Goal: Task Accomplishment & Management: Use online tool/utility

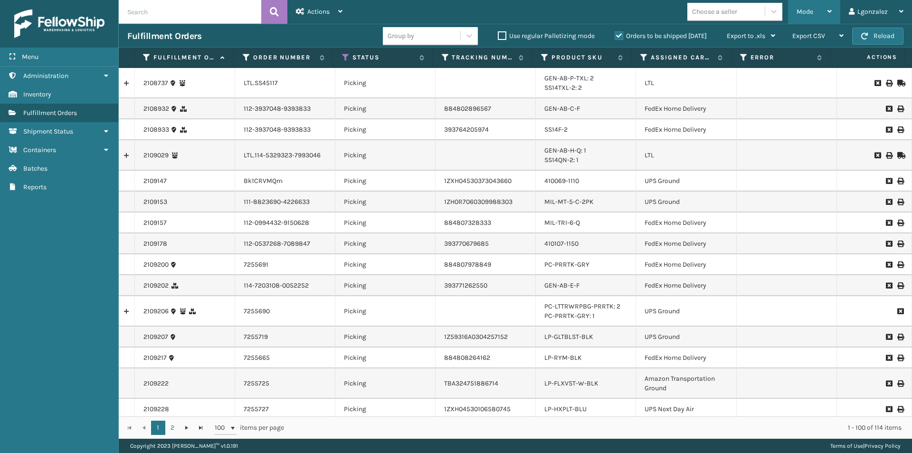
click at [825, 10] on div "Mode" at bounding box center [814, 12] width 35 height 24
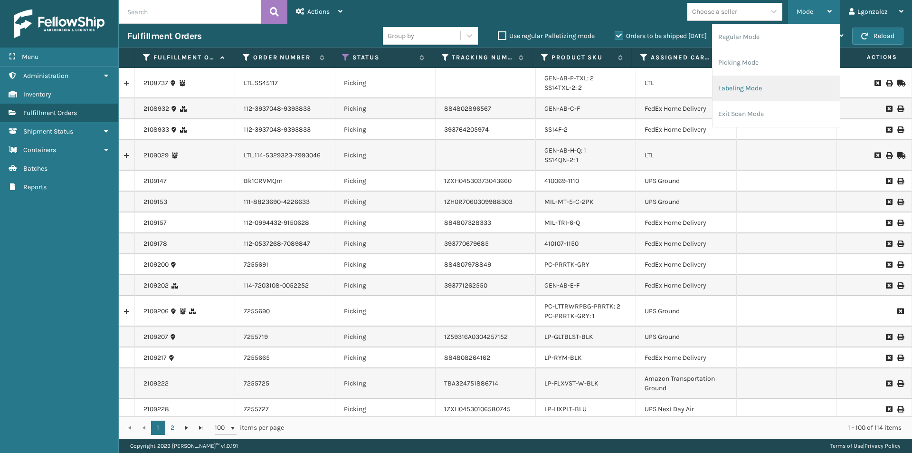
click at [762, 89] on li "Labeling Mode" at bounding box center [776, 89] width 127 height 26
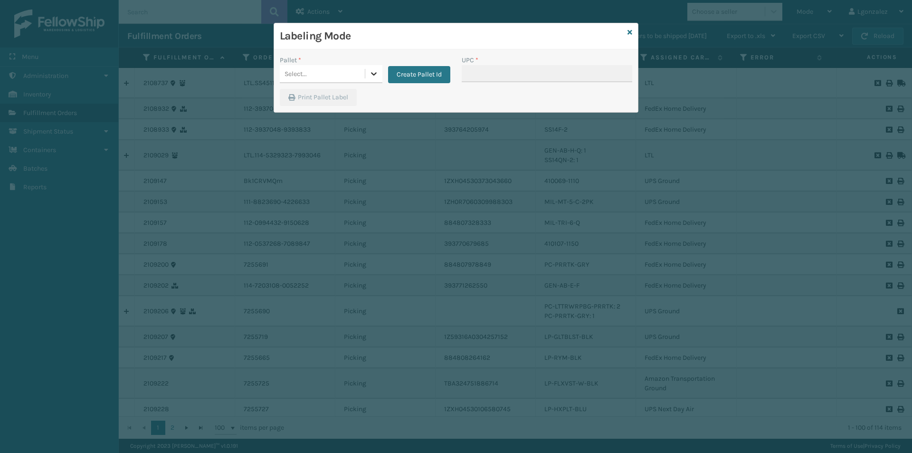
click at [370, 75] on icon at bounding box center [374, 74] width 10 height 10
click at [409, 75] on button "Create Pallet Id" at bounding box center [419, 74] width 62 height 17
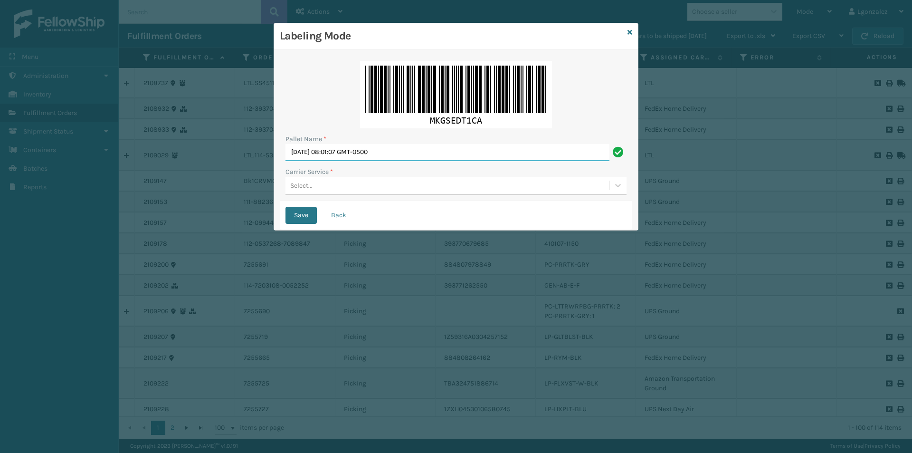
click at [389, 150] on input "[DATE] 08:01:07 GMT-0500" at bounding box center [448, 152] width 324 height 17
click at [389, 151] on input "[DATE] 08:01:07 GMT-0500" at bounding box center [448, 152] width 324 height 17
type input "TRINTY AVE"
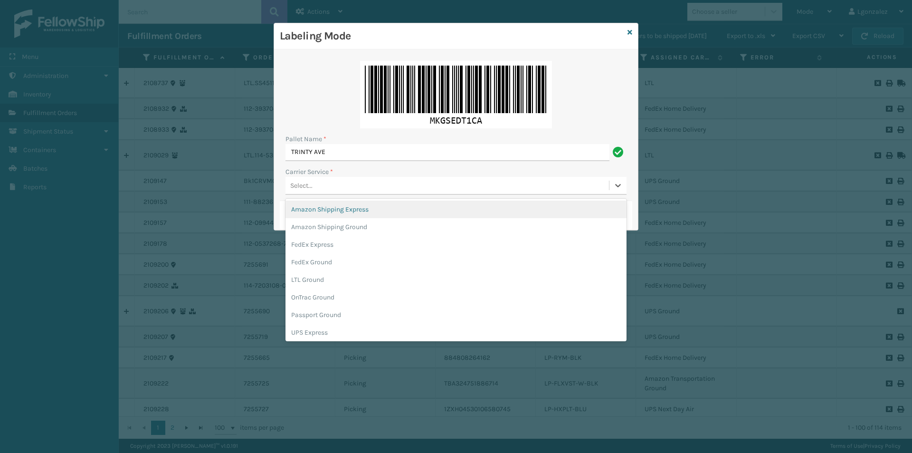
click at [373, 185] on div "Select..." at bounding box center [448, 186] width 324 height 16
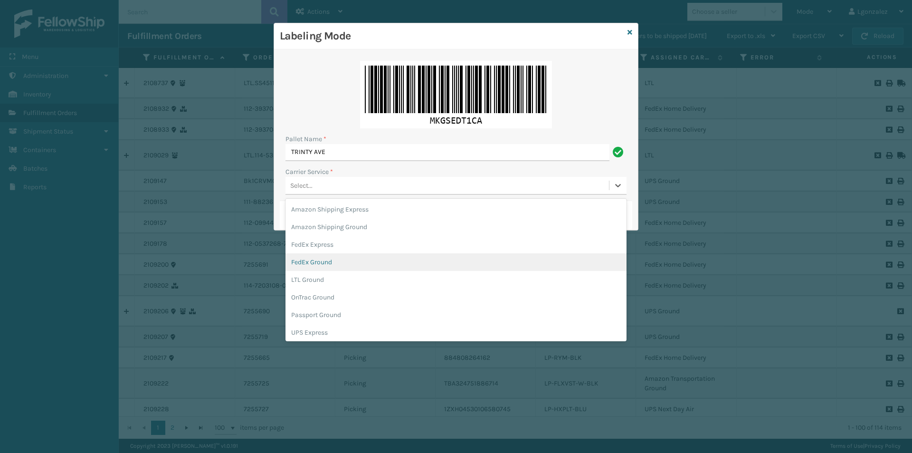
click at [331, 261] on div "FedEx Ground" at bounding box center [456, 262] width 341 height 18
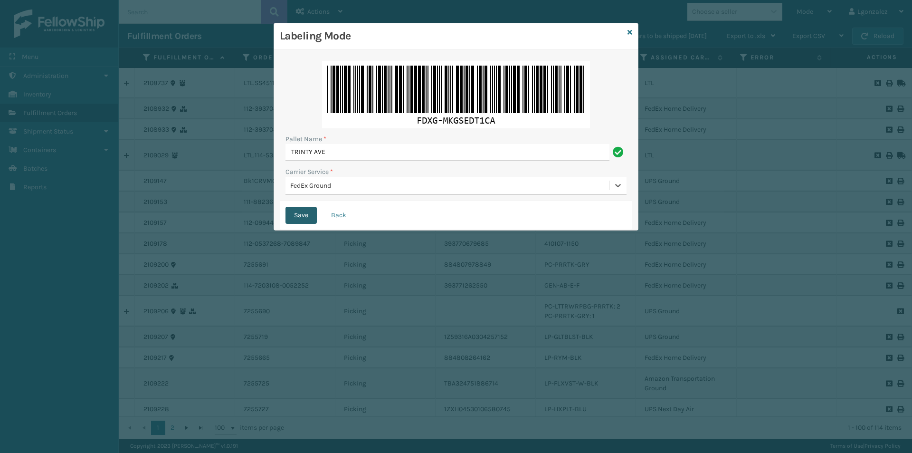
click at [312, 213] on button "Save" at bounding box center [301, 215] width 31 height 17
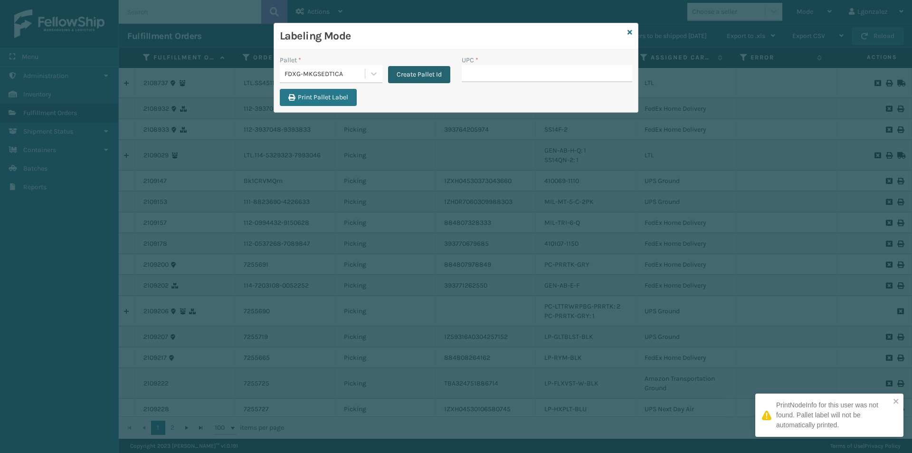
click at [421, 70] on button "Create Pallet Id" at bounding box center [419, 74] width 62 height 17
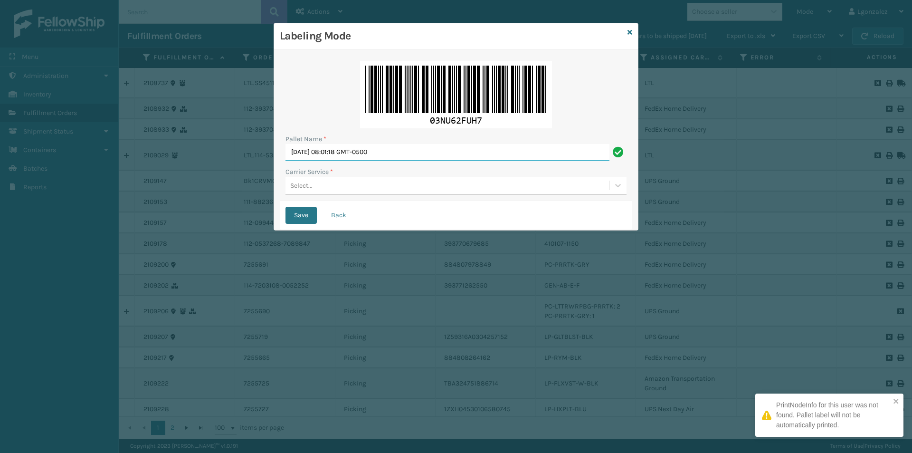
click at [409, 148] on input "[DATE] 08:01:18 GMT-0500" at bounding box center [448, 152] width 324 height 17
click at [405, 150] on input "[DATE] 08:01:18 GMT-0500" at bounding box center [448, 152] width 324 height 17
click at [405, 151] on input "[DATE] 08:01:18 GMT-0500" at bounding box center [448, 152] width 324 height 17
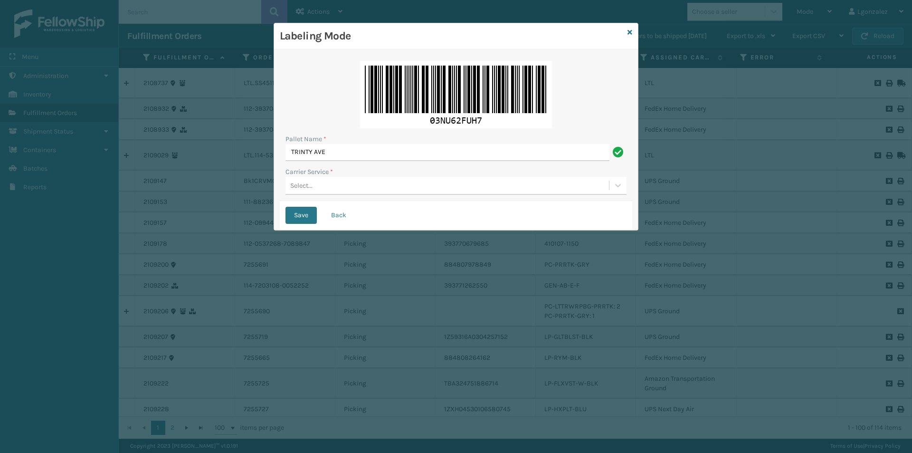
type input "TRINTY AVE"
click at [351, 187] on div "Select..." at bounding box center [448, 186] width 324 height 16
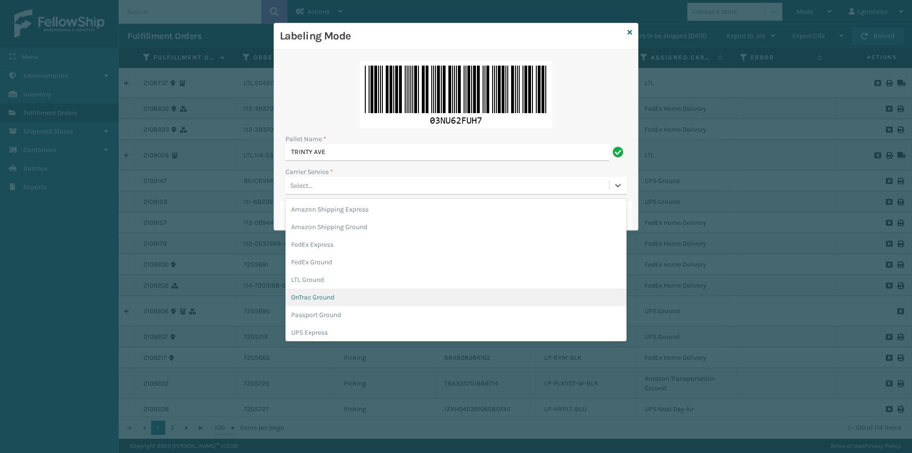
scroll to position [48, 0]
click at [328, 304] on div "UPS Ground" at bounding box center [456, 303] width 341 height 18
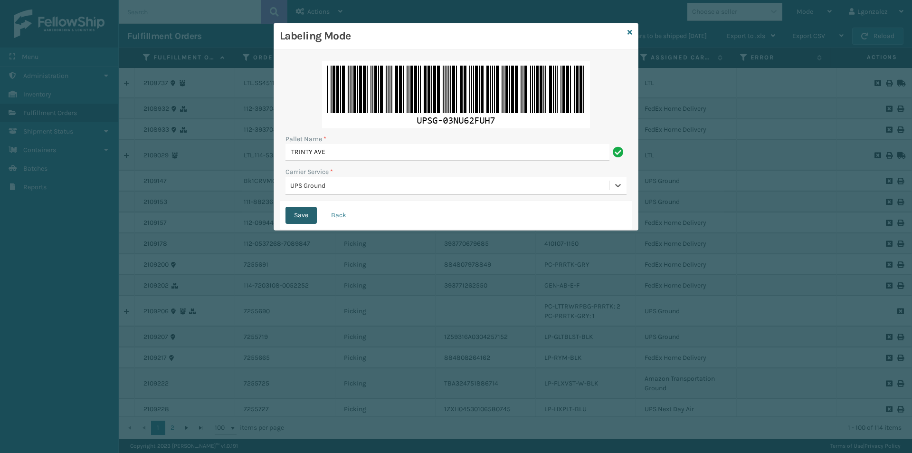
click at [304, 214] on button "Save" at bounding box center [301, 215] width 31 height 17
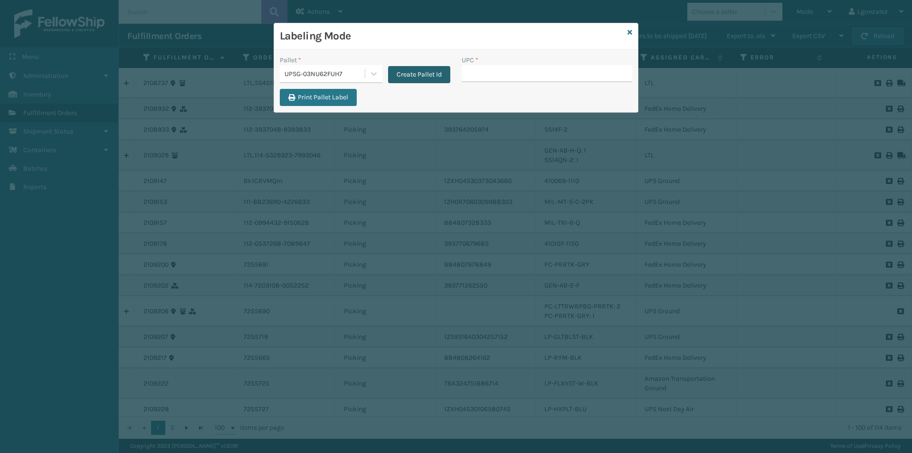
click at [411, 74] on button "Create Pallet Id" at bounding box center [419, 74] width 62 height 17
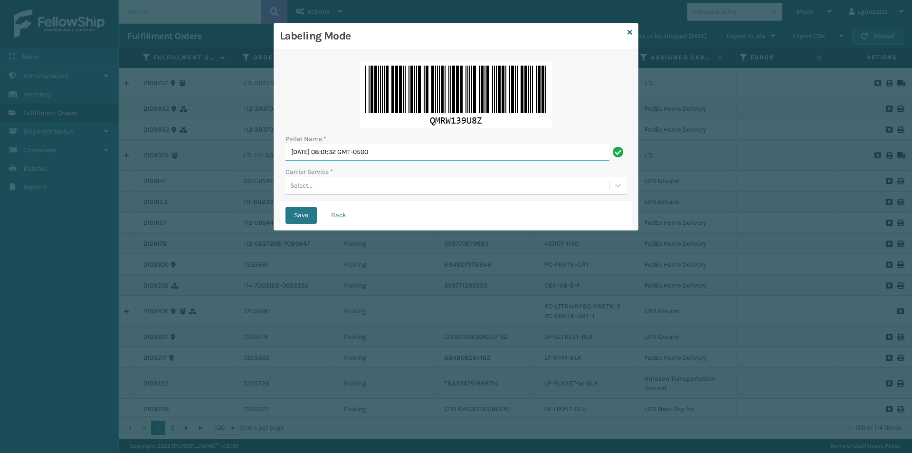
click at [370, 157] on input "[DATE] 08:01:32 GMT-0500" at bounding box center [448, 152] width 324 height 17
click at [370, 156] on input "[DATE] 08:01:32 GMT-0500" at bounding box center [448, 152] width 324 height 17
type input "TRINTY AVE"
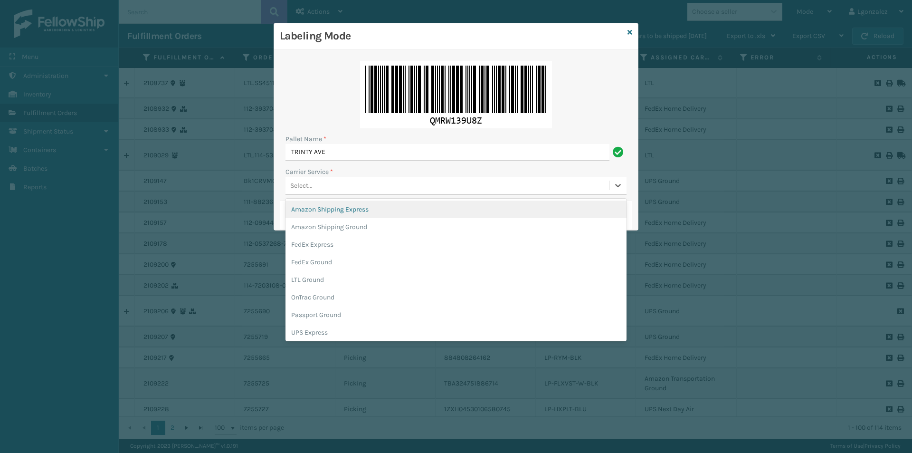
click at [341, 185] on div "Select..." at bounding box center [448, 186] width 324 height 16
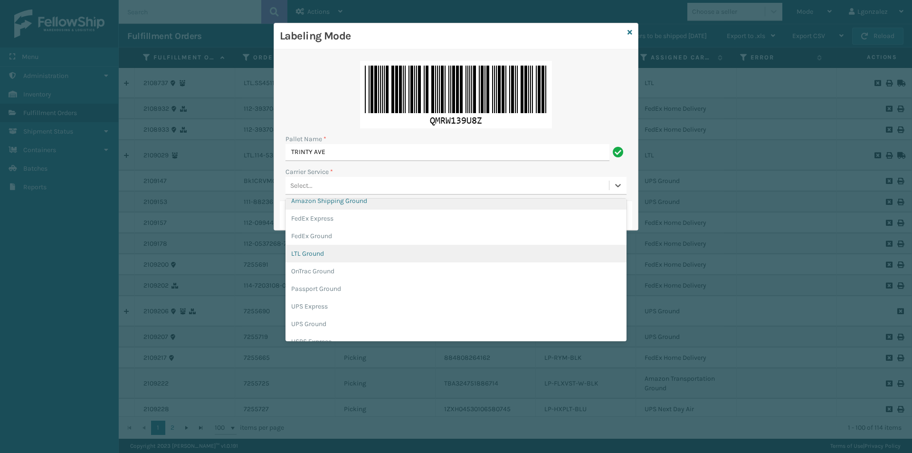
scroll to position [0, 0]
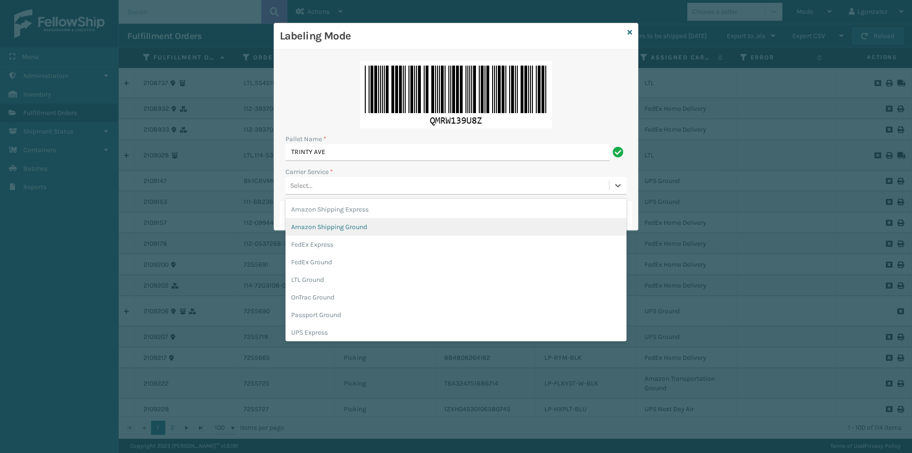
click at [330, 226] on div "Amazon Shipping Ground" at bounding box center [456, 227] width 341 height 18
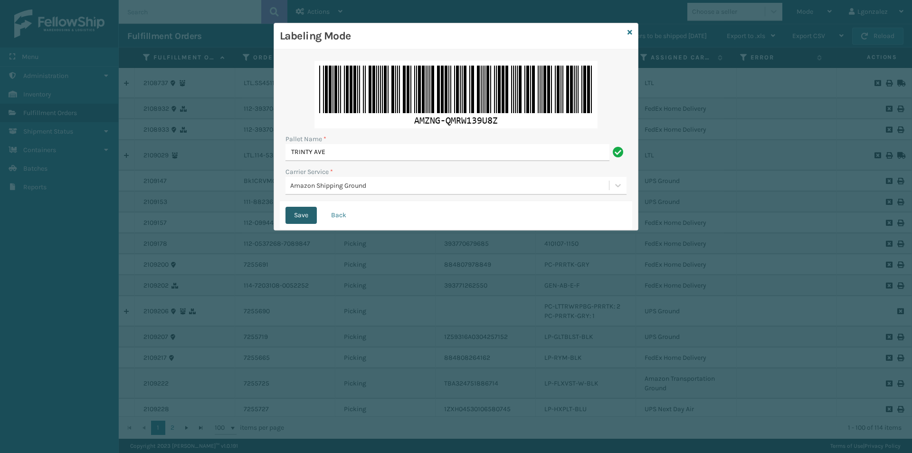
click at [310, 210] on button "Save" at bounding box center [301, 215] width 31 height 17
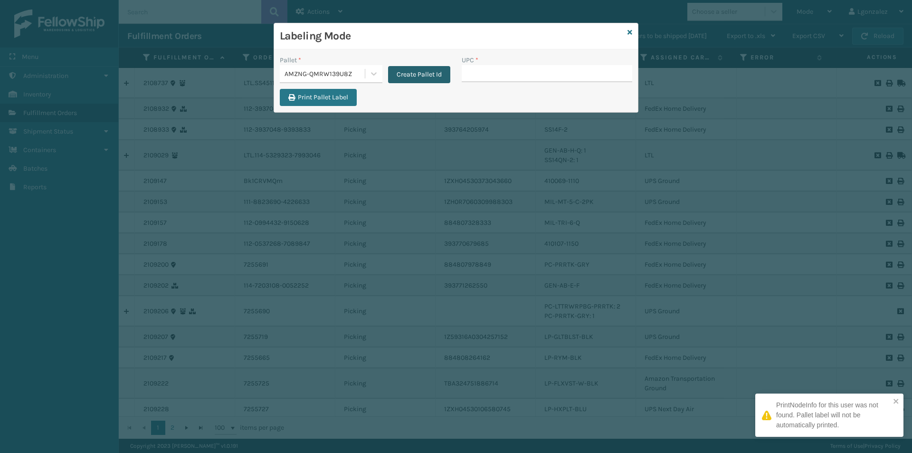
click at [405, 69] on button "Create Pallet Id" at bounding box center [419, 74] width 62 height 17
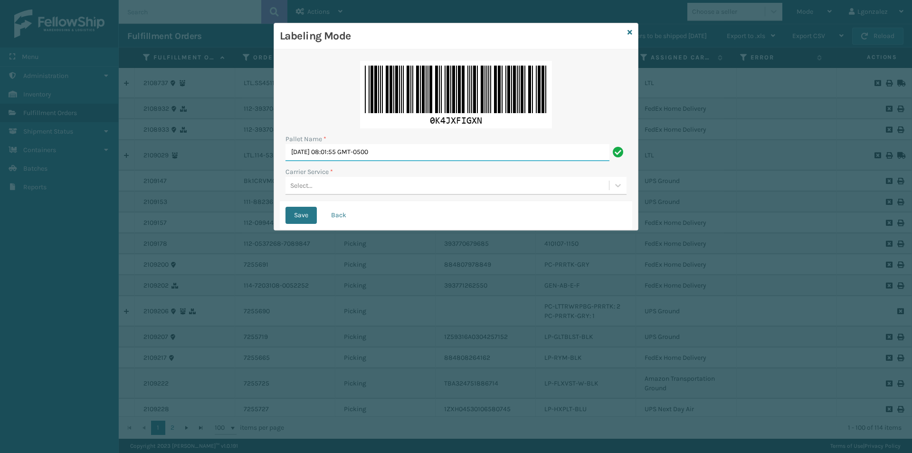
click at [345, 152] on input "[DATE] 08:01:55 GMT-0500" at bounding box center [448, 152] width 324 height 17
type input "TRINTY AVE"
click at [347, 182] on div "Select..." at bounding box center [448, 186] width 324 height 16
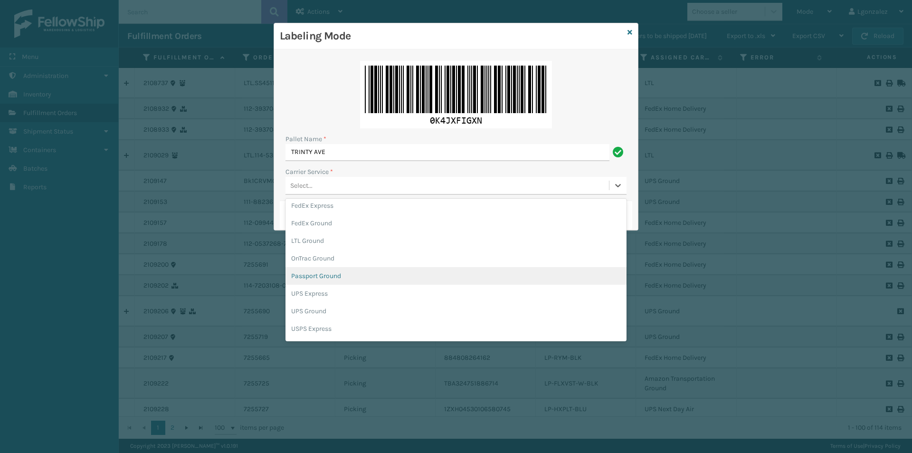
scroll to position [55, 0]
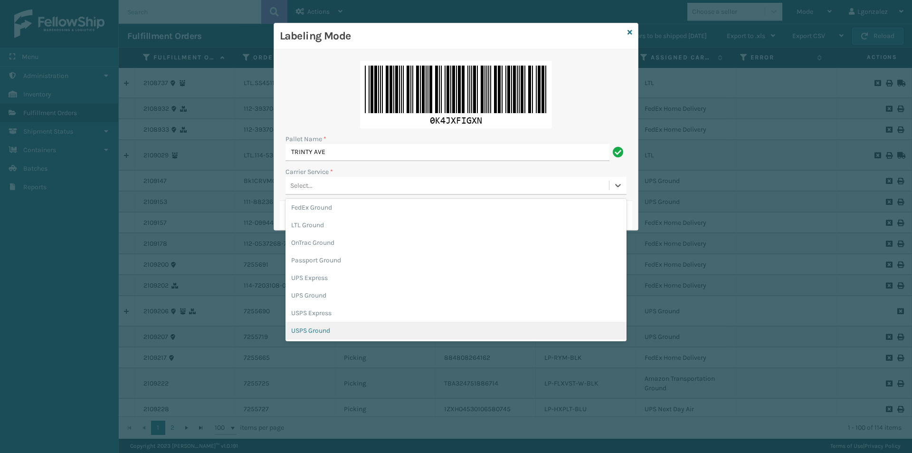
click at [338, 333] on div "USPS Ground" at bounding box center [456, 331] width 341 height 18
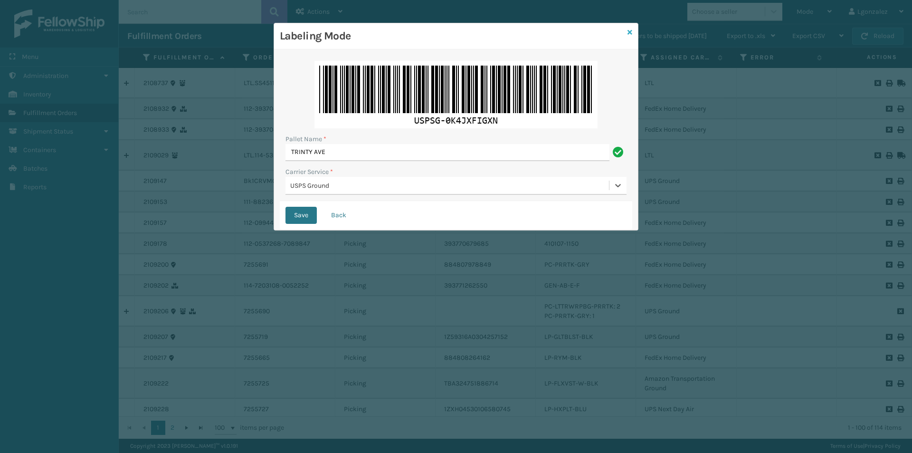
click at [631, 33] on icon at bounding box center [630, 32] width 5 height 7
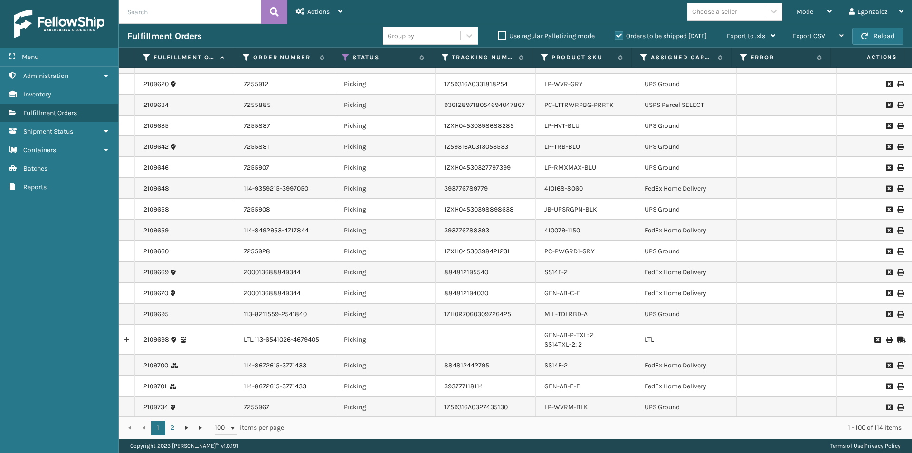
scroll to position [1093, 0]
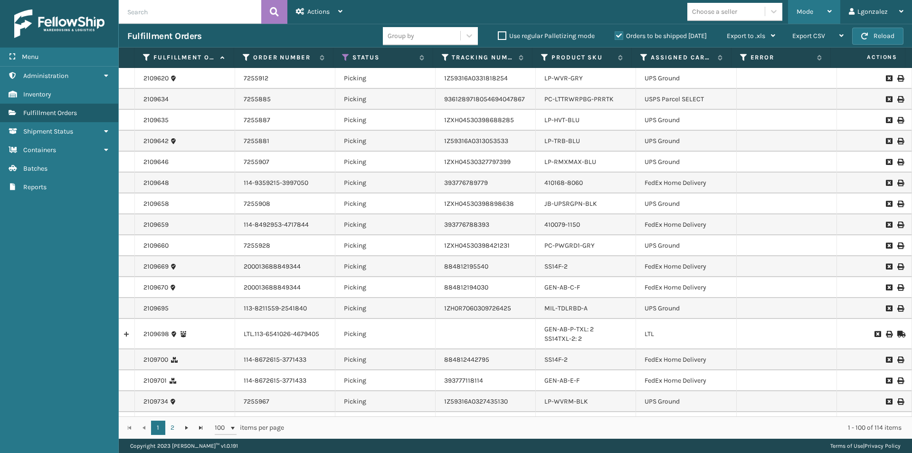
drag, startPoint x: 819, startPoint y: 20, endPoint x: 812, endPoint y: 25, distance: 9.0
click at [819, 20] on div "Mode" at bounding box center [814, 12] width 35 height 24
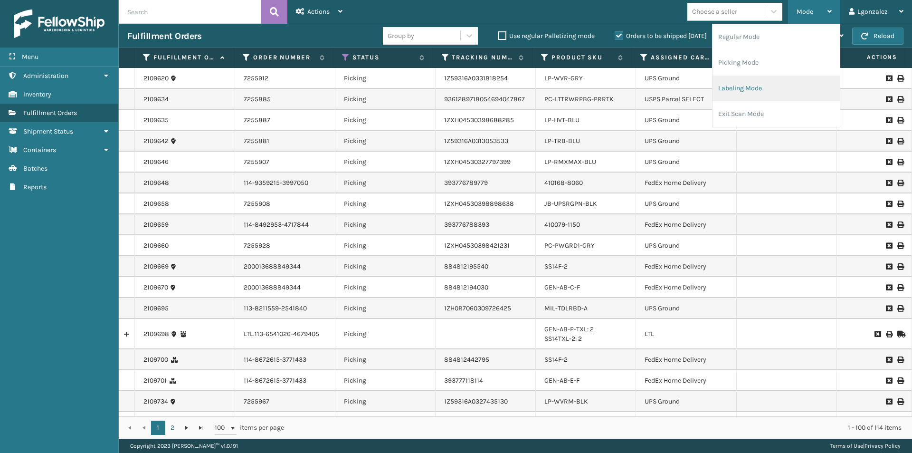
click at [738, 85] on li "Labeling Mode" at bounding box center [776, 89] width 127 height 26
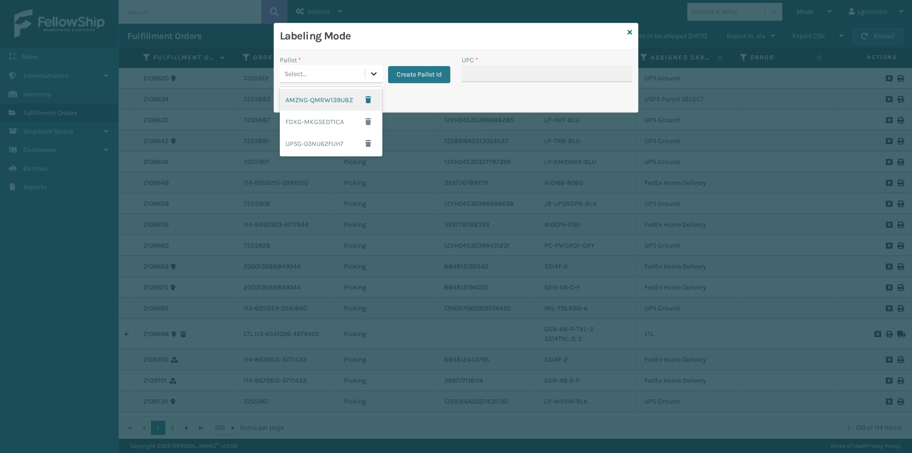
click at [373, 76] on icon at bounding box center [374, 74] width 10 height 10
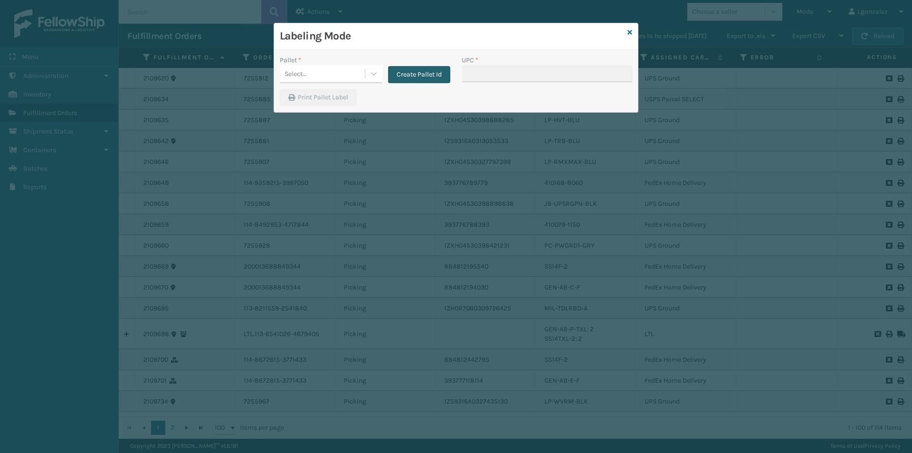
click at [396, 71] on button "Create Pallet Id" at bounding box center [419, 74] width 62 height 17
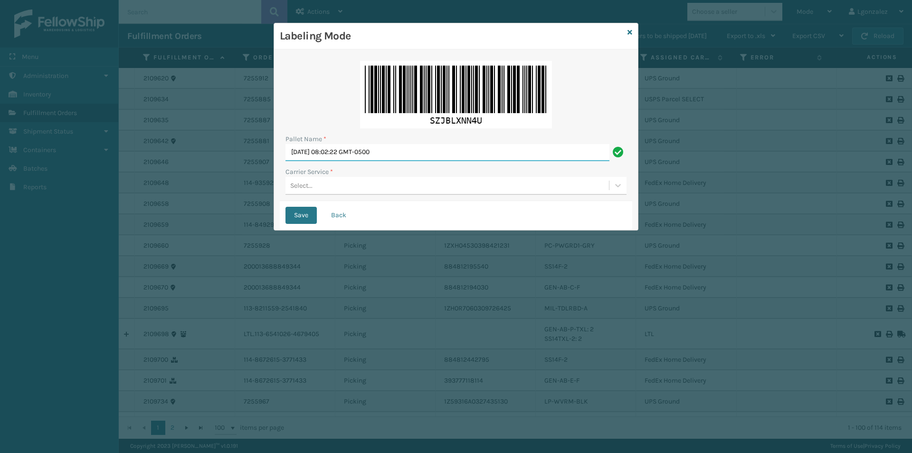
click at [356, 155] on input "[DATE] 08:02:22 GMT-0500" at bounding box center [448, 152] width 324 height 17
type input "TRINTY AVE"
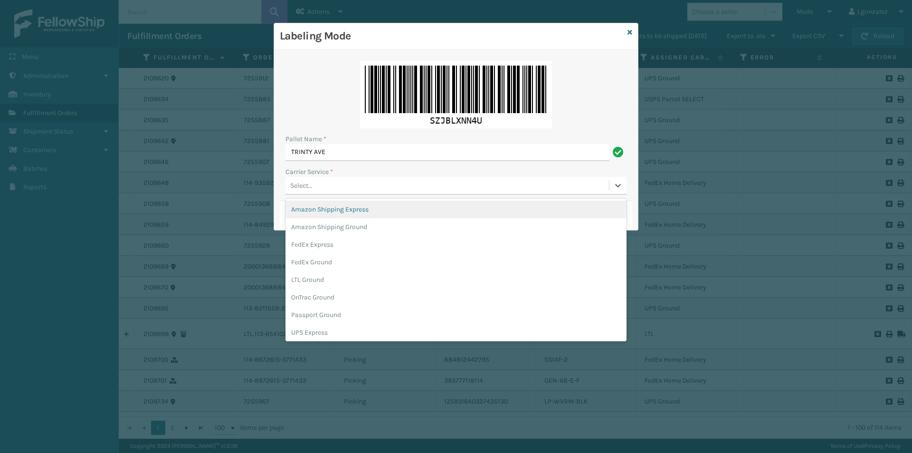
click at [364, 184] on div "Select..." at bounding box center [448, 186] width 324 height 16
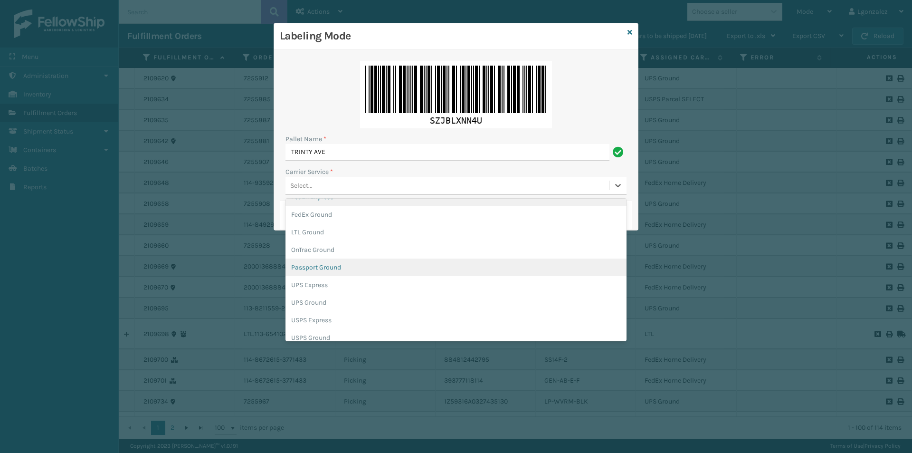
scroll to position [55, 0]
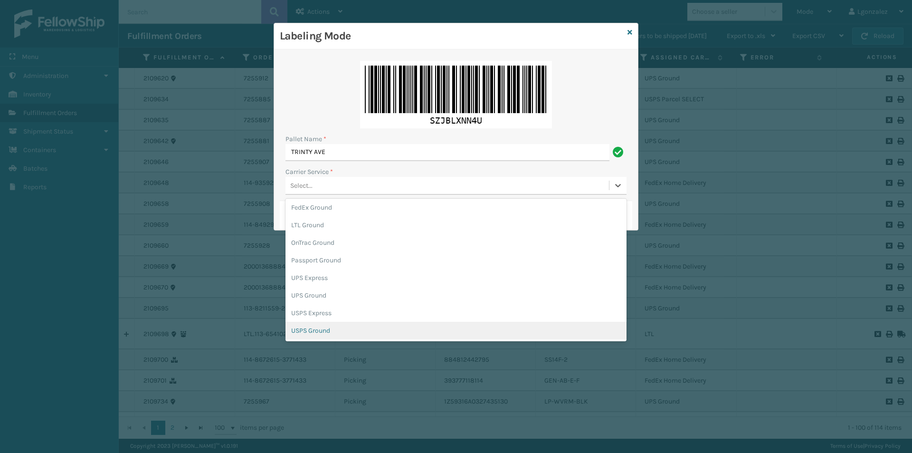
click at [327, 332] on div "USPS Ground" at bounding box center [456, 331] width 341 height 18
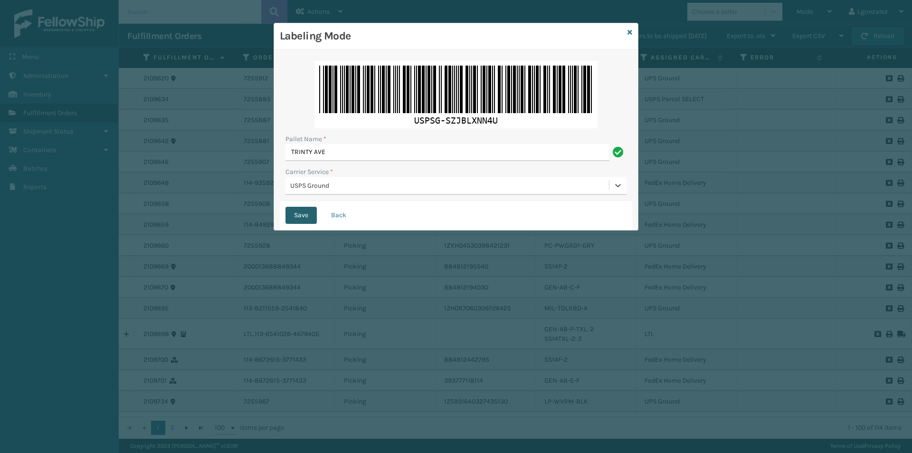
click at [300, 218] on button "Save" at bounding box center [301, 215] width 31 height 17
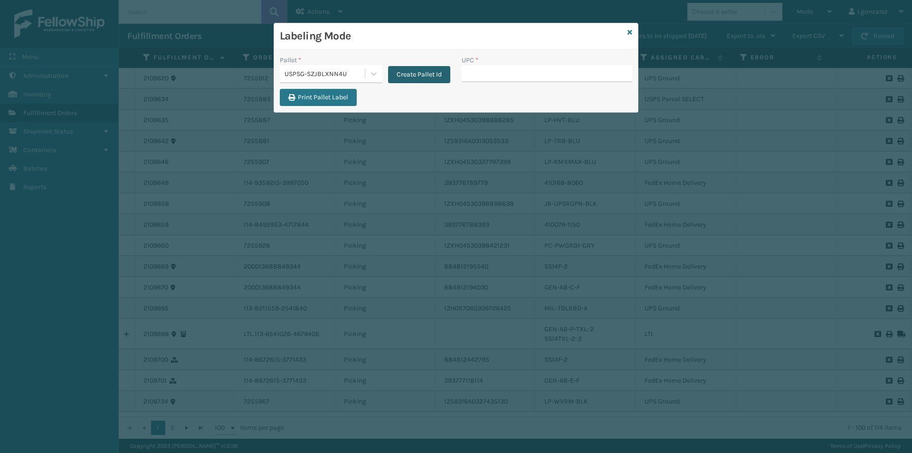
click at [395, 76] on button "Create Pallet Id" at bounding box center [419, 74] width 62 height 17
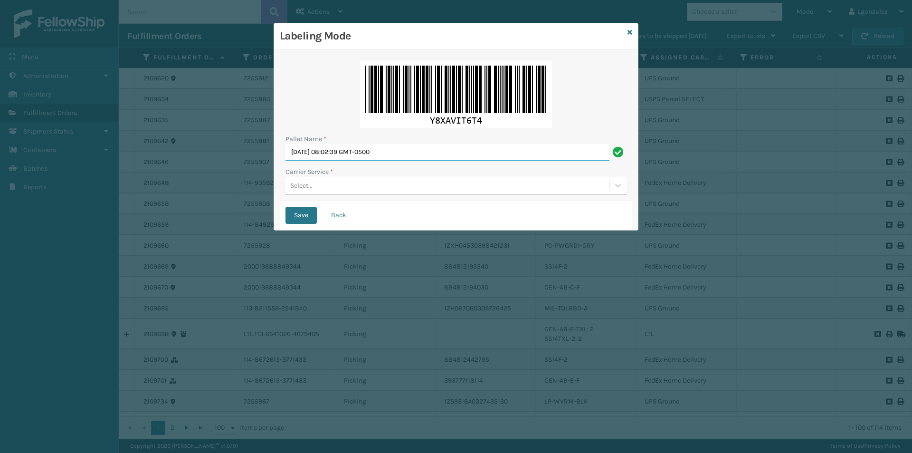
click at [415, 144] on input "[DATE] 08:02:39 GMT-0500" at bounding box center [448, 152] width 324 height 17
click at [414, 148] on input "[DATE] 08:02:39 GMT-0500" at bounding box center [448, 152] width 324 height 17
type input "TRINTY AVE"
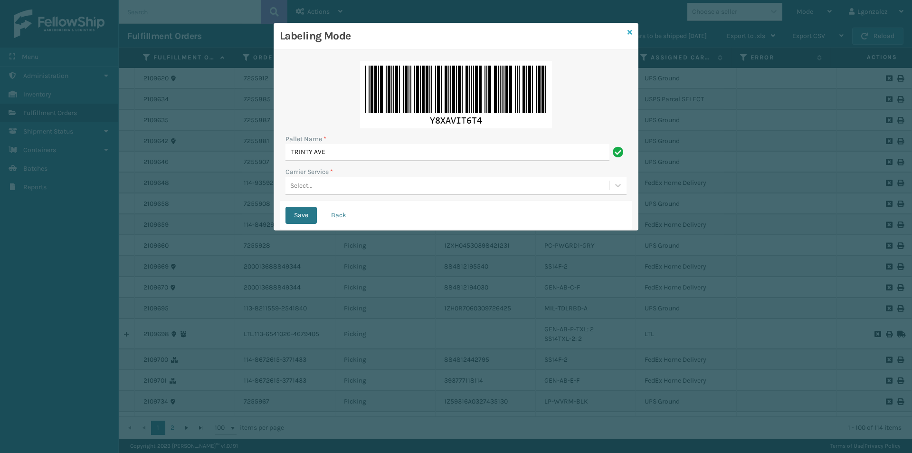
click at [631, 30] on icon at bounding box center [630, 32] width 5 height 7
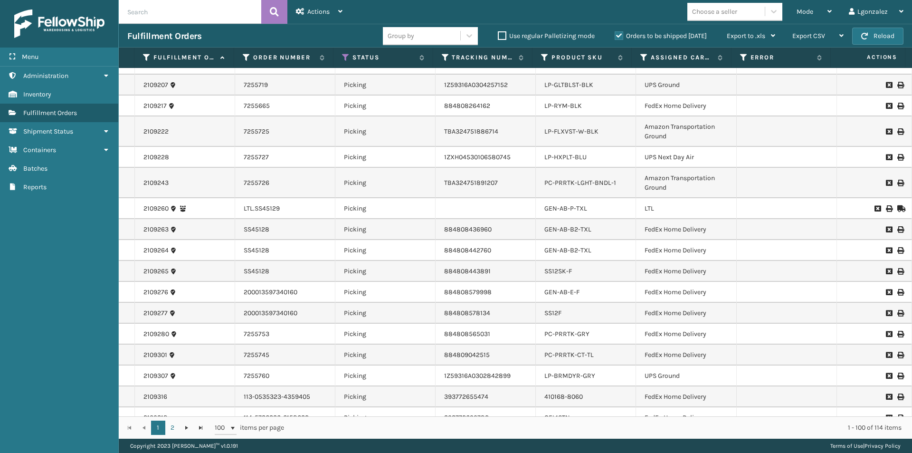
scroll to position [250, 0]
click at [690, 161] on td "UPS Next Day Air" at bounding box center [686, 158] width 100 height 21
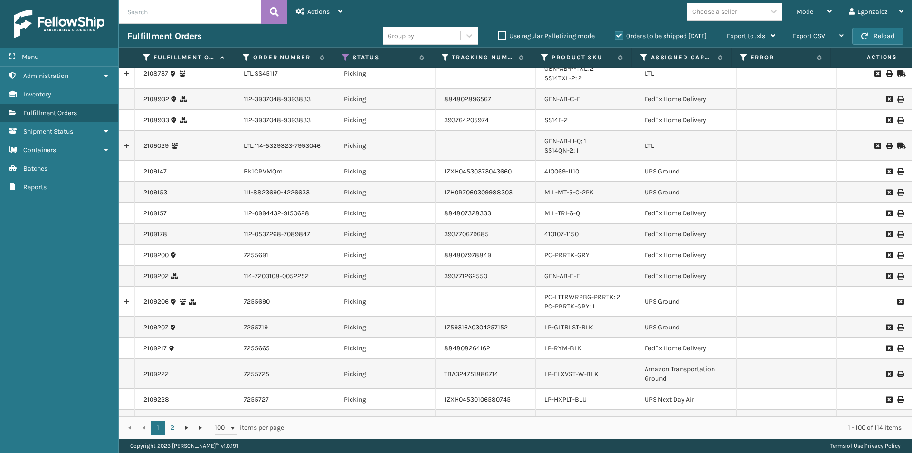
scroll to position [0, 0]
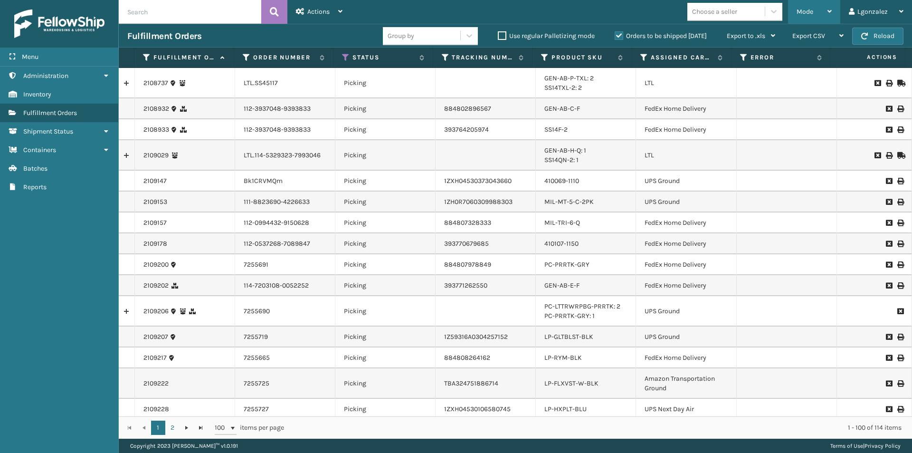
click at [832, 19] on div "Mode" at bounding box center [814, 12] width 35 height 24
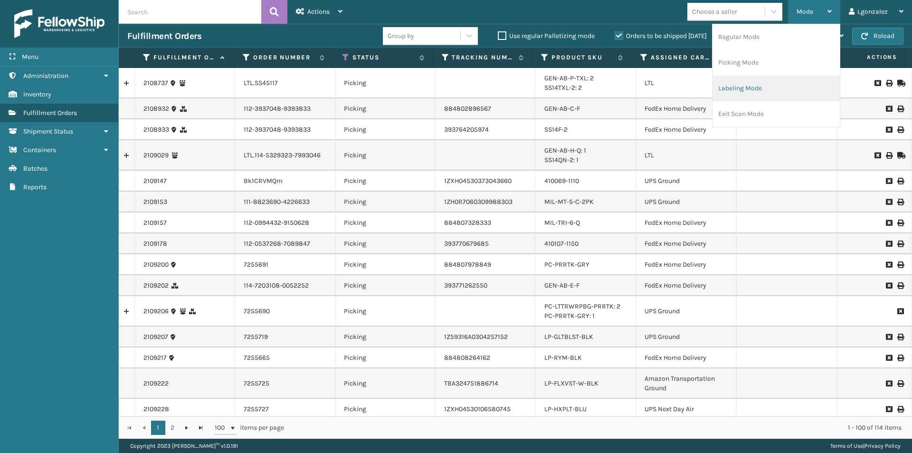
click at [756, 83] on li "Labeling Mode" at bounding box center [776, 89] width 127 height 26
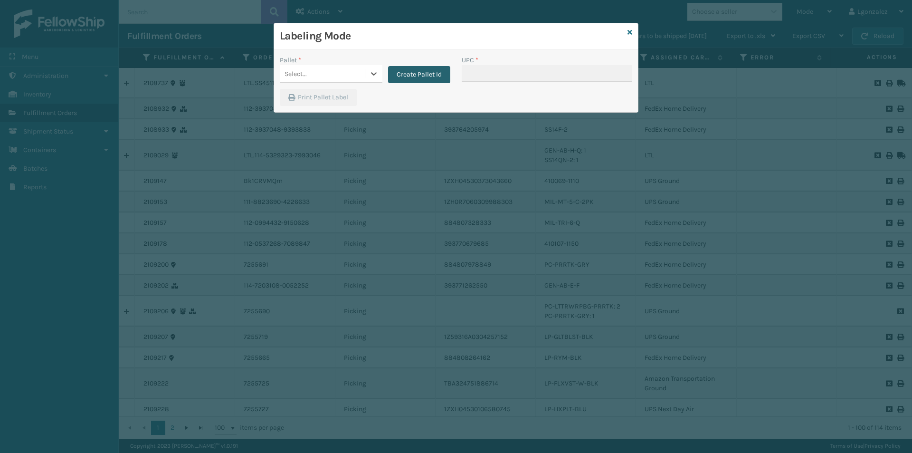
click at [415, 84] on div "Pallet * 0 results available. Select is focused ,type to refine list, press Dow…" at bounding box center [365, 72] width 182 height 34
click at [414, 78] on button "Create Pallet Id" at bounding box center [419, 74] width 62 height 17
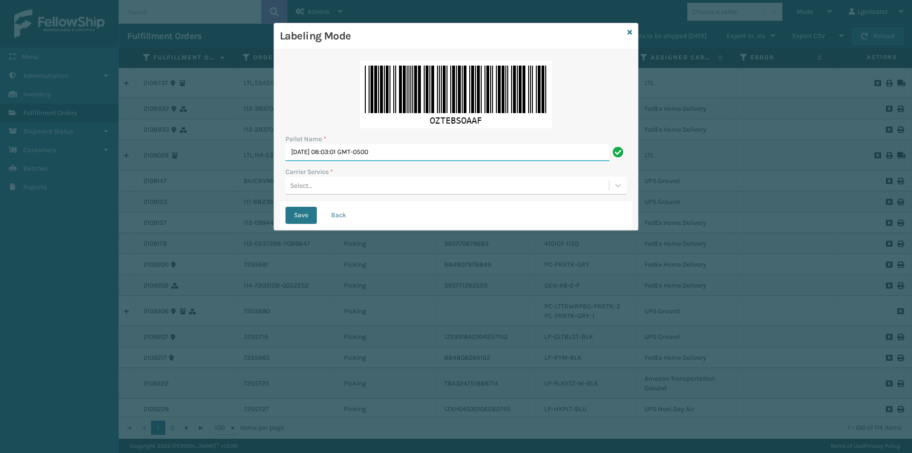
click at [408, 152] on input "[DATE] 08:03:01 GMT-0500" at bounding box center [448, 152] width 324 height 17
click at [408, 153] on input "[DATE] 08:03:01 GMT-0500" at bounding box center [448, 152] width 324 height 17
type input "TRINTY AVE"
click at [354, 185] on div "Select..." at bounding box center [448, 186] width 324 height 16
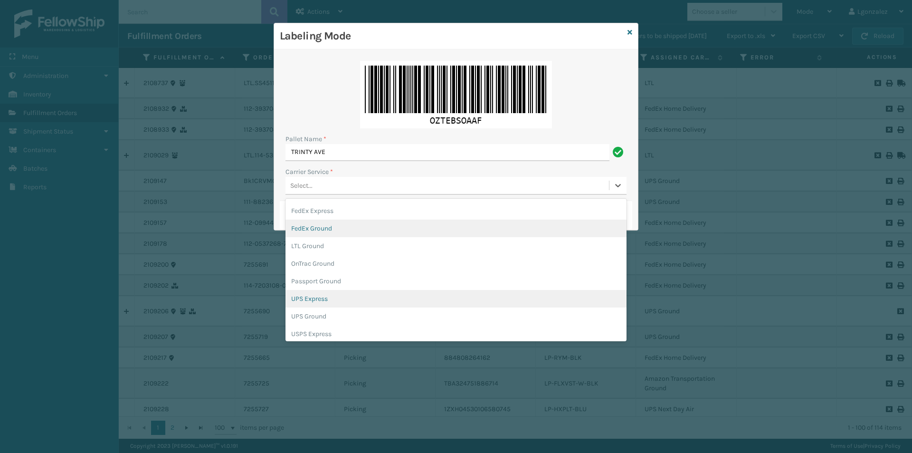
scroll to position [48, 0]
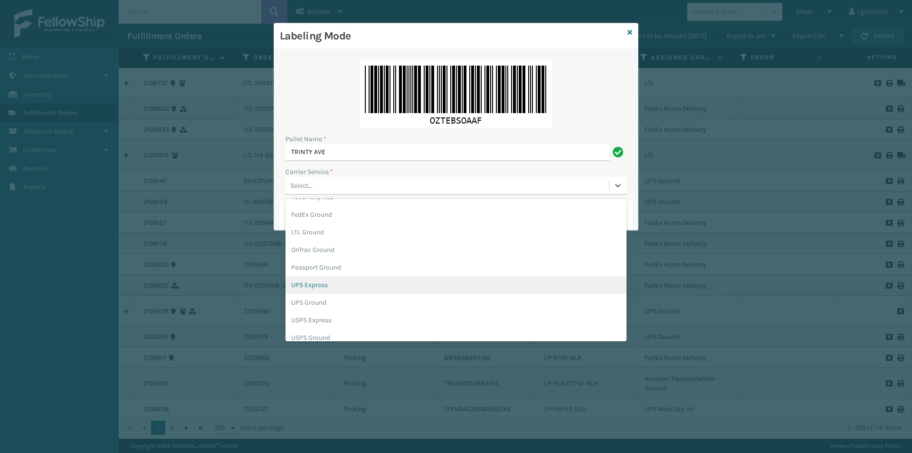
click at [324, 289] on div "UPS Express" at bounding box center [456, 285] width 341 height 18
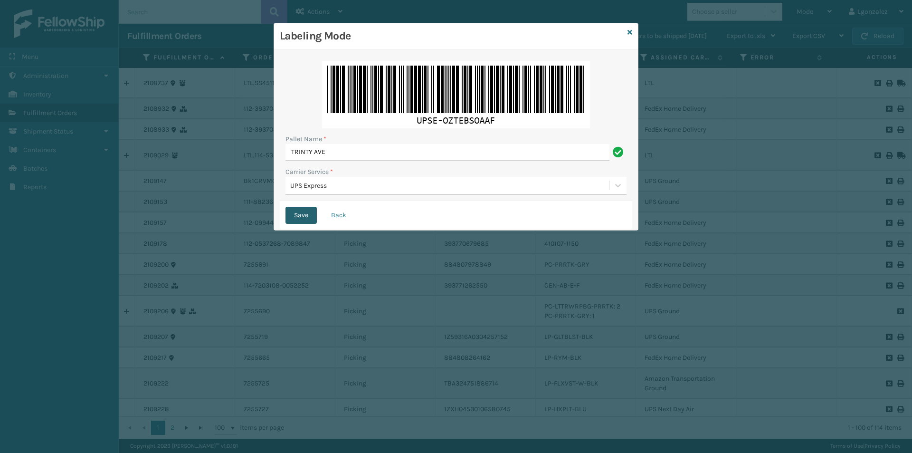
click at [296, 214] on button "Save" at bounding box center [301, 215] width 31 height 17
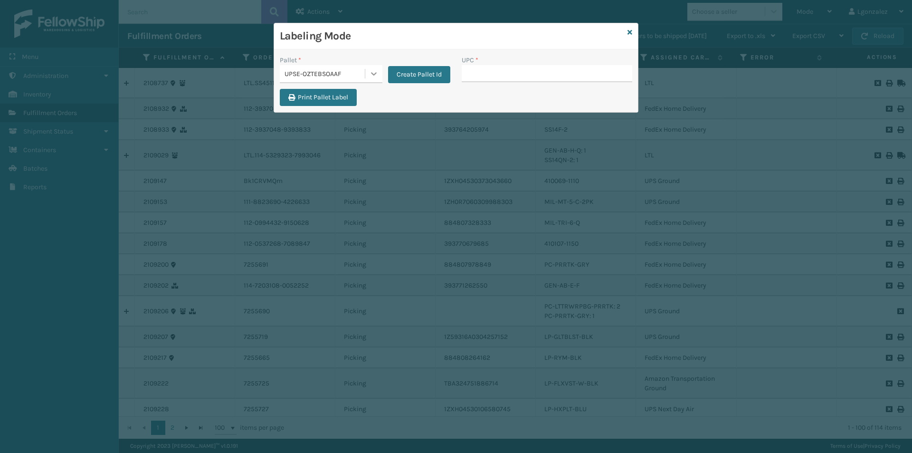
click at [375, 77] on icon at bounding box center [374, 74] width 10 height 10
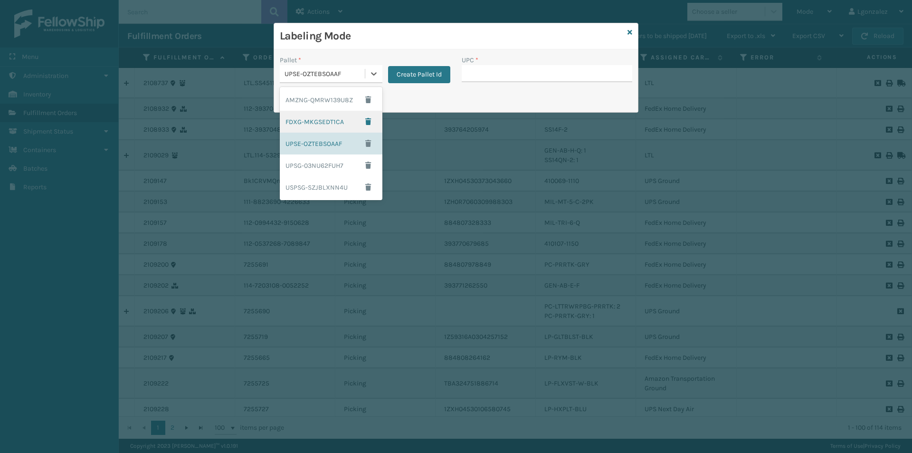
click at [353, 131] on div "FDXG-MKGSEDT1CA" at bounding box center [331, 122] width 103 height 22
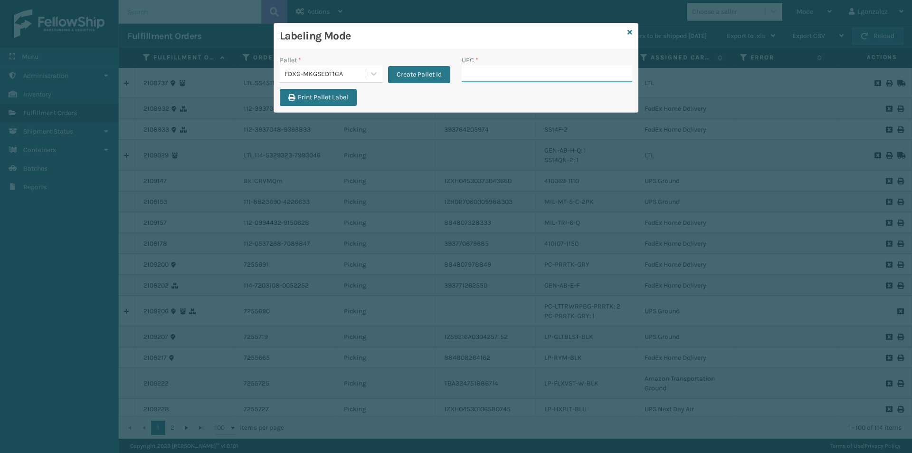
click at [517, 72] on input "UPC *" at bounding box center [547, 73] width 171 height 17
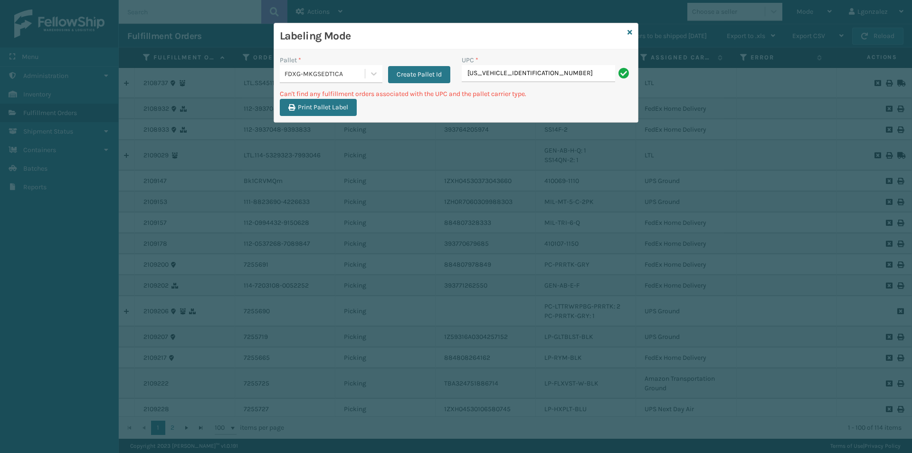
click at [537, 75] on input "[US_VEHICLE_IDENTIFICATION_NUMBER]" at bounding box center [538, 73] width 153 height 17
click at [538, 75] on input "[US_VEHICLE_IDENTIFICATION_NUMBER]" at bounding box center [538, 73] width 153 height 17
type input "gen-ab-e-f"
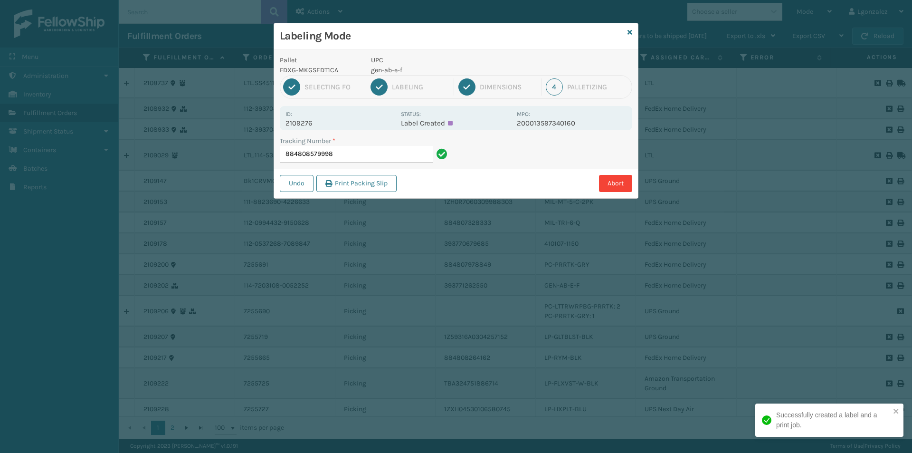
click at [401, 68] on p "gen-ab-e-f" at bounding box center [441, 70] width 140 height 10
click at [402, 69] on p "gen-ab-e-f" at bounding box center [441, 70] width 140 height 10
click at [403, 71] on p "gen-ab-e-f" at bounding box center [441, 70] width 140 height 10
click at [395, 62] on p "UPC" at bounding box center [441, 60] width 140 height 10
click at [396, 66] on p "gen-ab-e-f" at bounding box center [441, 70] width 140 height 10
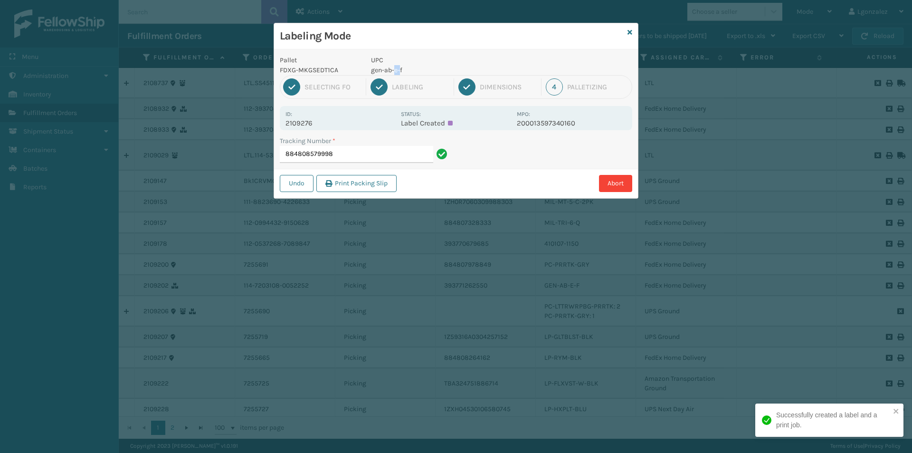
click at [396, 67] on p "gen-ab-e-f" at bounding box center [441, 70] width 140 height 10
click at [397, 68] on p "gen-ab-e-f" at bounding box center [441, 70] width 140 height 10
copy p "gen-ab-e-f"
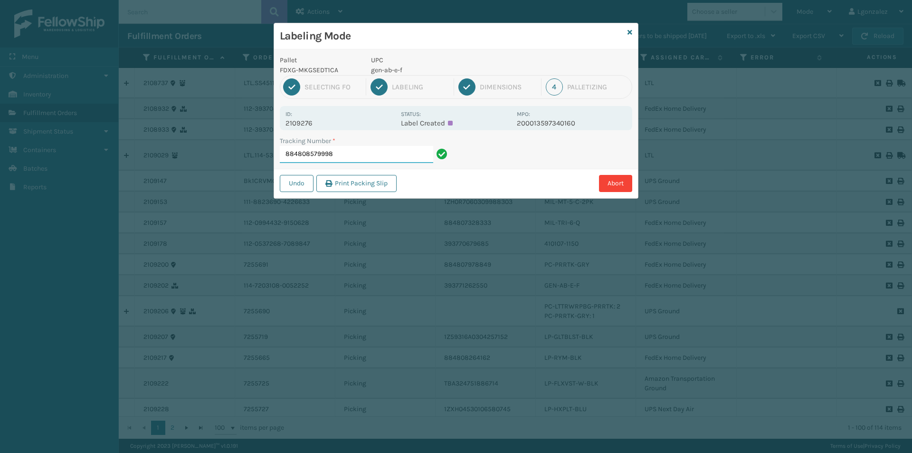
click at [411, 155] on input "884808579998" at bounding box center [356, 154] width 153 height 17
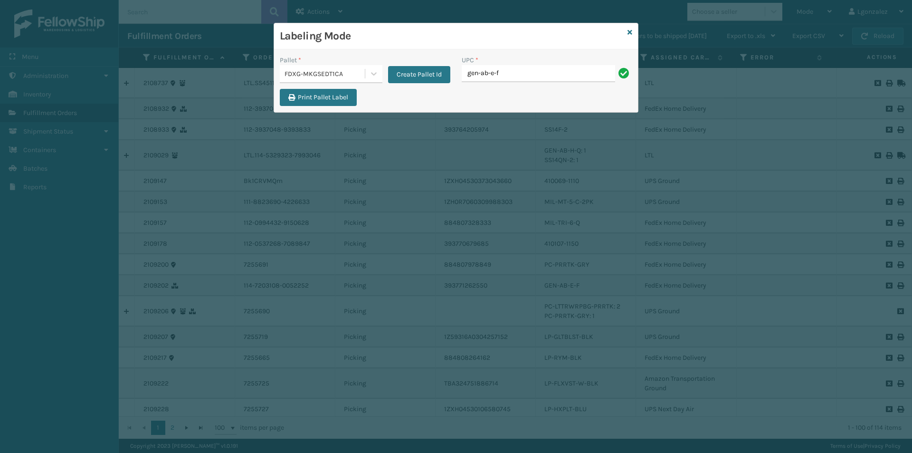
type input "gen-ab-e-f"
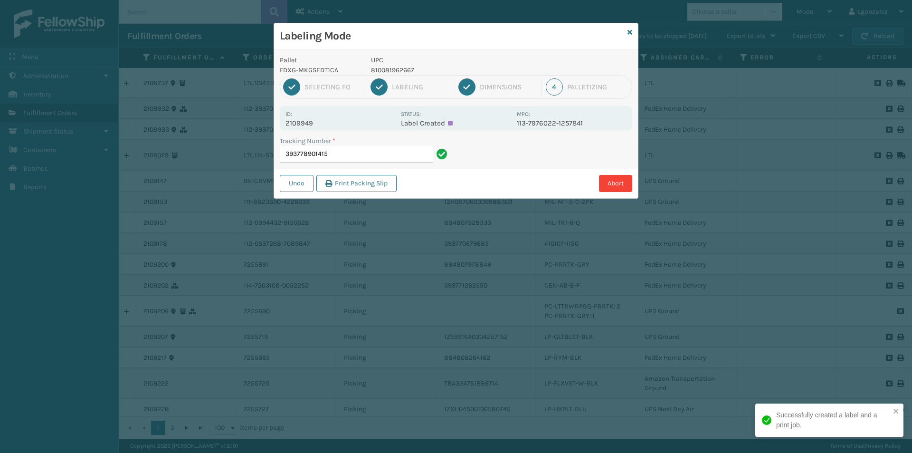
click at [398, 73] on p "810081962667" at bounding box center [441, 70] width 140 height 10
click at [398, 72] on p "810081962667" at bounding box center [441, 70] width 140 height 10
copy p "810081962667"
click at [413, 157] on input "393778901415" at bounding box center [356, 154] width 153 height 17
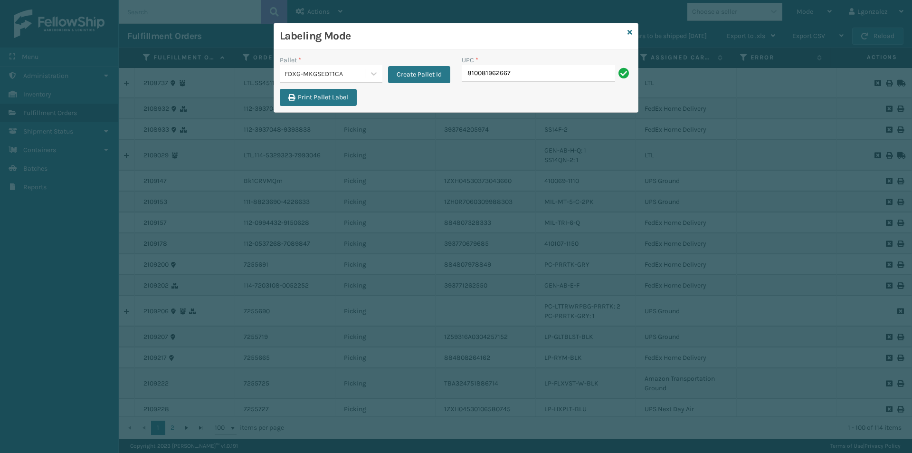
type input "810081962667"
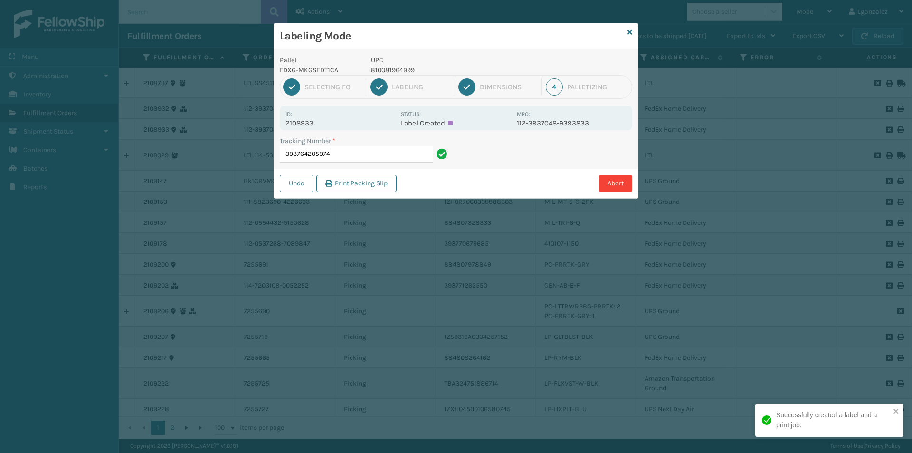
click at [409, 78] on div "1 Selecting FO 2 Labeling 3 Dimensions 4 Palletizing" at bounding box center [456, 87] width 353 height 24
click at [407, 73] on p "810081964999" at bounding box center [441, 70] width 140 height 10
copy p "810081964999"
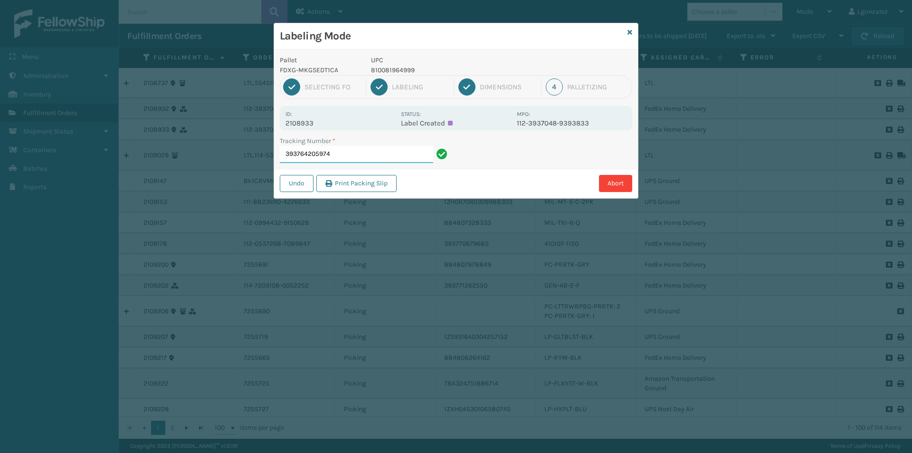
click at [417, 148] on input "393764205974" at bounding box center [356, 154] width 153 height 17
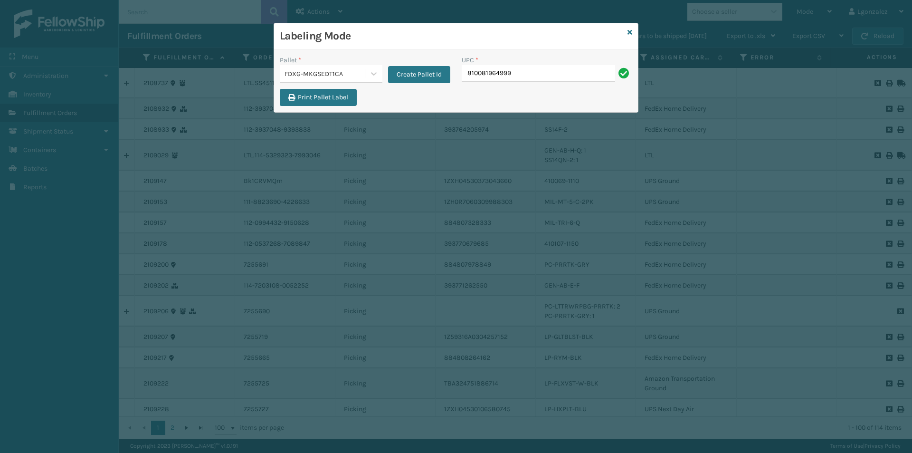
type input "810081964999"
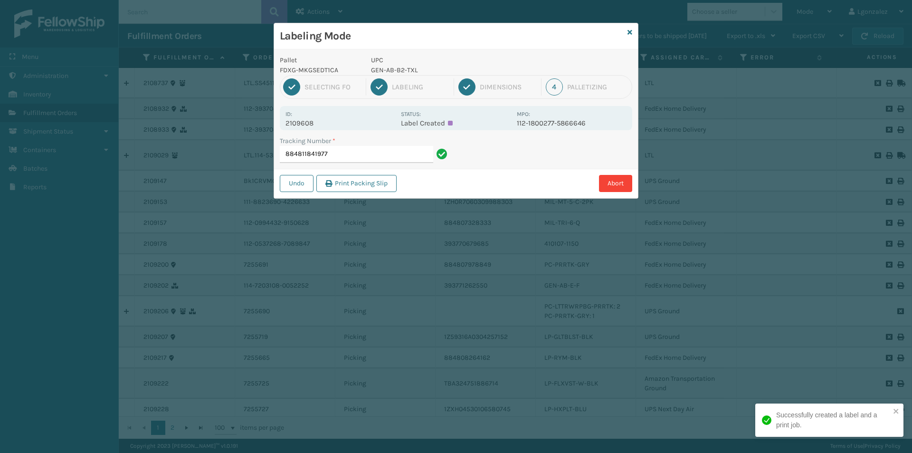
click at [402, 69] on p "GEN-AB-B2-TXL" at bounding box center [441, 70] width 140 height 10
click at [402, 70] on p "GEN-AB-B2-TXL" at bounding box center [441, 70] width 140 height 10
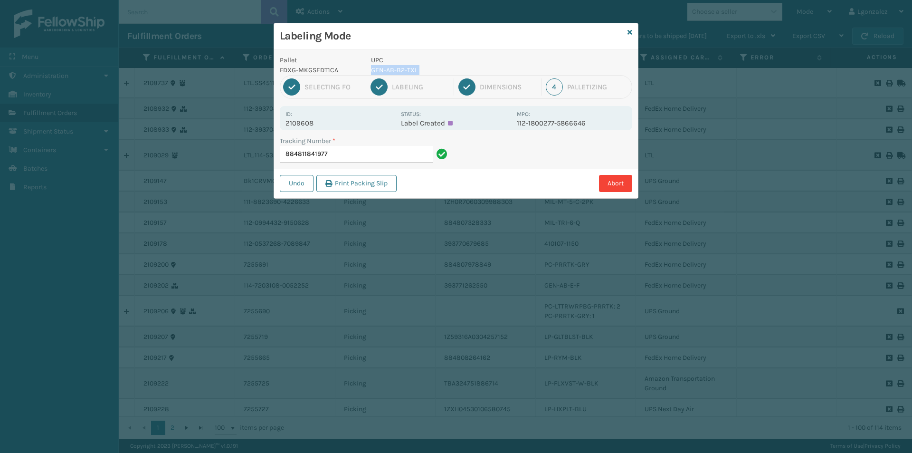
click at [404, 71] on p "GEN-AB-B2-TXL" at bounding box center [441, 70] width 140 height 10
copy p "GEN-AB-B2-TXL"
click at [344, 160] on input "884811841977" at bounding box center [356, 154] width 153 height 17
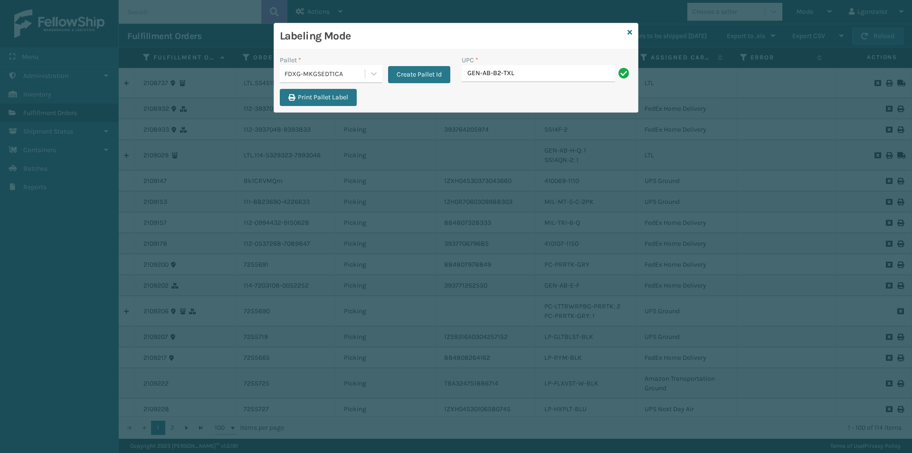
type input "GEN-AB-B2-TXL"
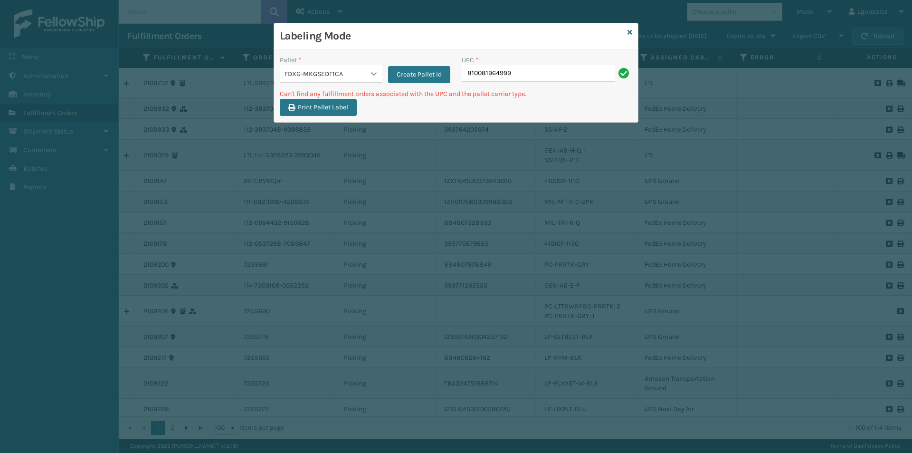
click at [373, 76] on icon at bounding box center [374, 74] width 10 height 10
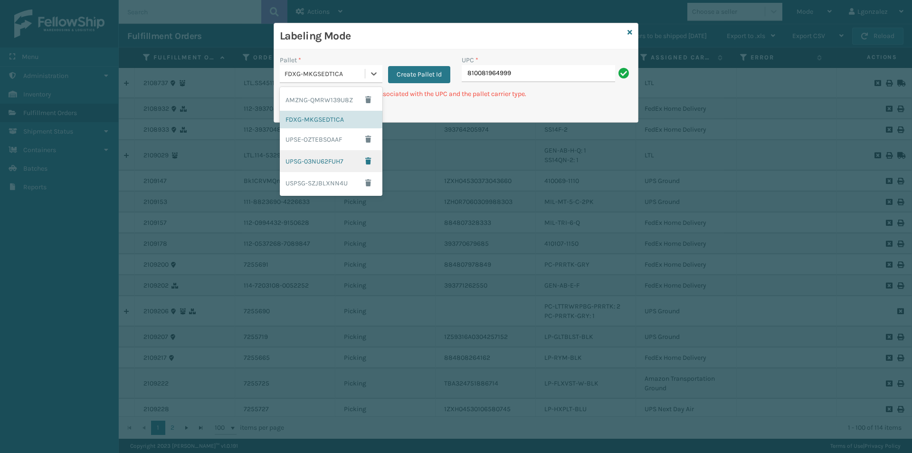
click at [328, 157] on div "UPSG-03NU62FUH7" at bounding box center [331, 161] width 103 height 22
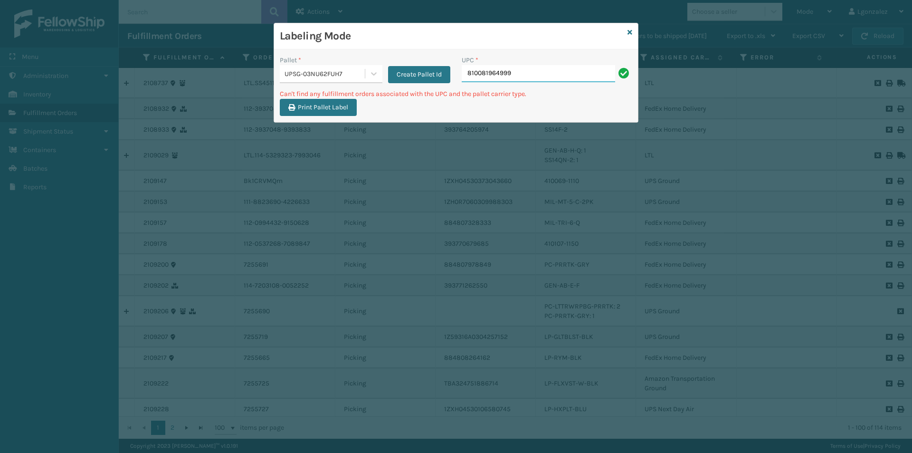
click at [528, 78] on input "810081964999" at bounding box center [538, 73] width 153 height 17
click at [631, 28] on link at bounding box center [630, 33] width 5 height 10
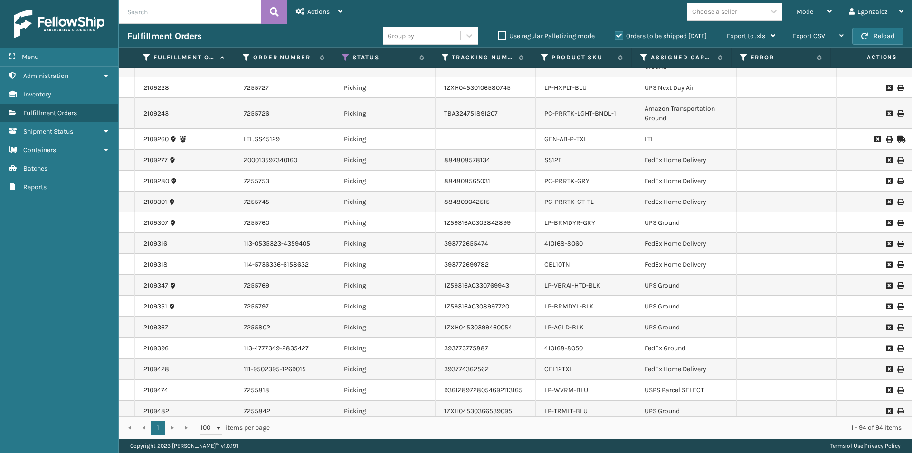
scroll to position [285, 0]
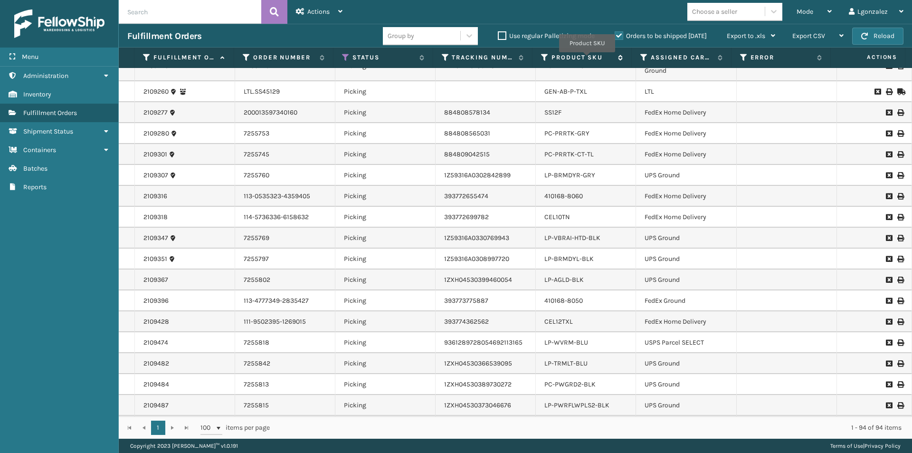
click at [587, 59] on label "Product SKU" at bounding box center [583, 57] width 62 height 9
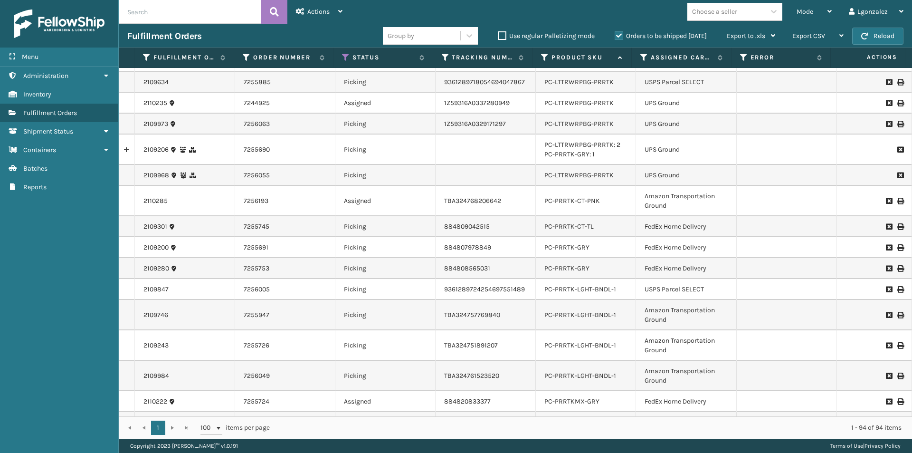
scroll to position [1703, 0]
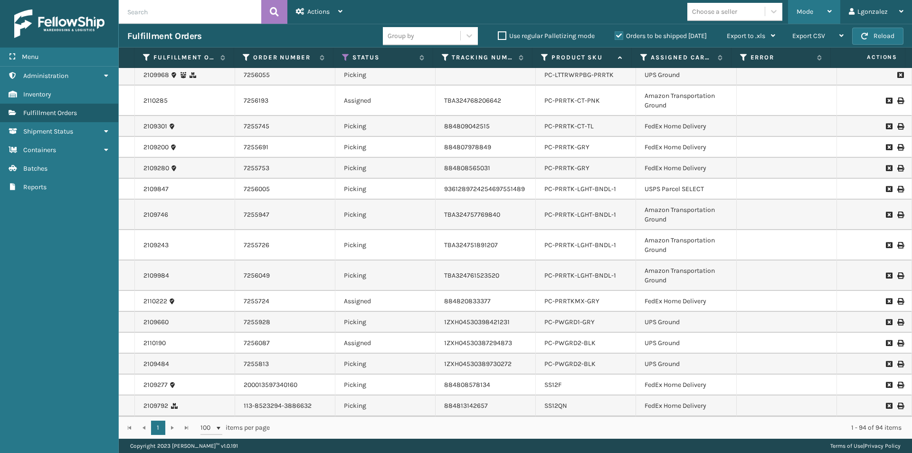
click at [835, 9] on div "Mode Regular Mode Picking Mode Labeling Mode Exit Scan Mode" at bounding box center [814, 12] width 52 height 24
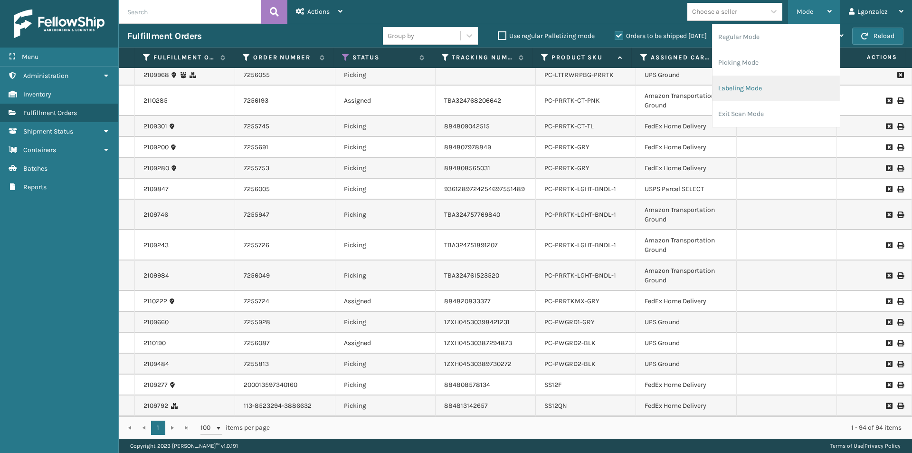
click at [734, 87] on li "Labeling Mode" at bounding box center [776, 89] width 127 height 26
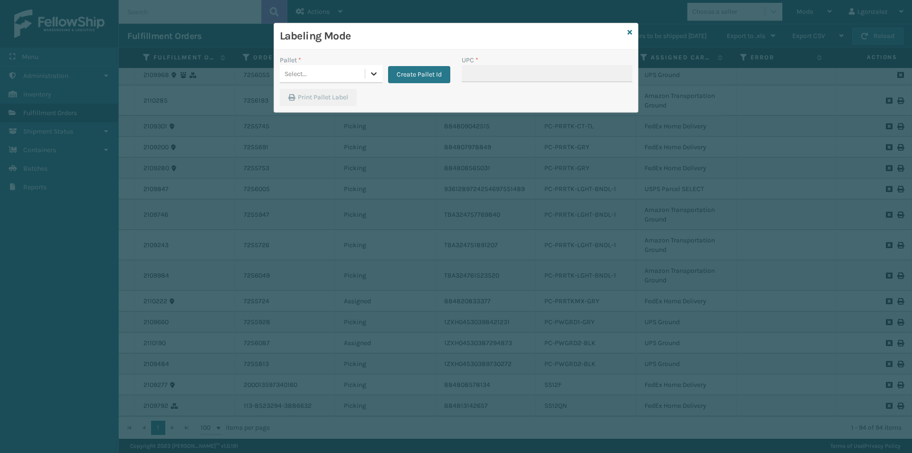
click at [378, 67] on div at bounding box center [373, 73] width 17 height 17
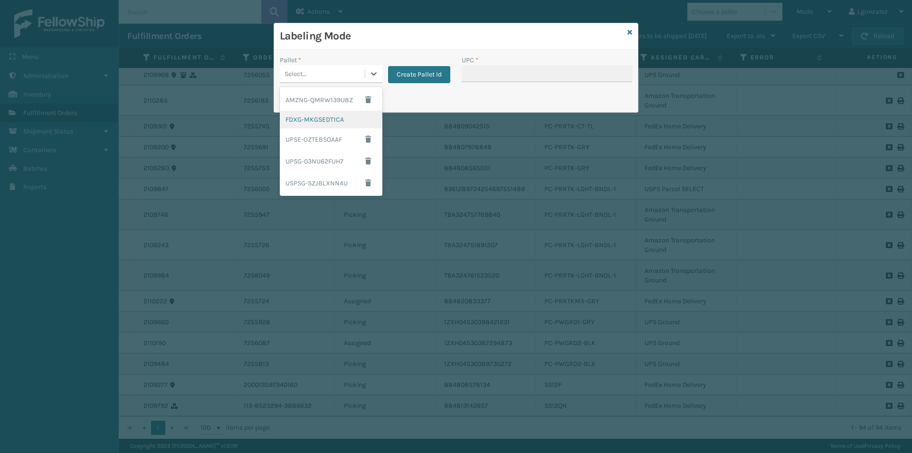
click at [319, 122] on div "FDXG-MKGSEDT1CA" at bounding box center [331, 120] width 103 height 18
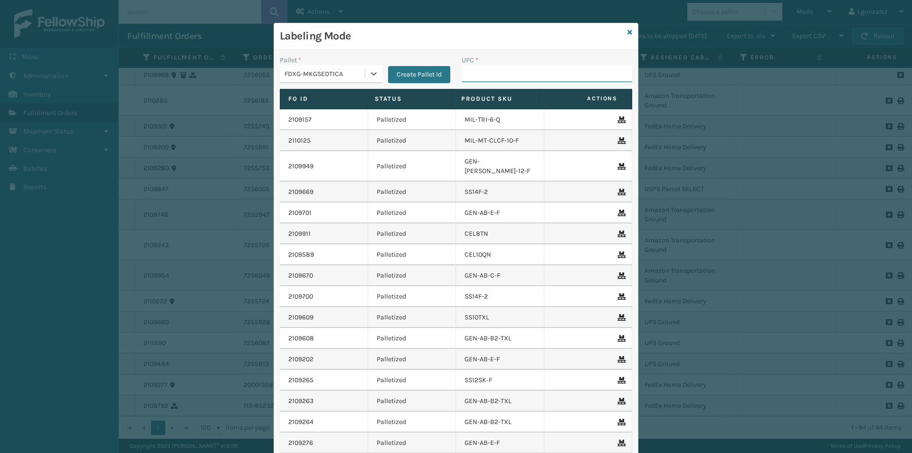
click at [488, 79] on input "UPC *" at bounding box center [547, 73] width 171 height 17
click at [628, 33] on icon at bounding box center [630, 32] width 5 height 7
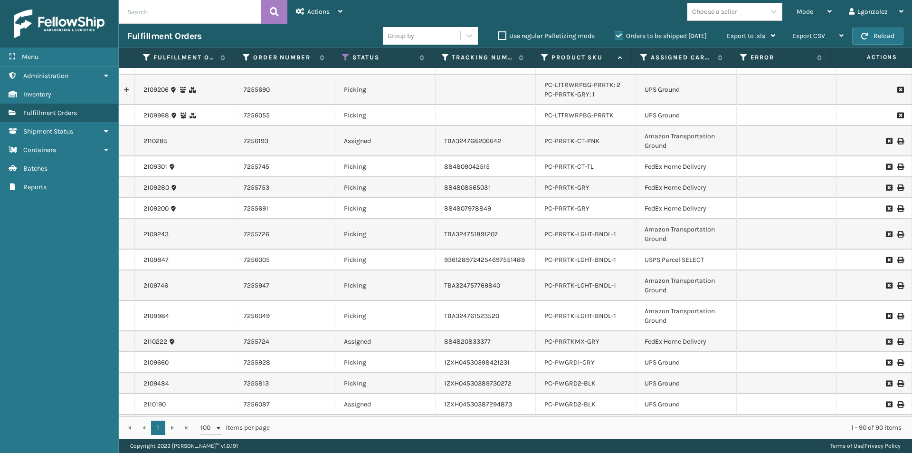
scroll to position [1619, 0]
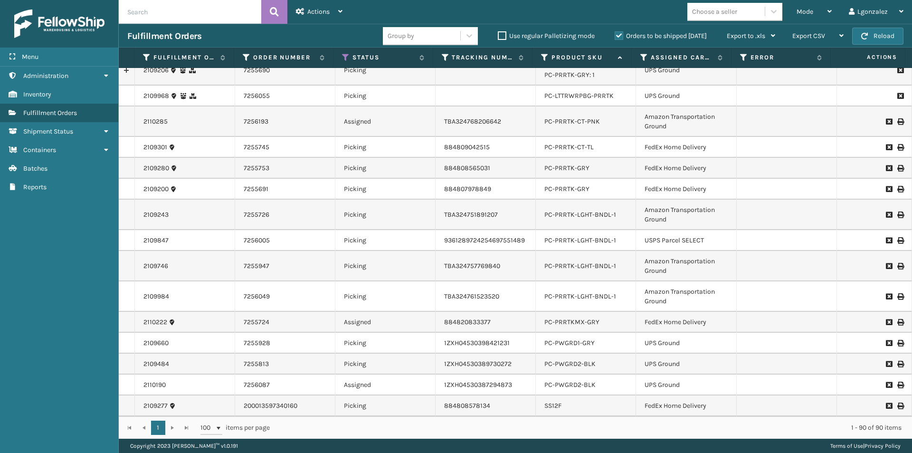
click at [186, 27] on div "Fulfillment Orders Group by Use regular Palletizing mode Orders to be shipped […" at bounding box center [516, 36] width 794 height 24
click at [182, 19] on input "text" at bounding box center [190, 12] width 143 height 24
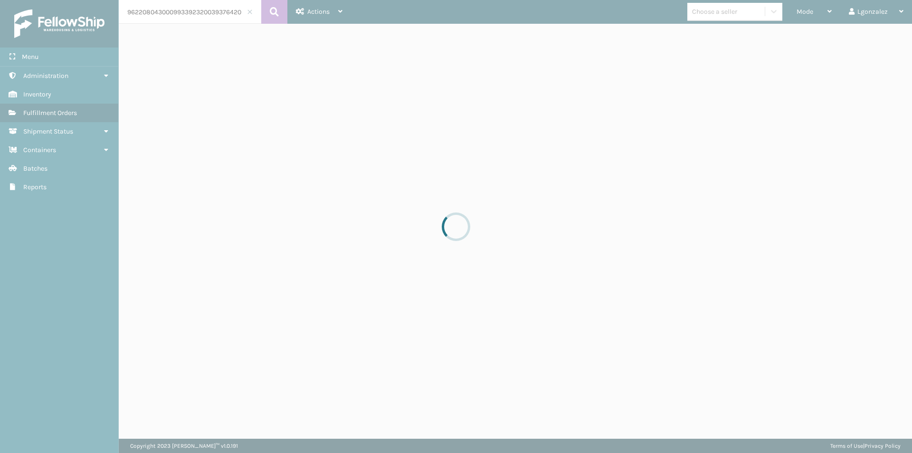
scroll to position [0, 16]
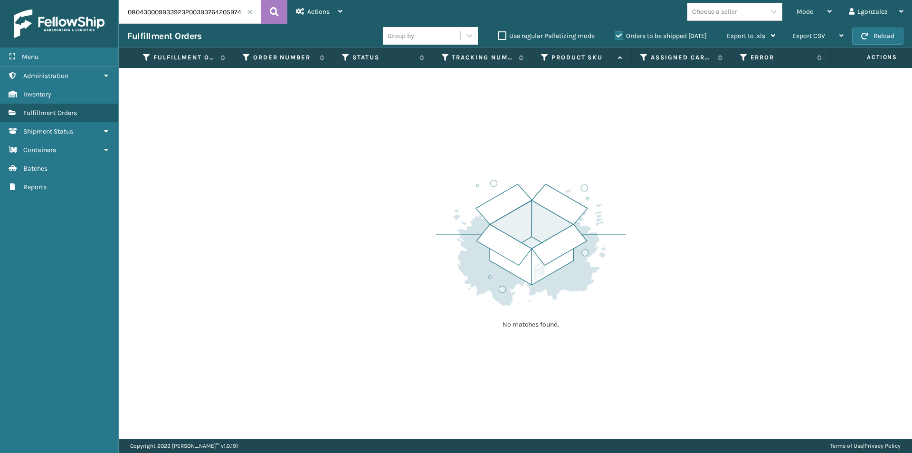
click at [200, 13] on input "9622080430009933923200393764205974" at bounding box center [190, 12] width 143 height 24
drag, startPoint x: 197, startPoint y: 12, endPoint x: 66, endPoint y: -1, distance: 131.4
click at [66, 0] on html "Menu Administration Inventory Fulfillment Orders Shipment Status Containers Bat…" at bounding box center [456, 226] width 912 height 453
type input "393764205974"
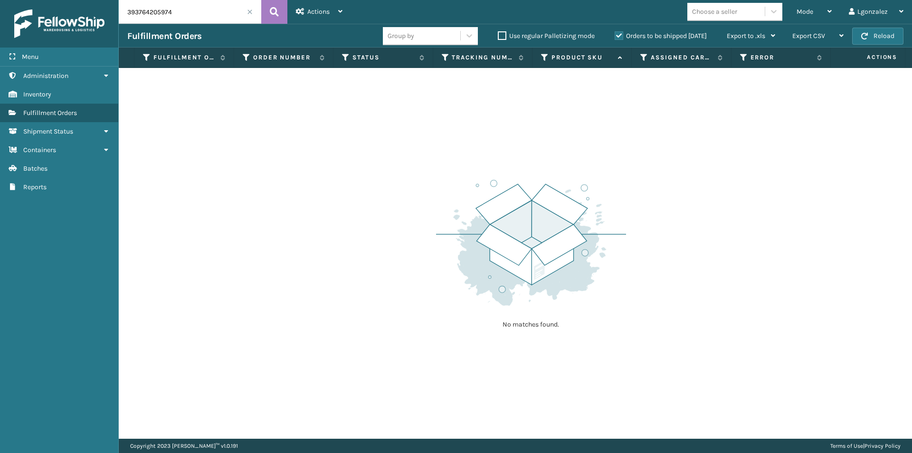
click at [617, 35] on label "Orders to be shipped [DATE]" at bounding box center [661, 36] width 92 height 8
click at [615, 35] on input "Orders to be shipped [DATE]" at bounding box center [615, 33] width 0 height 6
click at [276, 4] on button at bounding box center [274, 12] width 26 height 24
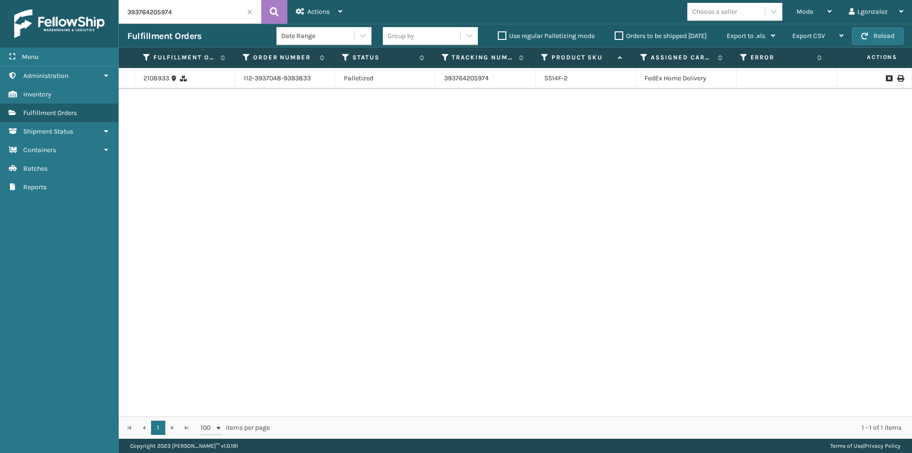
click at [251, 13] on span at bounding box center [250, 12] width 6 height 6
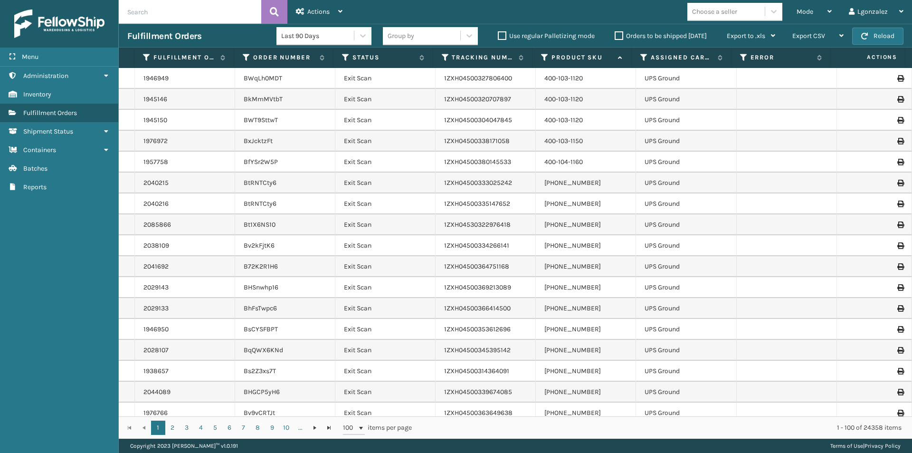
click at [616, 35] on label "Orders to be shipped [DATE]" at bounding box center [661, 36] width 92 height 8
click at [615, 35] on input "Orders to be shipped [DATE]" at bounding box center [615, 33] width 0 height 6
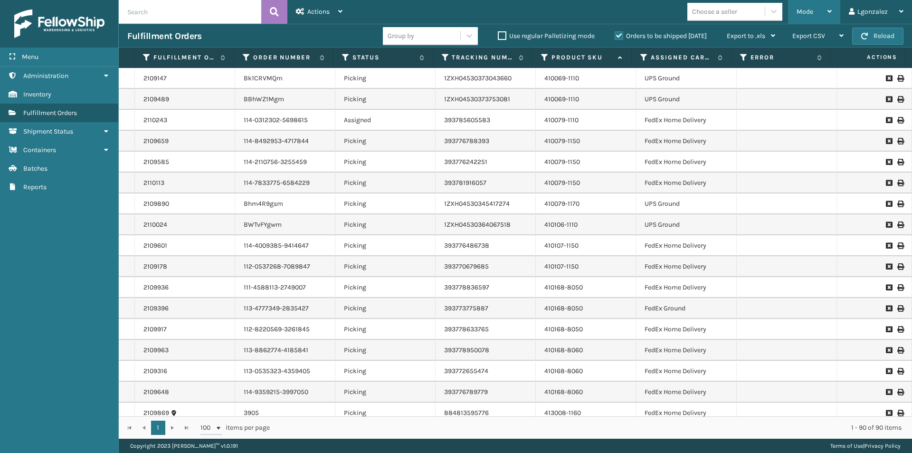
click at [825, 13] on div "Mode" at bounding box center [814, 12] width 35 height 24
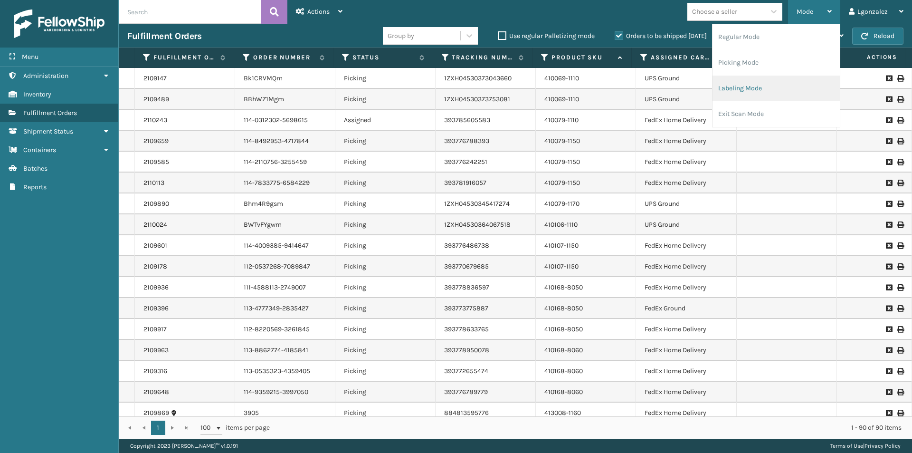
click at [764, 93] on li "Labeling Mode" at bounding box center [776, 89] width 127 height 26
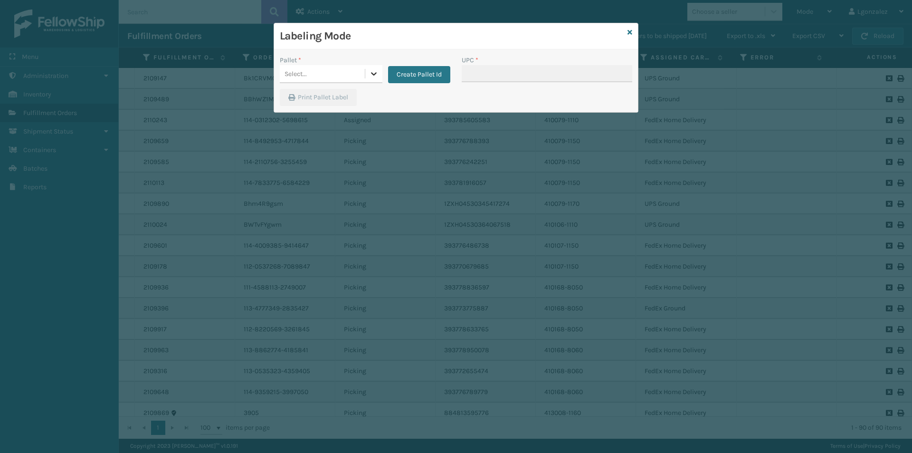
click at [370, 74] on icon at bounding box center [374, 74] width 10 height 10
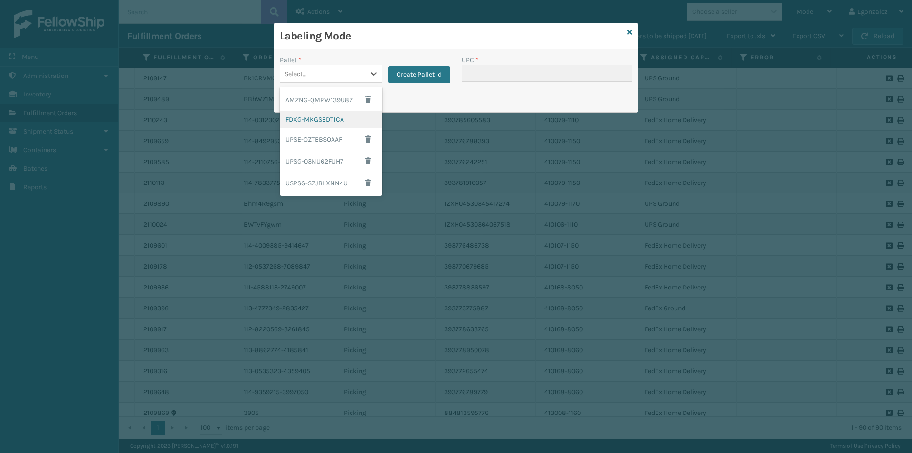
click at [328, 120] on div "FDXG-MKGSEDT1CA" at bounding box center [331, 120] width 103 height 18
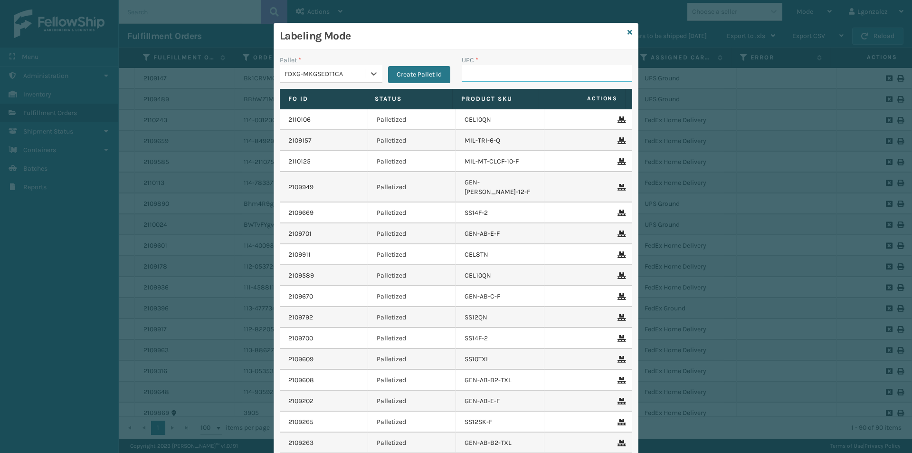
click at [484, 75] on input "UPC *" at bounding box center [547, 73] width 171 height 17
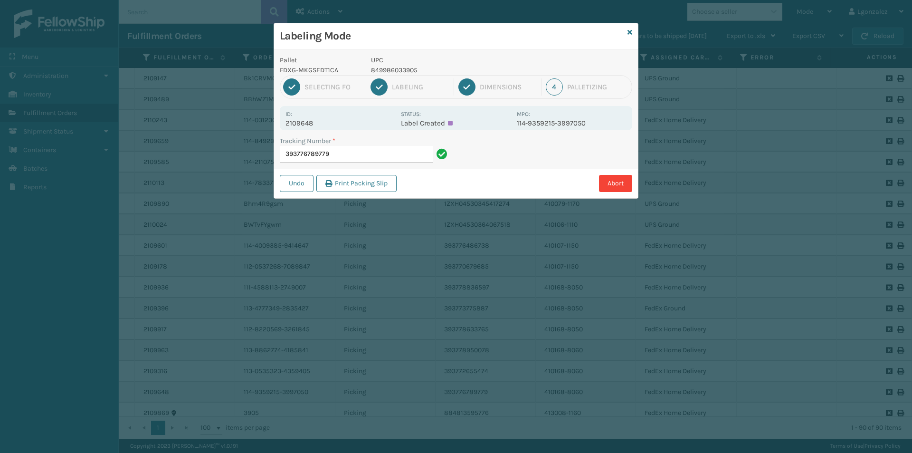
click at [393, 71] on p "849986033905" at bounding box center [441, 70] width 140 height 10
copy p "849986033905"
click at [386, 157] on input "393776789779" at bounding box center [356, 154] width 153 height 17
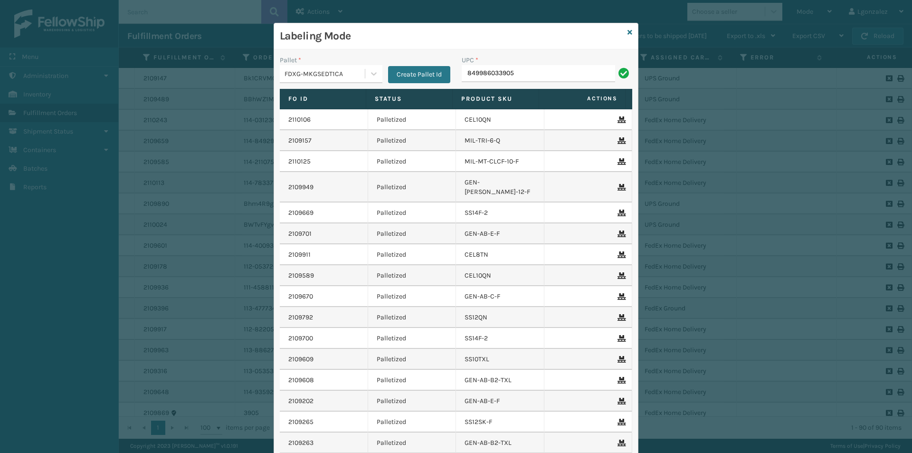
type input "849986033905"
click at [628, 33] on icon at bounding box center [630, 32] width 5 height 7
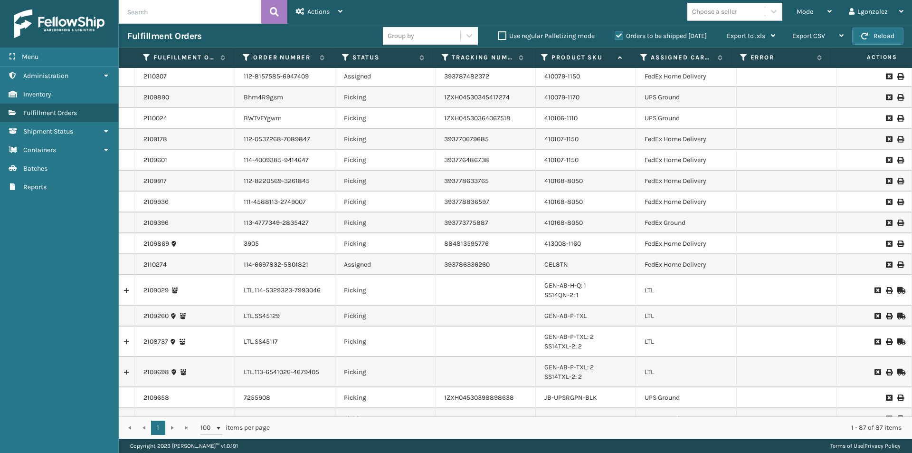
scroll to position [238, 0]
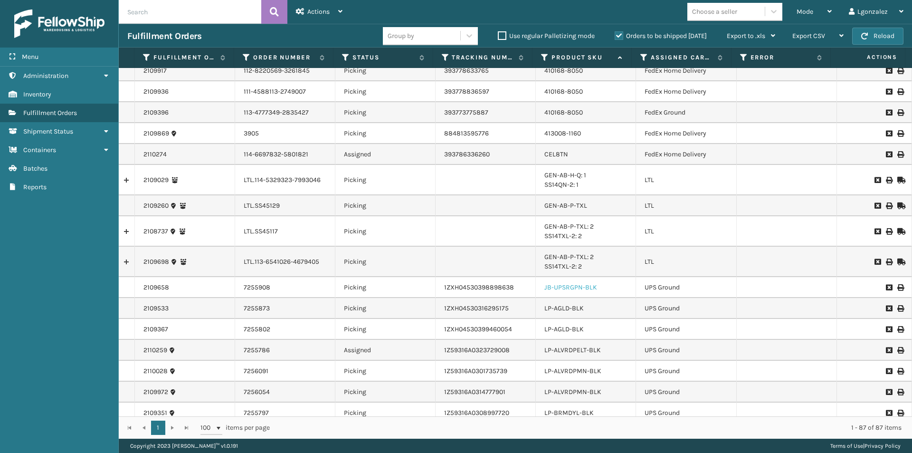
click at [586, 289] on link "JB-UPSRGPN-BLK" at bounding box center [571, 287] width 53 height 8
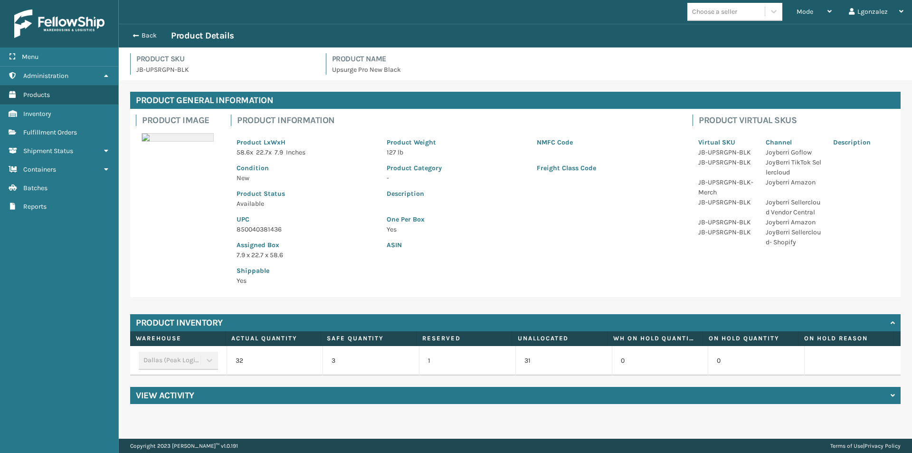
click at [262, 225] on p "850040381436" at bounding box center [306, 229] width 139 height 10
click at [263, 225] on p "850040381436" at bounding box center [306, 229] width 139 height 10
copy p "850040381436"
click at [141, 33] on button "Back" at bounding box center [149, 35] width 44 height 9
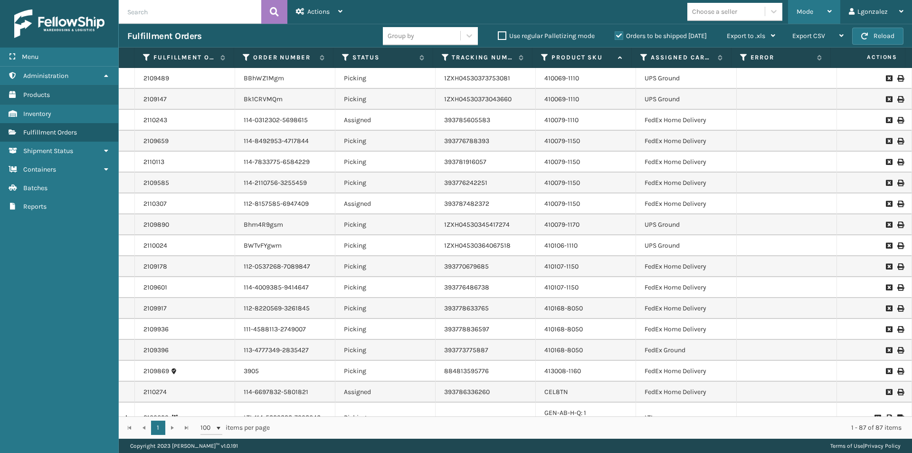
click at [834, 8] on div "Mode Regular Mode Picking Mode Labeling Mode Exit Scan Mode" at bounding box center [814, 12] width 52 height 24
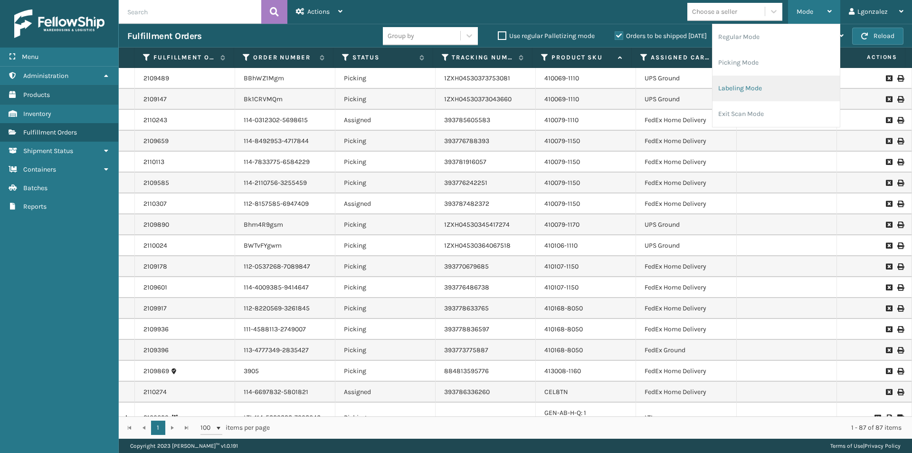
click at [734, 85] on li "Labeling Mode" at bounding box center [776, 89] width 127 height 26
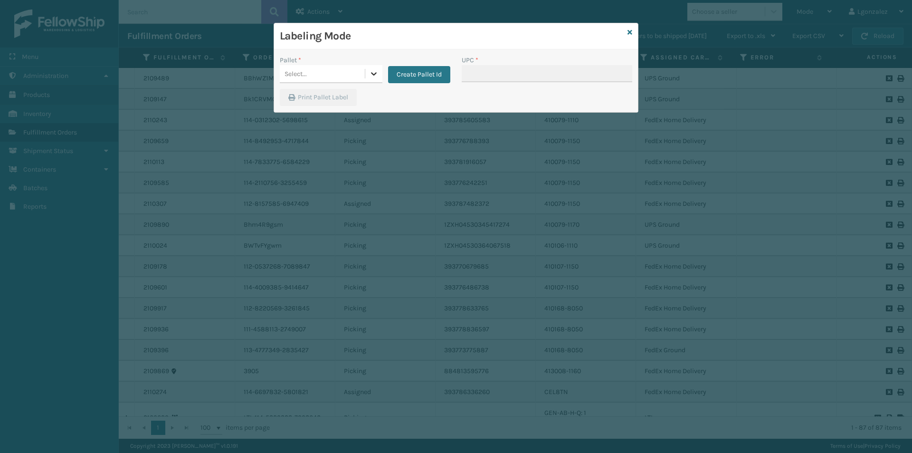
click at [374, 73] on icon at bounding box center [374, 74] width 10 height 10
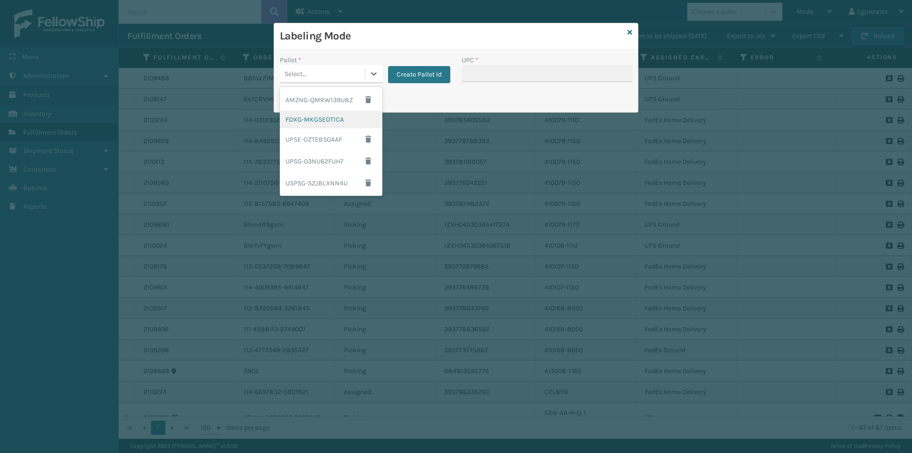
click at [312, 120] on div "FDXG-MKGSEDT1CA" at bounding box center [331, 120] width 103 height 18
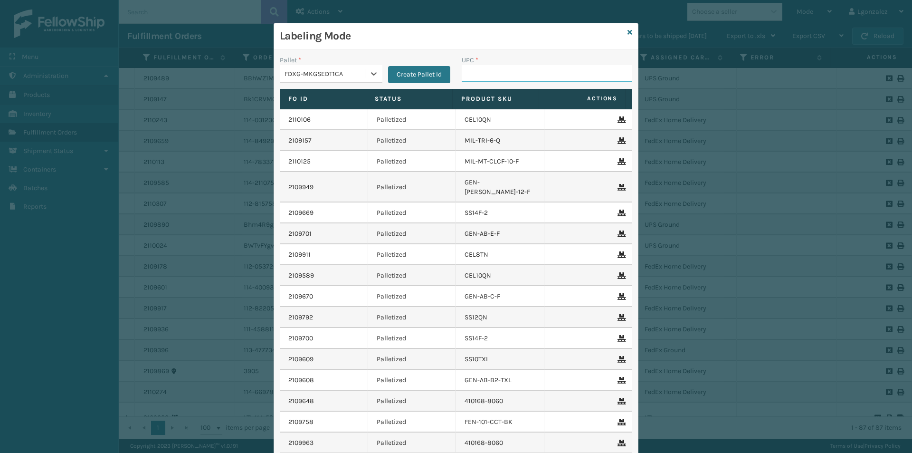
click at [469, 82] on input "UPC *" at bounding box center [547, 73] width 171 height 17
paste input "850040381436"
type input "850040381436"
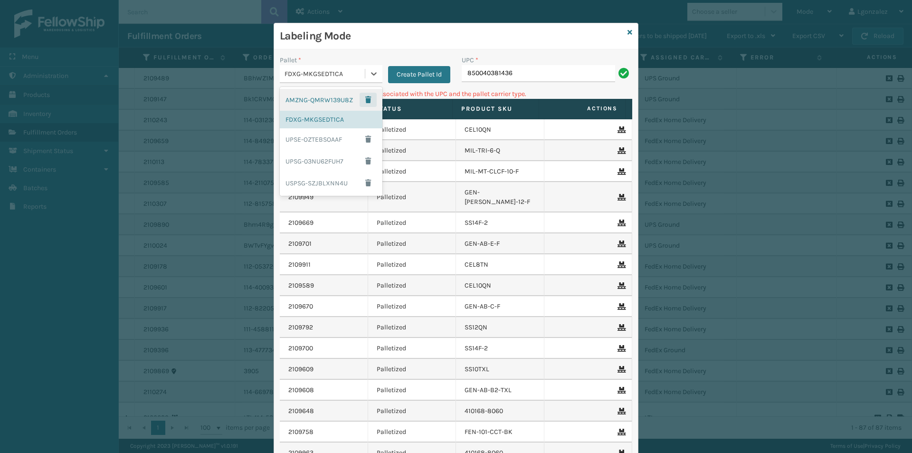
drag, startPoint x: 373, startPoint y: 75, endPoint x: 356, endPoint y: 96, distance: 27.2
click at [372, 76] on icon at bounding box center [374, 74] width 10 height 10
drag, startPoint x: 316, startPoint y: 163, endPoint x: 328, endPoint y: 162, distance: 12.0
click at [317, 163] on div "UPSG-03NU62FUH7" at bounding box center [331, 161] width 103 height 22
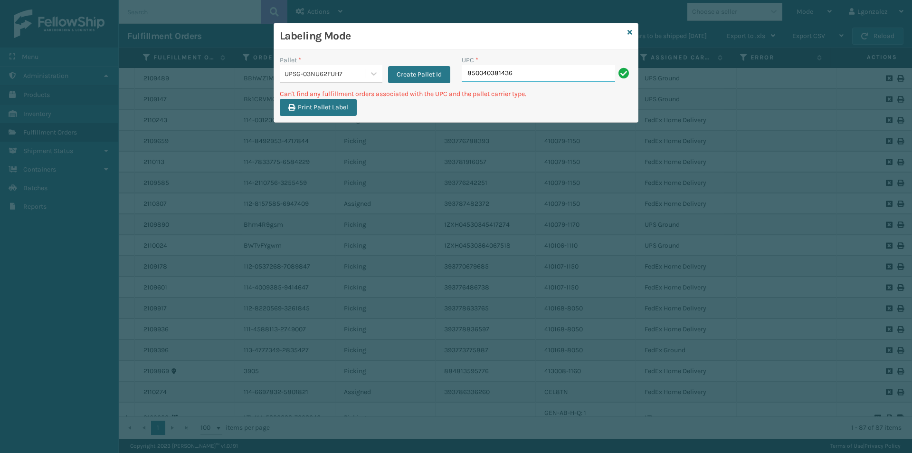
click at [520, 70] on input "850040381436" at bounding box center [538, 73] width 153 height 17
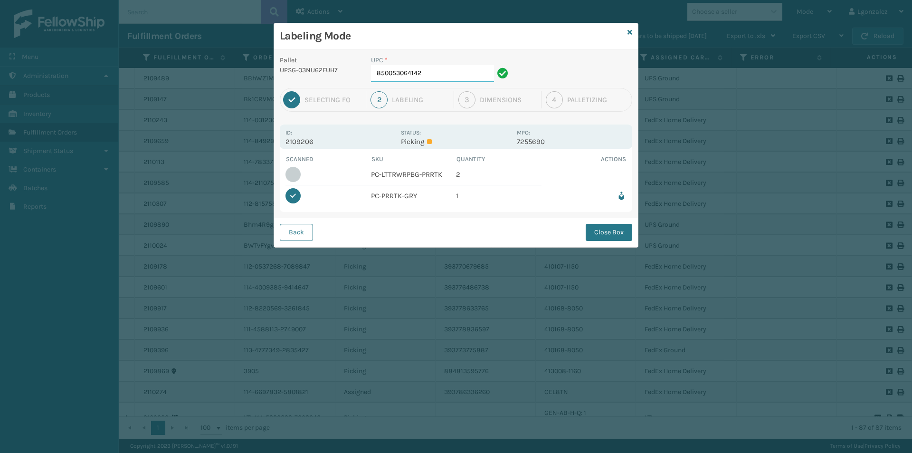
click at [434, 72] on input "850053064142" at bounding box center [432, 73] width 123 height 17
type input "850053064388"
click at [603, 235] on button "Close Box" at bounding box center [609, 232] width 47 height 17
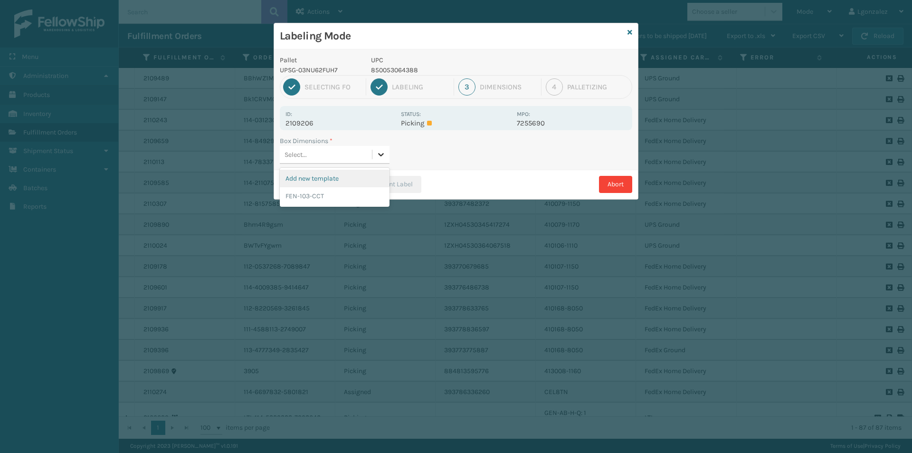
click at [381, 152] on icon at bounding box center [381, 155] width 10 height 10
click at [315, 195] on div "FEN-103-CCT" at bounding box center [335, 196] width 110 height 18
click at [392, 187] on button "Print Label" at bounding box center [392, 184] width 58 height 17
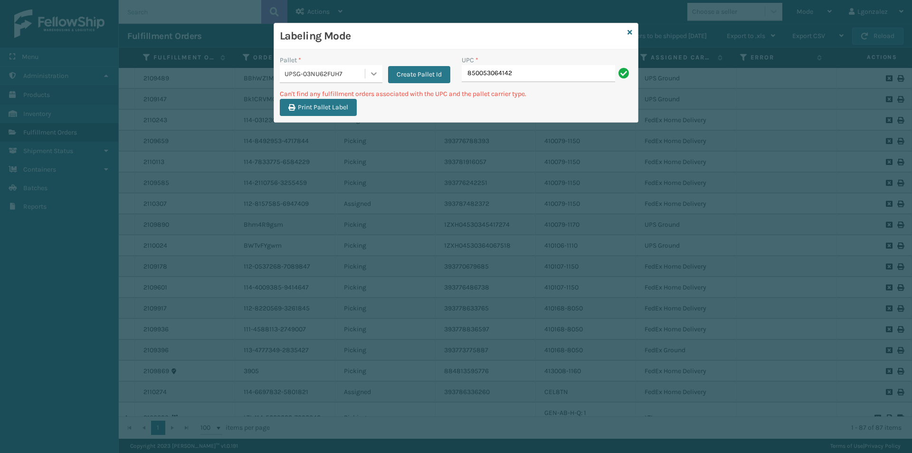
click at [370, 74] on icon at bounding box center [374, 74] width 10 height 10
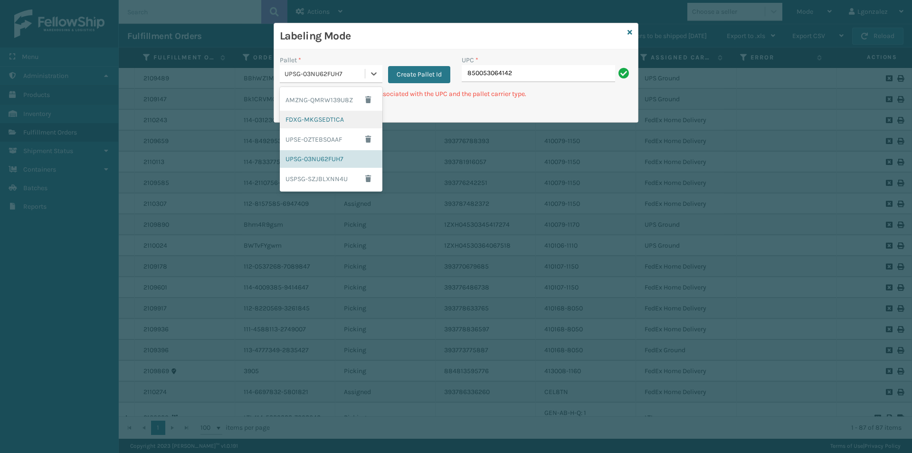
click at [334, 117] on div "FDXG-MKGSEDT1CA" at bounding box center [331, 120] width 103 height 18
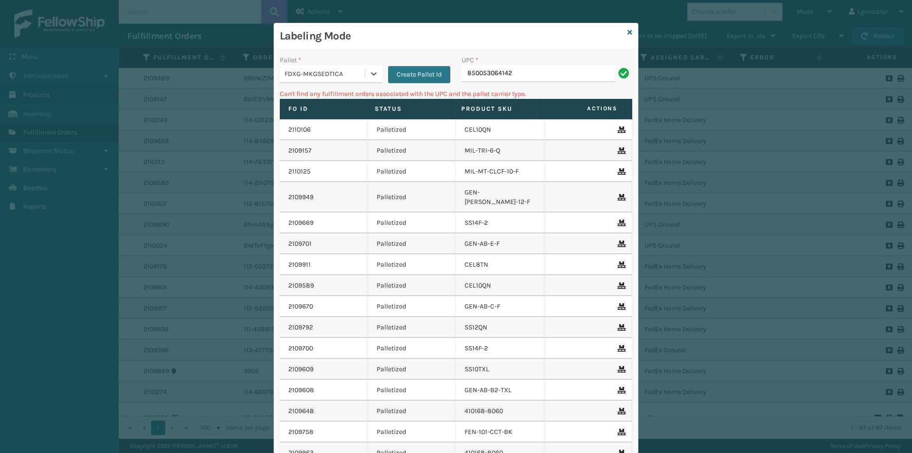
drag, startPoint x: 526, startPoint y: 83, endPoint x: 521, endPoint y: 69, distance: 14.9
click at [525, 76] on div "UPC * 850053064142" at bounding box center [547, 72] width 182 height 34
click at [521, 67] on input "850053064142" at bounding box center [538, 73] width 153 height 17
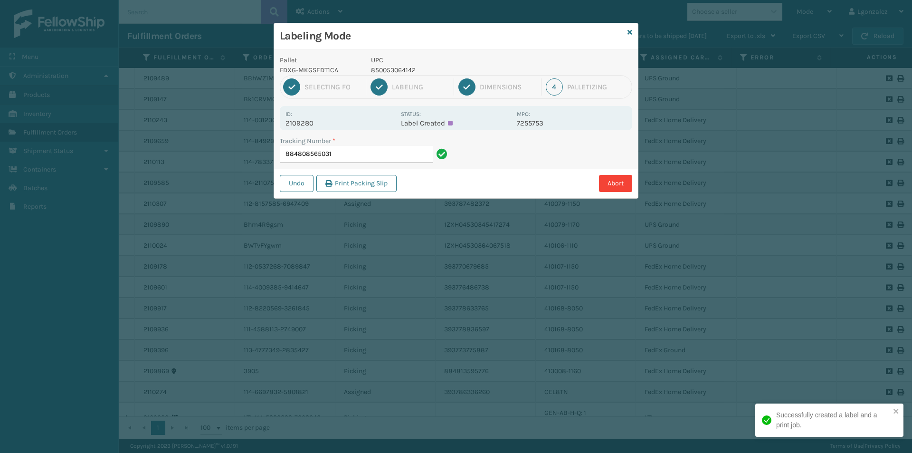
click at [399, 66] on p "850053064142" at bounding box center [441, 70] width 140 height 10
click at [399, 67] on p "850053064142" at bounding box center [441, 70] width 140 height 10
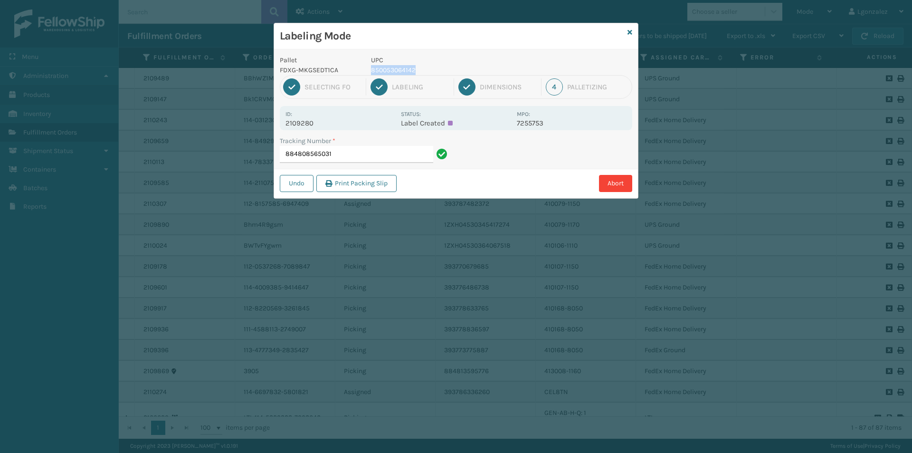
copy p "850053064142"
click at [388, 154] on input "884808565031" at bounding box center [356, 154] width 153 height 17
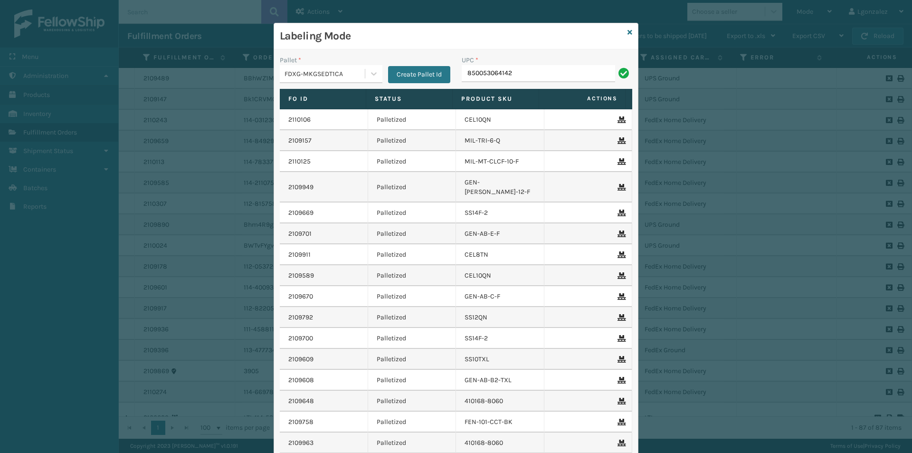
type input "850053064142"
type input "413008-1160"
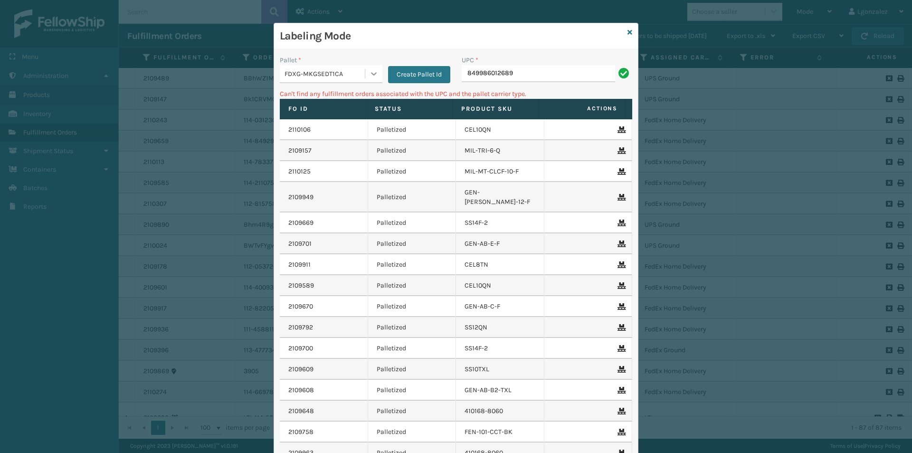
click at [371, 72] on icon at bounding box center [374, 74] width 10 height 10
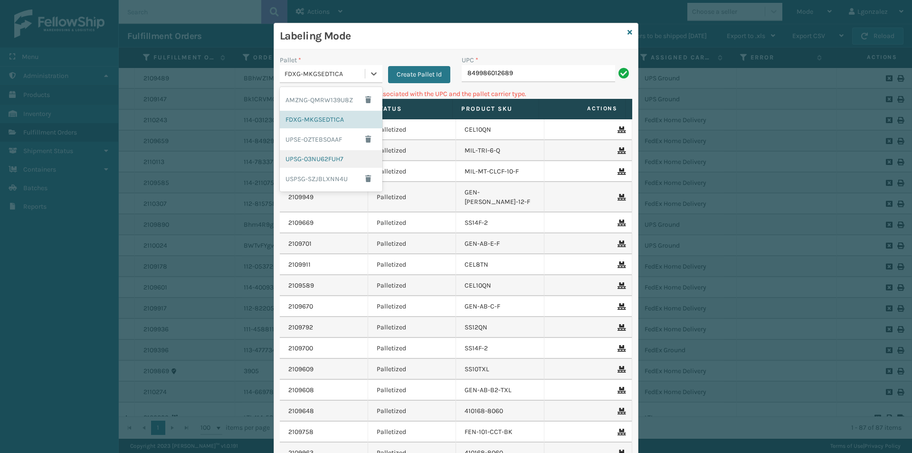
click at [324, 160] on div "UPSG-03NU62FUH7" at bounding box center [331, 159] width 103 height 18
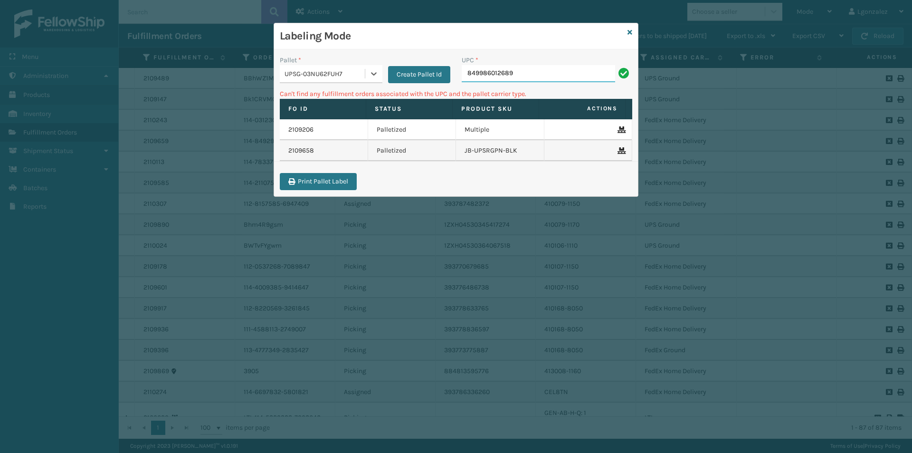
click at [520, 76] on input "849986012689" at bounding box center [538, 73] width 153 height 17
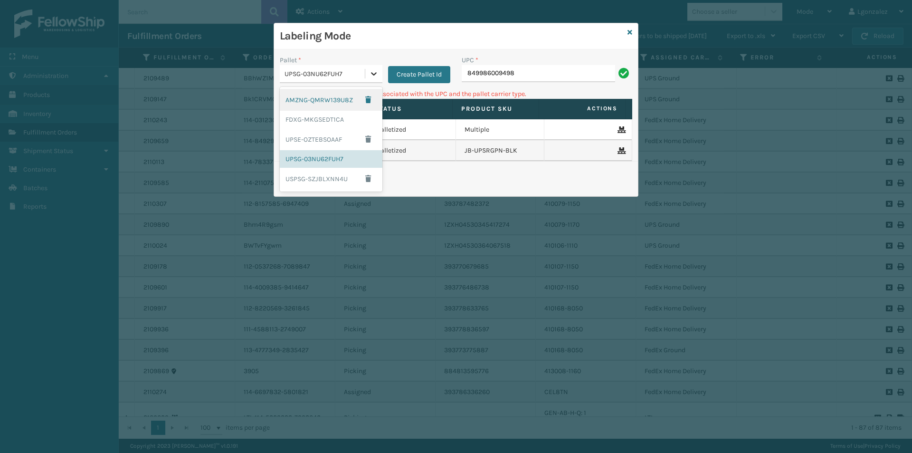
click at [376, 75] on icon at bounding box center [374, 74] width 10 height 10
click at [343, 116] on div "FDXG-MKGSEDT1CA" at bounding box center [331, 120] width 103 height 18
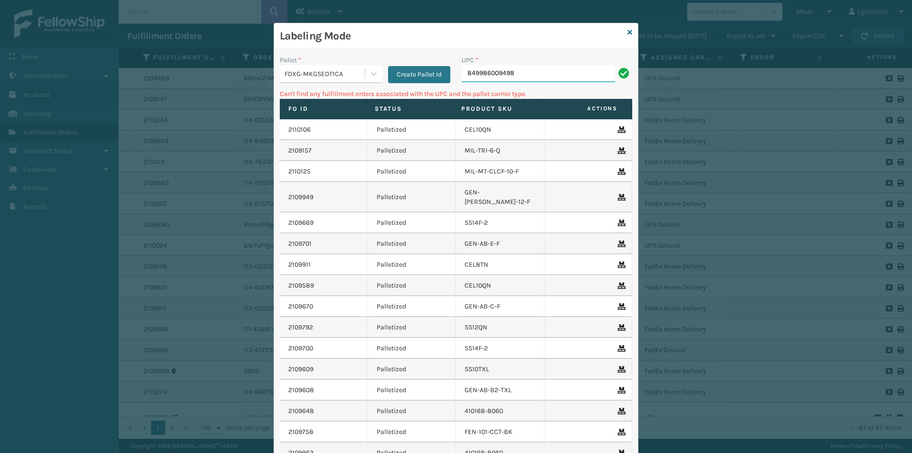
click at [522, 80] on input "849986009498" at bounding box center [538, 73] width 153 height 17
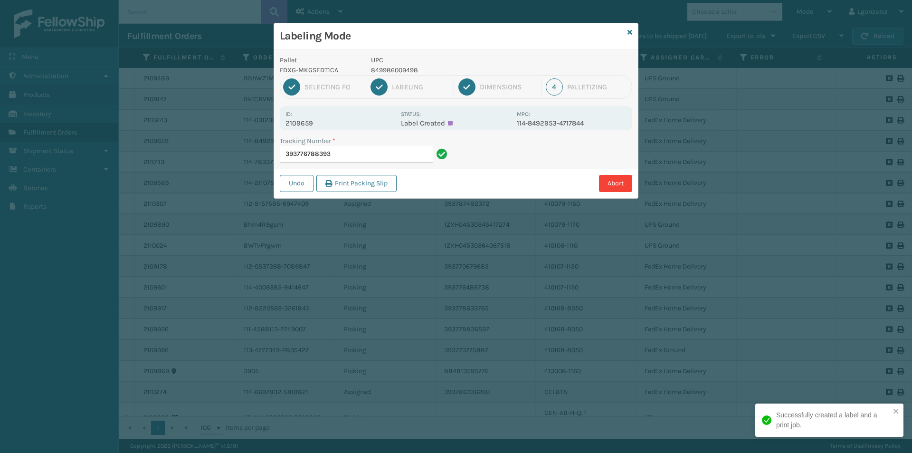
click at [401, 68] on p "849986009498" at bounding box center [441, 70] width 140 height 10
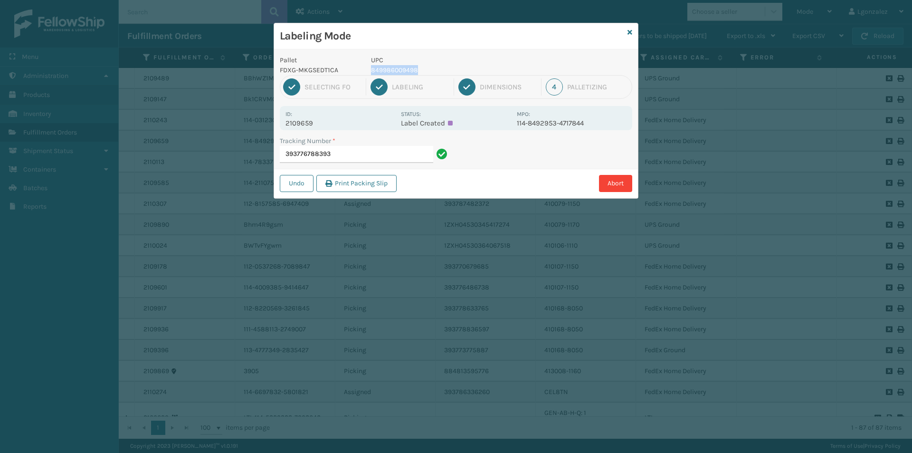
copy p "849986009498"
click at [388, 153] on input "393776788393" at bounding box center [356, 154] width 153 height 17
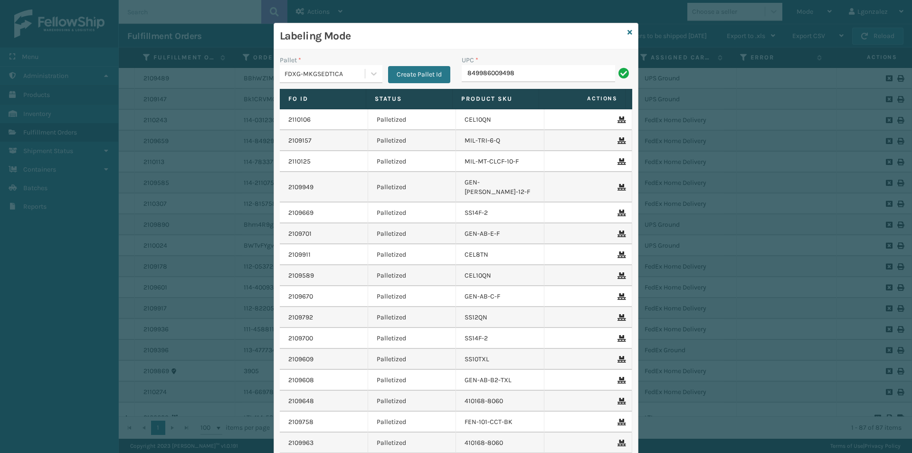
type input "849986009498"
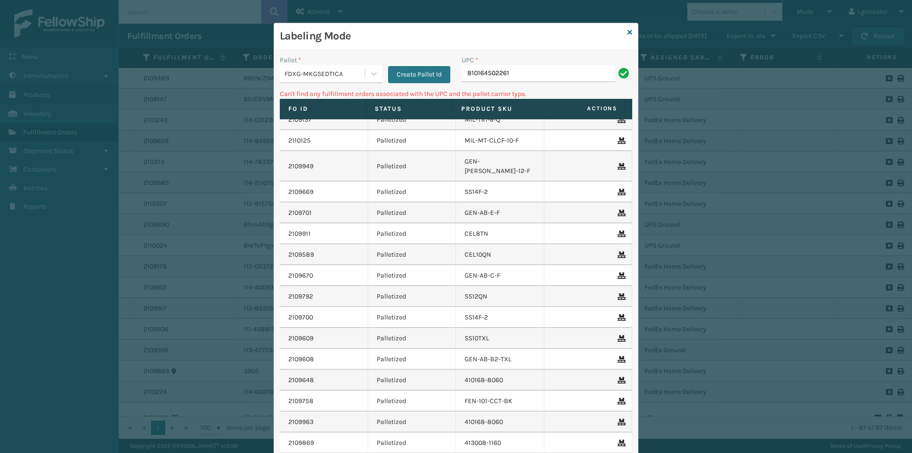
scroll to position [48, 0]
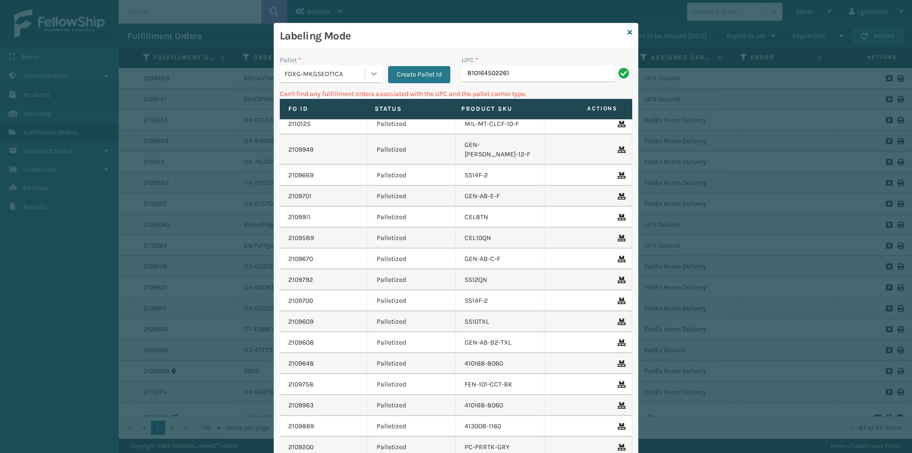
click at [371, 69] on icon at bounding box center [374, 74] width 10 height 10
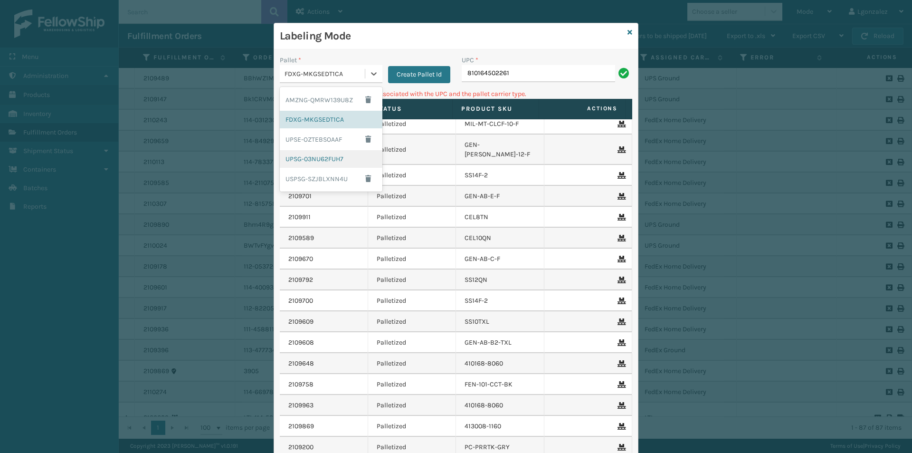
click at [327, 157] on div "UPSG-03NU62FUH7" at bounding box center [331, 159] width 103 height 18
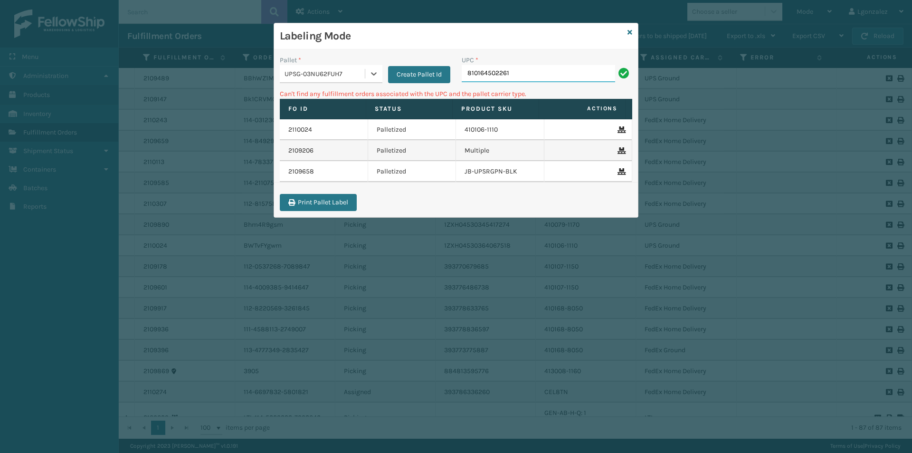
click at [535, 74] on input "810164502261" at bounding box center [538, 73] width 153 height 17
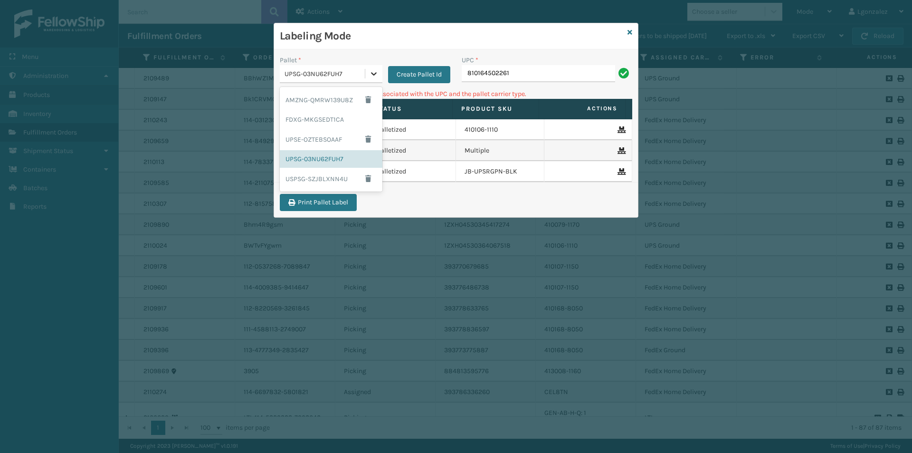
click at [378, 77] on icon at bounding box center [374, 74] width 10 height 10
click at [319, 100] on div "AMZNG-QMRW139U8Z" at bounding box center [331, 100] width 103 height 22
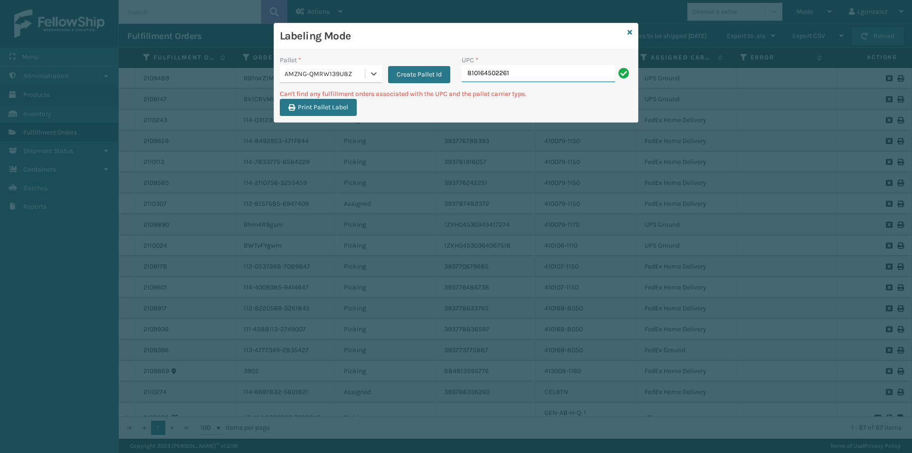
click at [520, 72] on input "810164502261" at bounding box center [538, 73] width 153 height 17
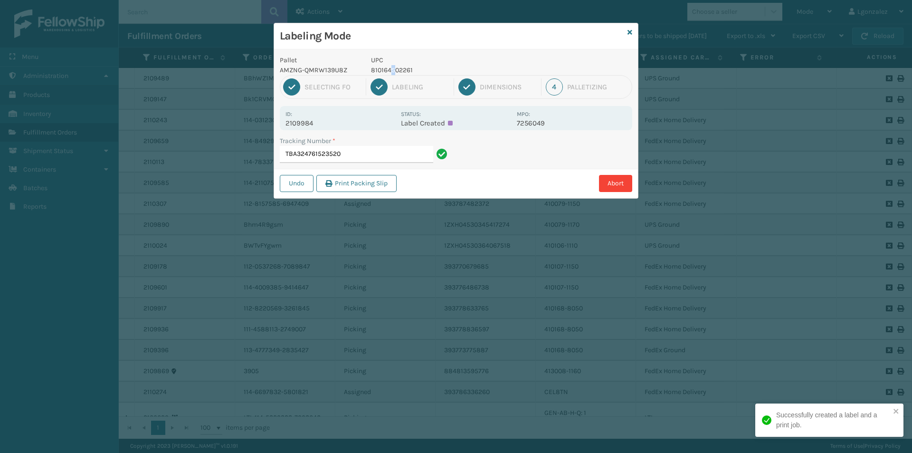
click at [393, 70] on p "810164502261" at bounding box center [441, 70] width 140 height 10
click at [395, 71] on p "810164502261" at bounding box center [441, 70] width 140 height 10
click at [394, 69] on p "810164502261" at bounding box center [441, 70] width 140 height 10
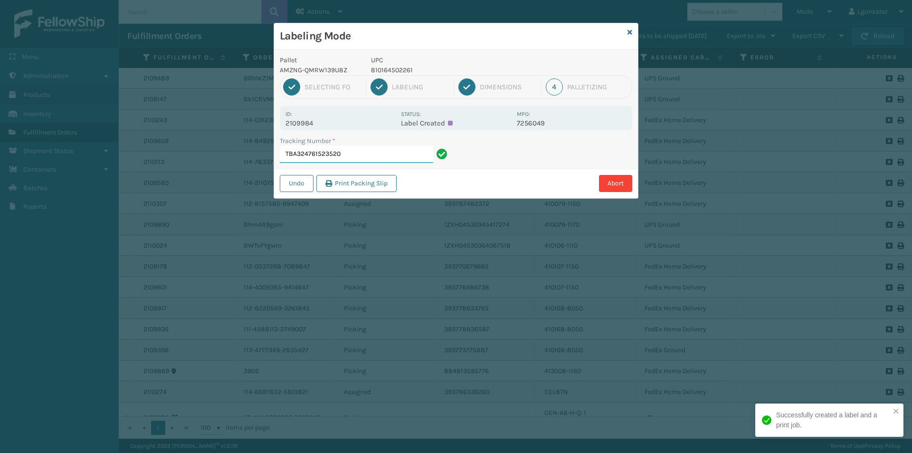
click at [392, 150] on input "TBA324761523520" at bounding box center [356, 154] width 153 height 17
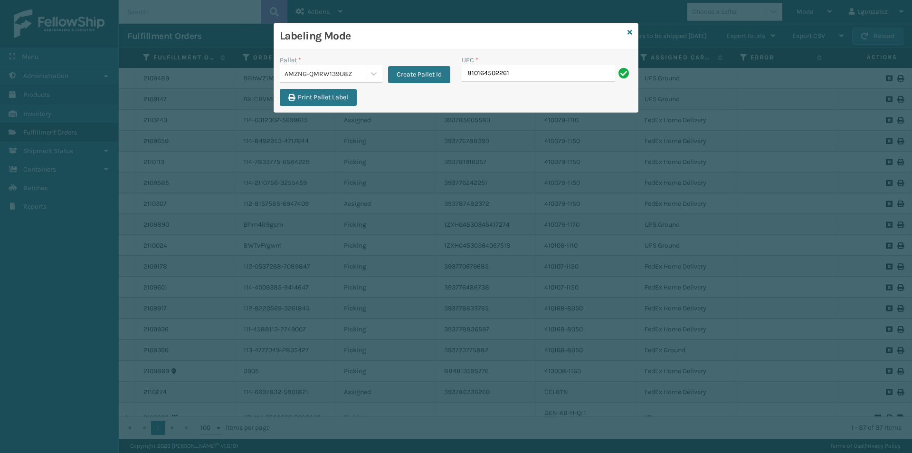
type input "810164502261"
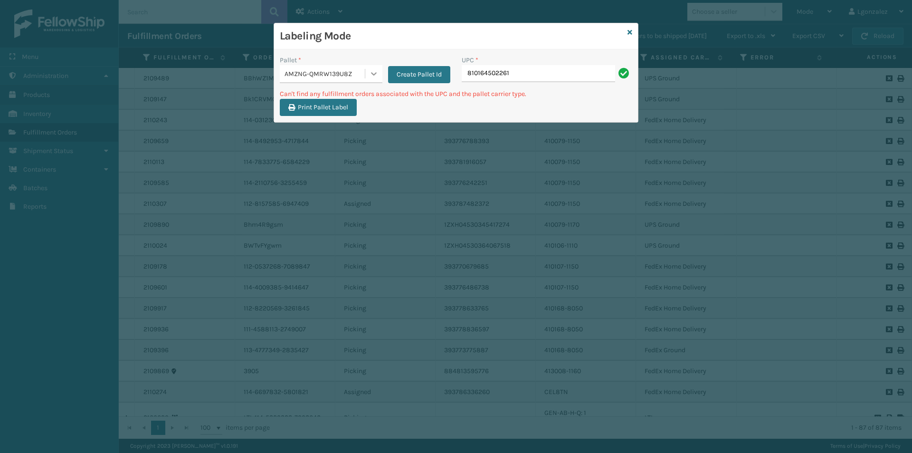
click at [373, 69] on icon at bounding box center [374, 74] width 10 height 10
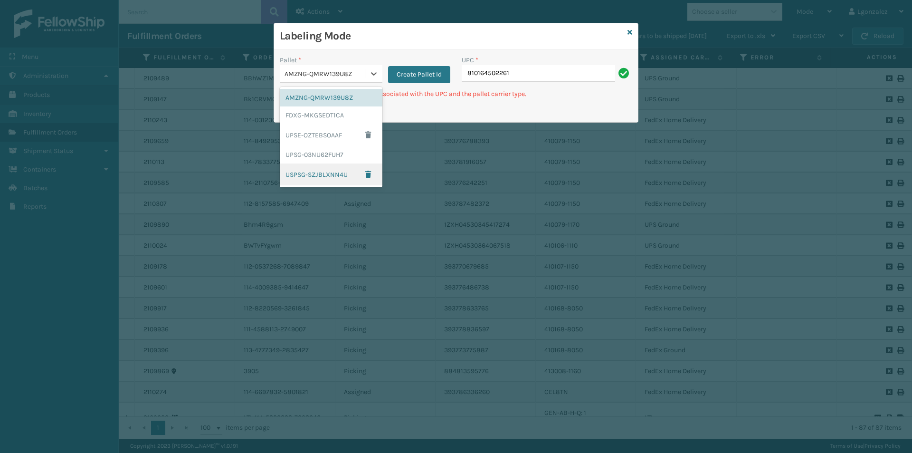
drag, startPoint x: 327, startPoint y: 178, endPoint x: 424, endPoint y: 123, distance: 112.2
click at [327, 177] on div "USPSG-SZJBLXNN4U" at bounding box center [331, 174] width 103 height 22
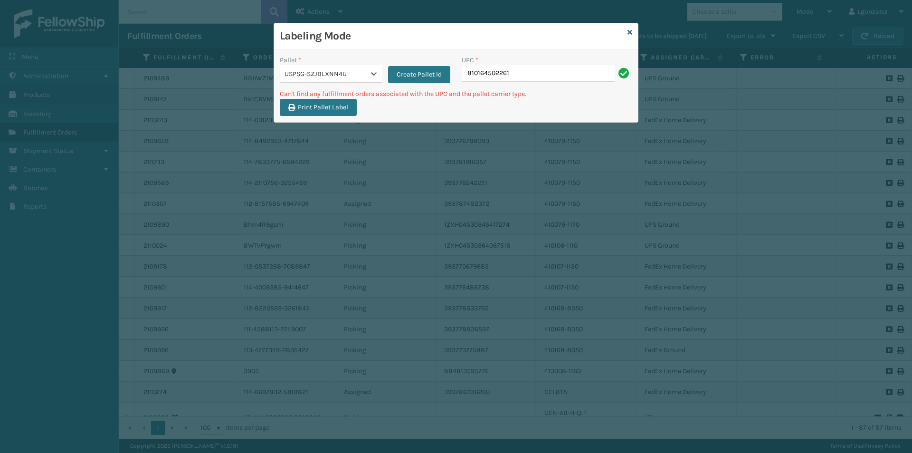
click at [529, 63] on div "UPC *" at bounding box center [547, 60] width 171 height 10
click at [530, 69] on input "810164502261" at bounding box center [538, 73] width 153 height 17
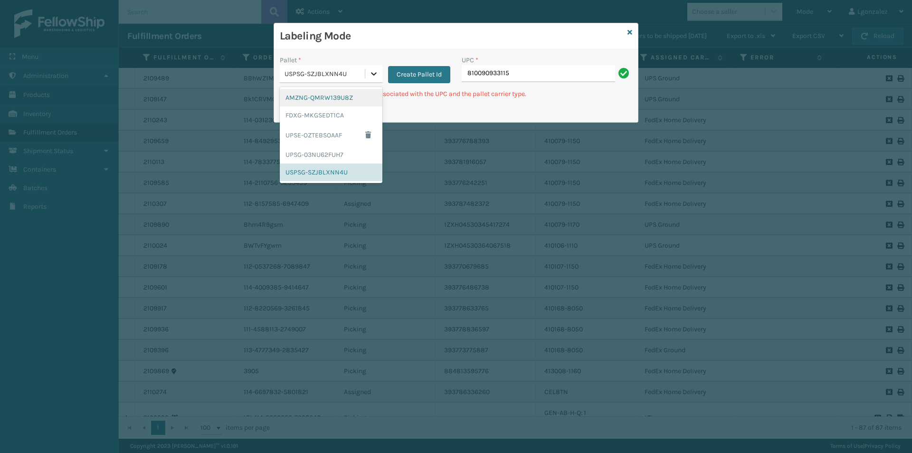
click at [369, 74] on icon at bounding box center [374, 74] width 10 height 10
click at [333, 135] on div "UPSE-OZTEBSOAAF" at bounding box center [331, 135] width 103 height 22
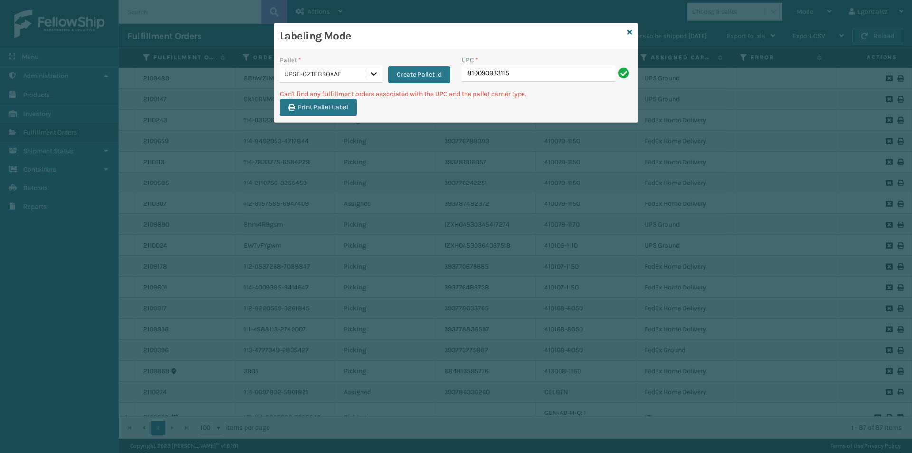
click at [368, 69] on div at bounding box center [373, 73] width 17 height 17
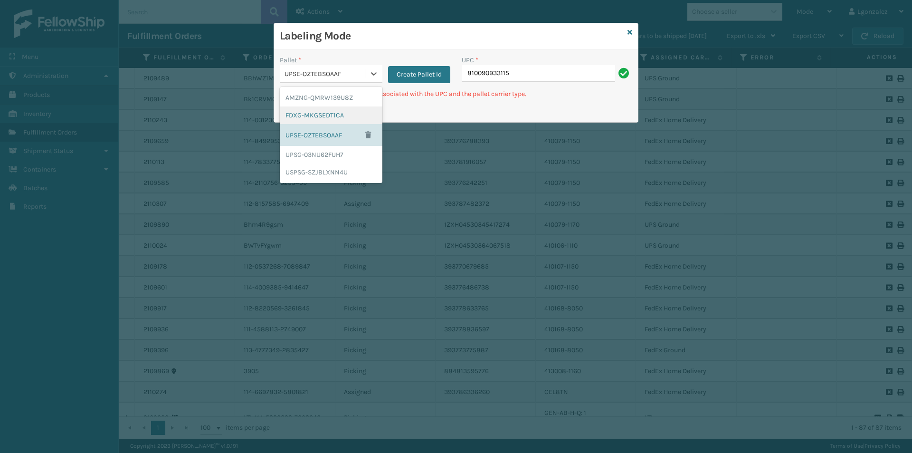
click at [334, 114] on div "FDXG-MKGSEDT1CA" at bounding box center [331, 115] width 103 height 18
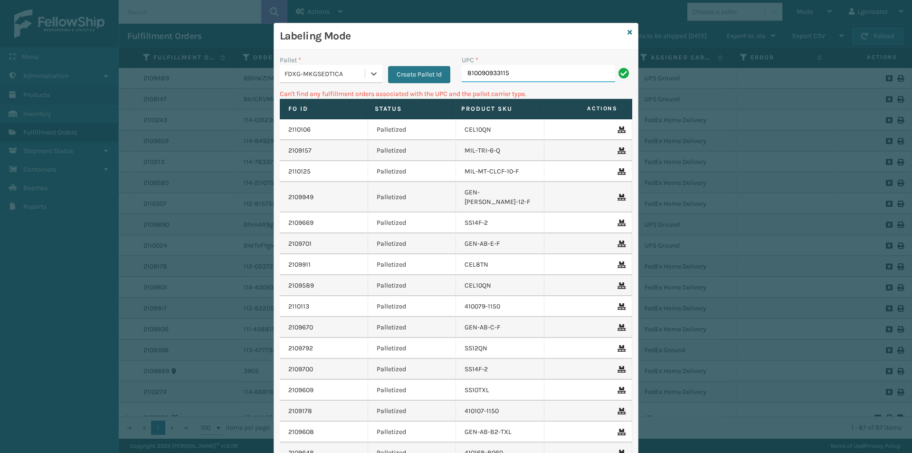
click at [517, 73] on input "810090933115" at bounding box center [538, 73] width 153 height 17
click at [370, 66] on div at bounding box center [373, 73] width 17 height 17
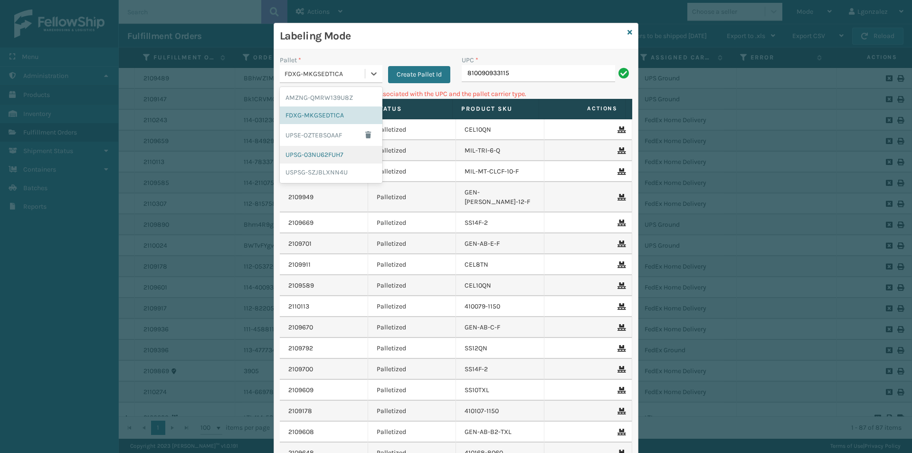
click at [302, 156] on div "UPSG-03NU62FUH7" at bounding box center [331, 155] width 103 height 18
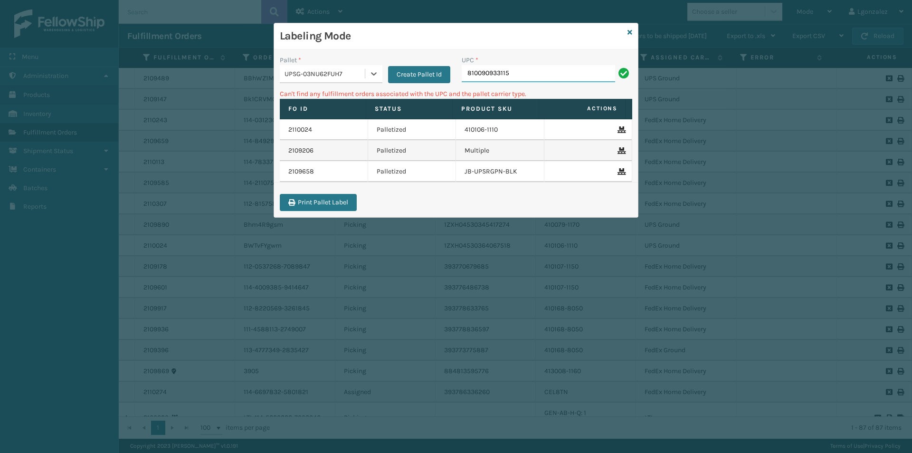
click at [528, 76] on input "810090933115" at bounding box center [538, 73] width 153 height 17
click at [468, 74] on input "068888005562" at bounding box center [538, 73] width 153 height 17
type input "68888005562"
click at [364, 69] on div "UPSG-03NU62FUH7" at bounding box center [325, 74] width 81 height 10
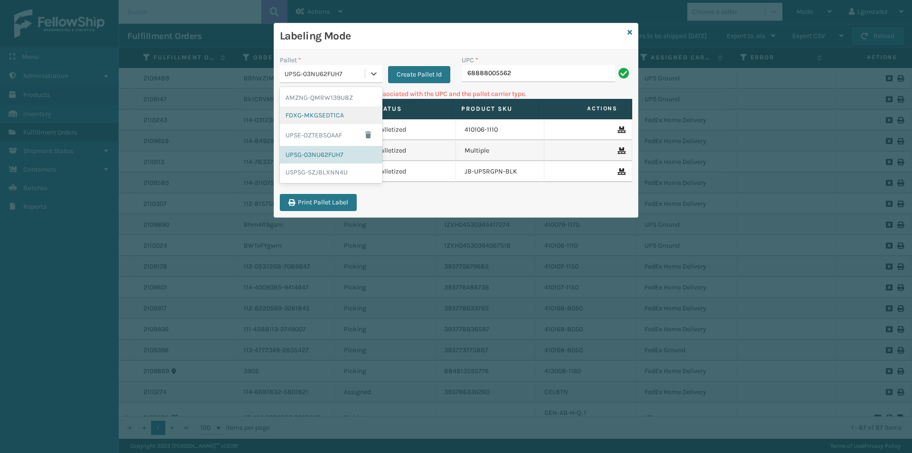
drag, startPoint x: 333, startPoint y: 120, endPoint x: 370, endPoint y: 111, distance: 37.7
click at [335, 120] on div "FDXG-MKGSEDT1CA" at bounding box center [331, 115] width 103 height 18
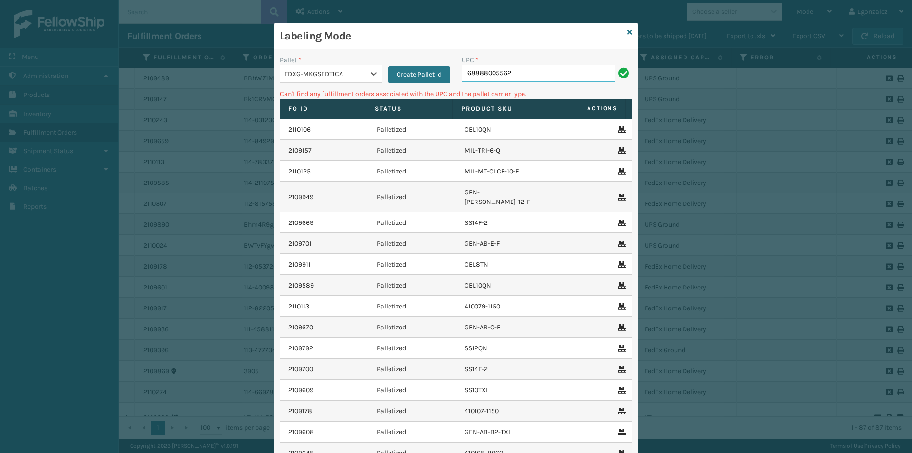
click at [516, 77] on input "68888005562" at bounding box center [538, 73] width 153 height 17
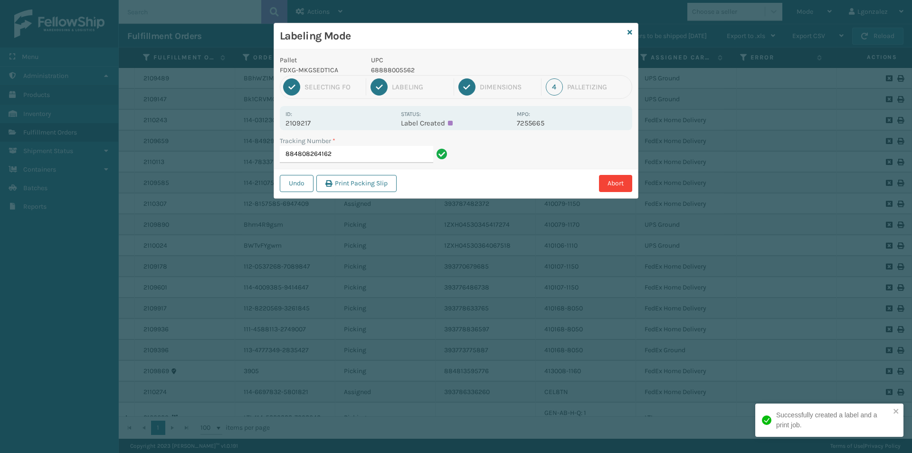
click at [385, 70] on p "68888005562" at bounding box center [441, 70] width 140 height 10
click at [386, 70] on p "68888005562" at bounding box center [441, 70] width 140 height 10
copy p "68888005562"
click at [391, 149] on input "884808264162" at bounding box center [356, 154] width 153 height 17
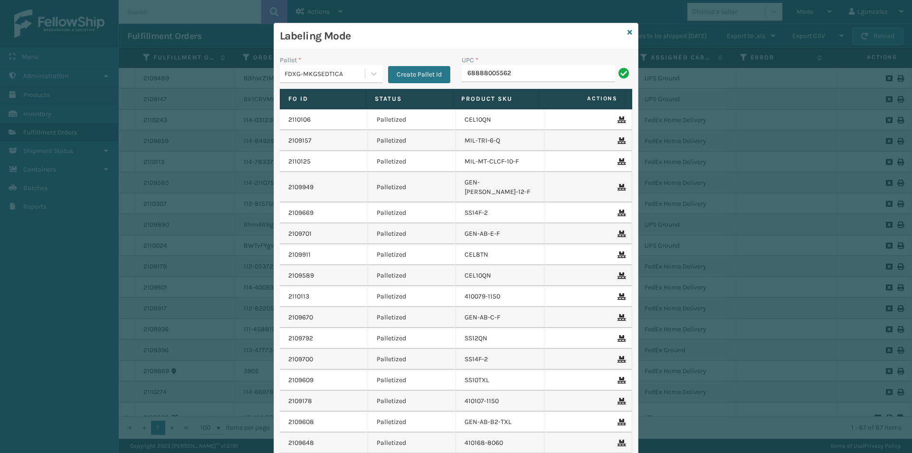
type input "68888005562"
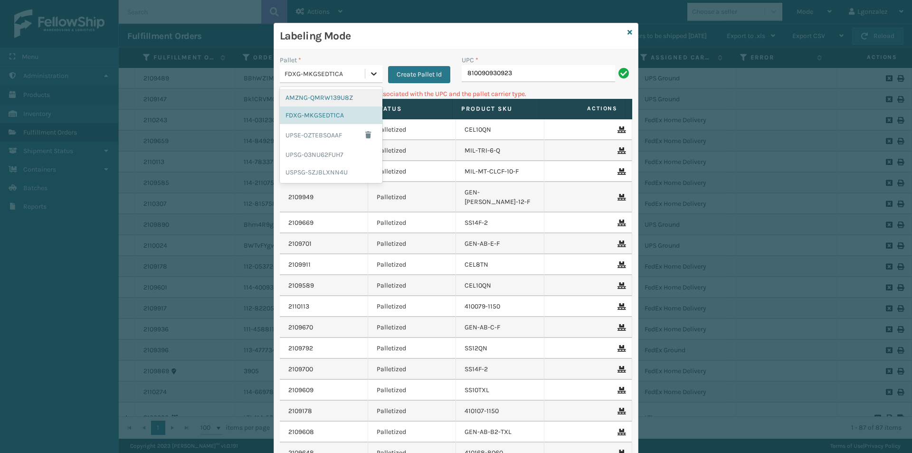
click at [372, 78] on div at bounding box center [373, 73] width 17 height 17
click at [313, 153] on div "UPSG-03NU62FUH7" at bounding box center [331, 155] width 103 height 18
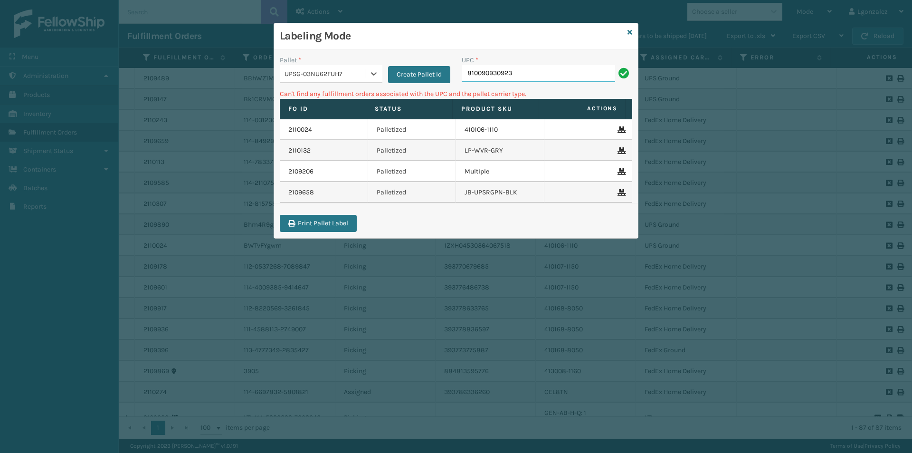
click at [520, 76] on input "810090930923" at bounding box center [538, 73] width 153 height 17
click at [372, 77] on icon at bounding box center [374, 74] width 10 height 10
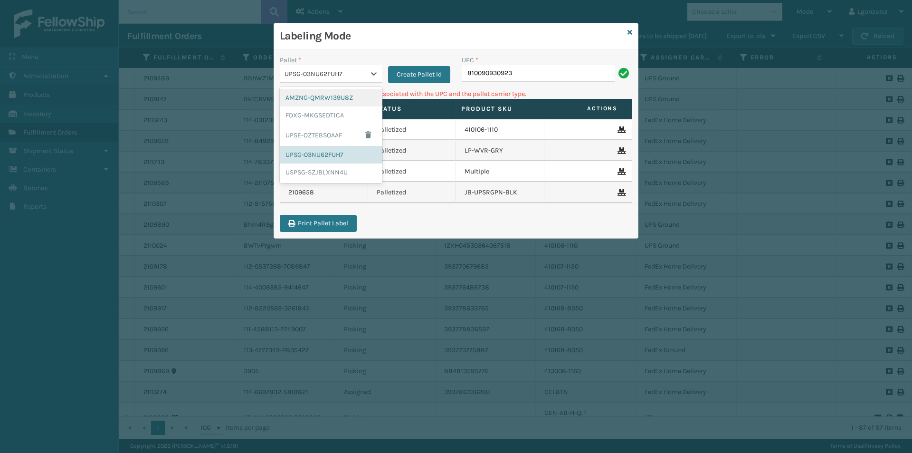
click at [344, 100] on div "AMZNG-QMRW139U8Z" at bounding box center [331, 98] width 103 height 18
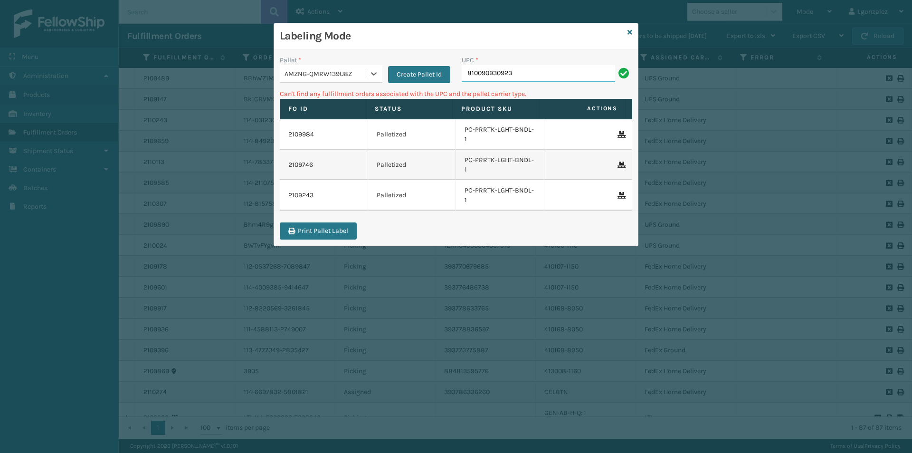
click at [530, 76] on input "810090930923" at bounding box center [538, 73] width 153 height 17
click at [632, 35] on icon at bounding box center [630, 32] width 5 height 7
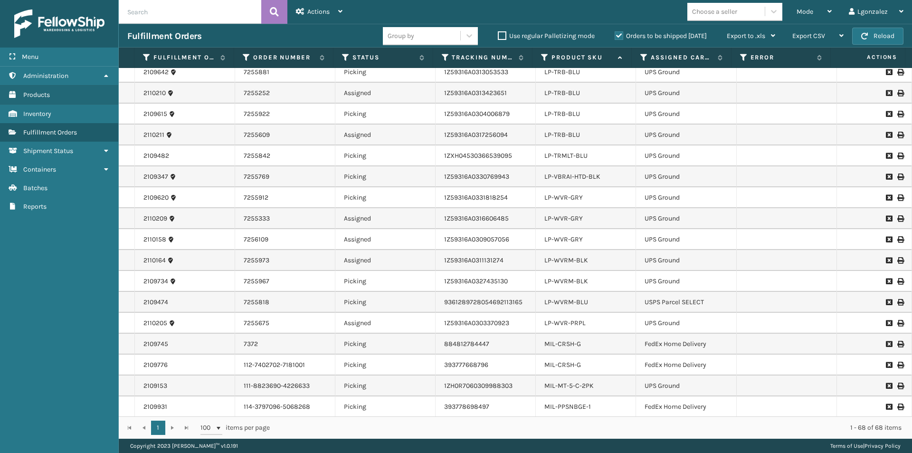
scroll to position [855, 0]
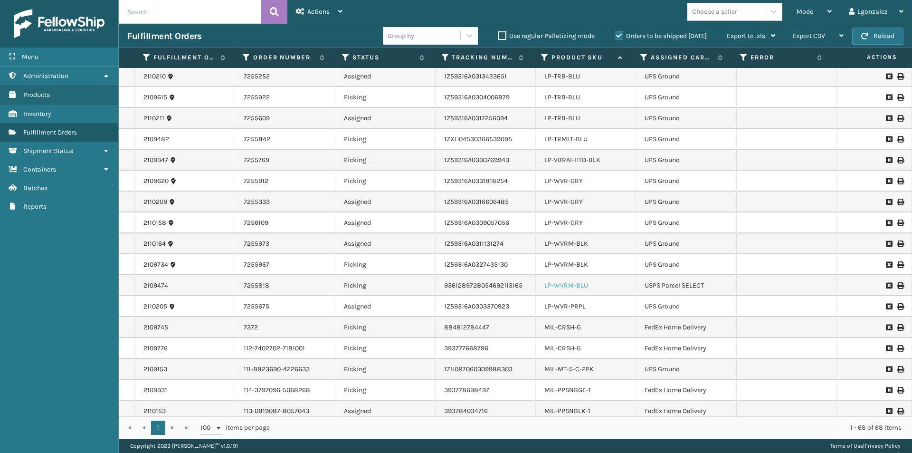
click at [570, 286] on link "LP-WVRM-BLU" at bounding box center [567, 285] width 44 height 8
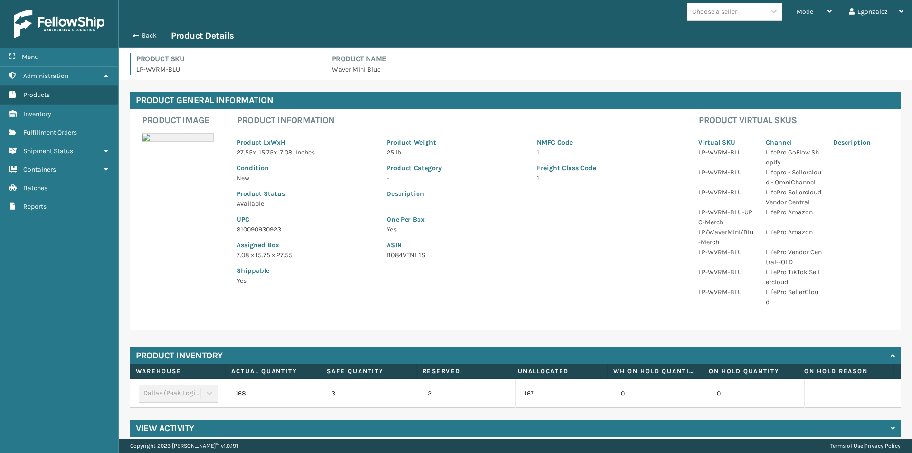
click at [265, 230] on p "810090930923" at bounding box center [306, 229] width 139 height 10
copy p "810090930923"
click at [146, 37] on button "Back" at bounding box center [149, 35] width 44 height 9
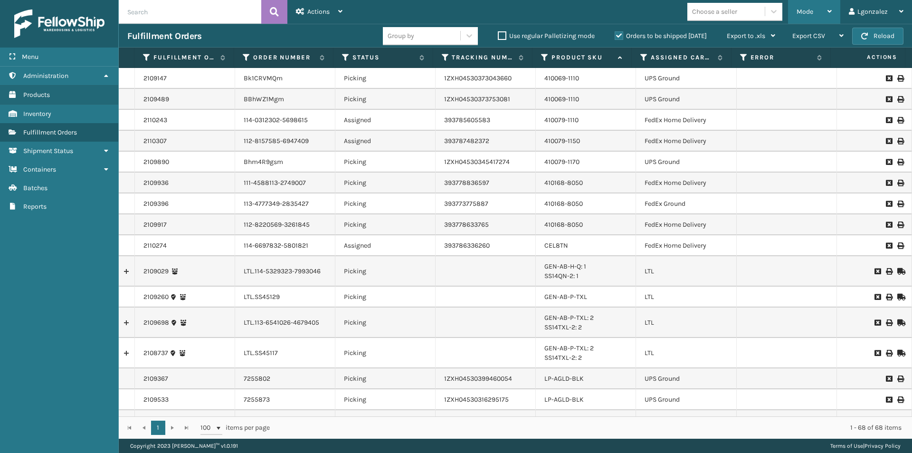
click at [829, 9] on icon at bounding box center [830, 11] width 4 height 7
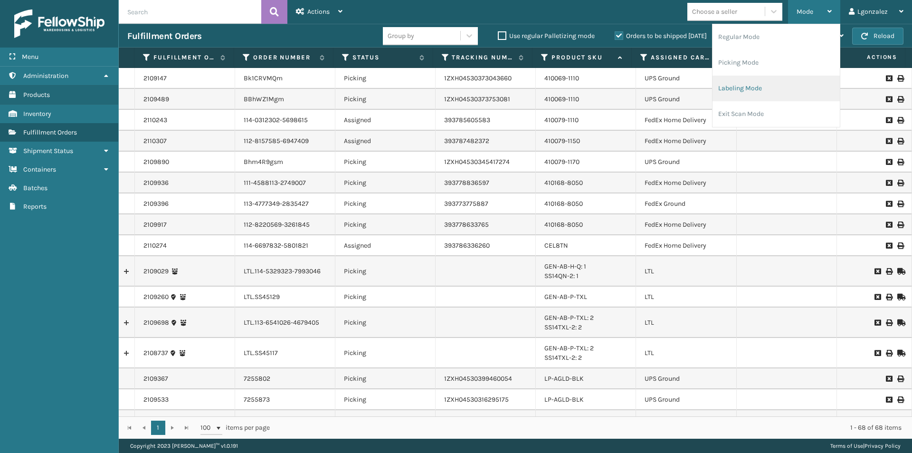
click at [768, 87] on li "Labeling Mode" at bounding box center [776, 89] width 127 height 26
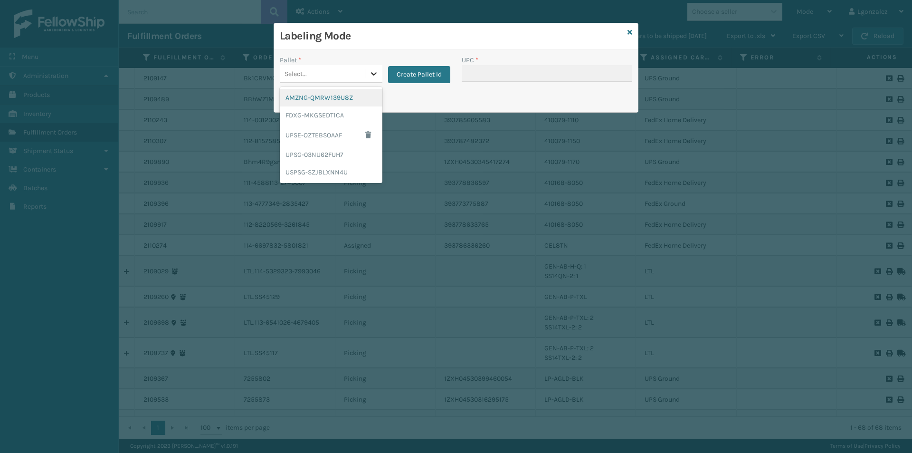
drag, startPoint x: 376, startPoint y: 71, endPoint x: 369, endPoint y: 75, distance: 7.7
click at [375, 71] on icon at bounding box center [374, 74] width 10 height 10
click at [341, 159] on div "UPSG-03NU62FUH7" at bounding box center [331, 155] width 103 height 18
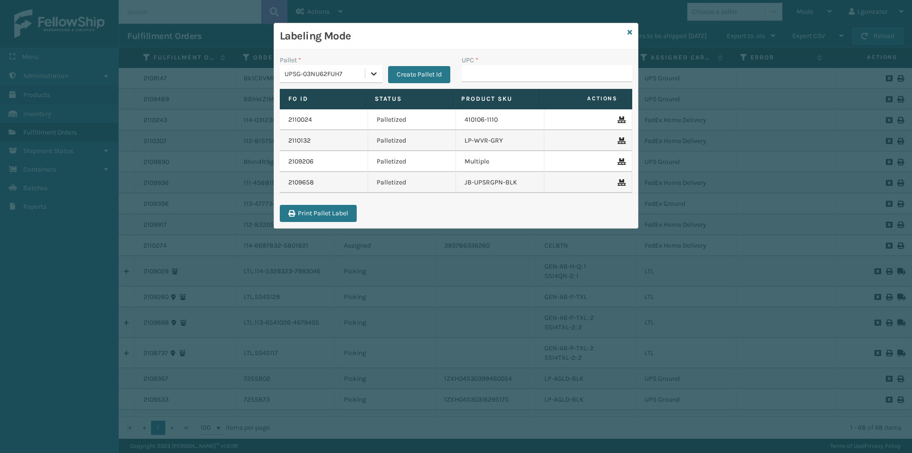
click at [371, 74] on icon at bounding box center [374, 74] width 10 height 10
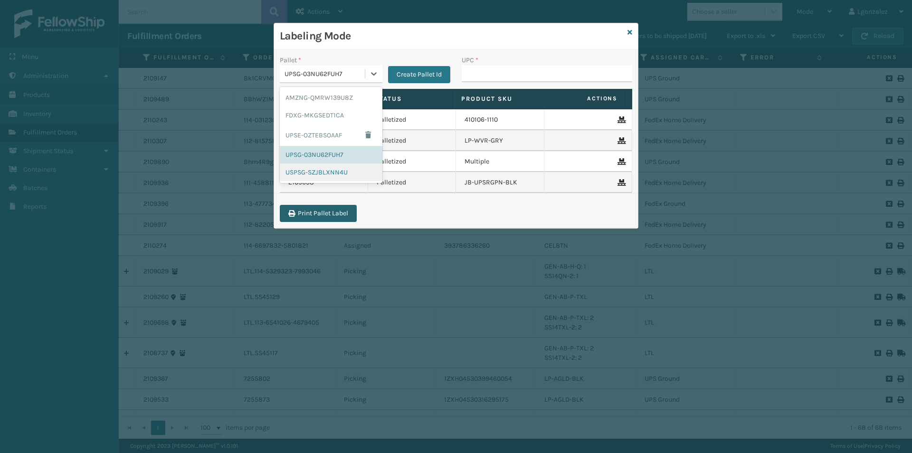
drag, startPoint x: 339, startPoint y: 177, endPoint x: 353, endPoint y: 164, distance: 18.8
click at [339, 177] on div "USPSG-SZJBLXNN4U" at bounding box center [331, 172] width 103 height 18
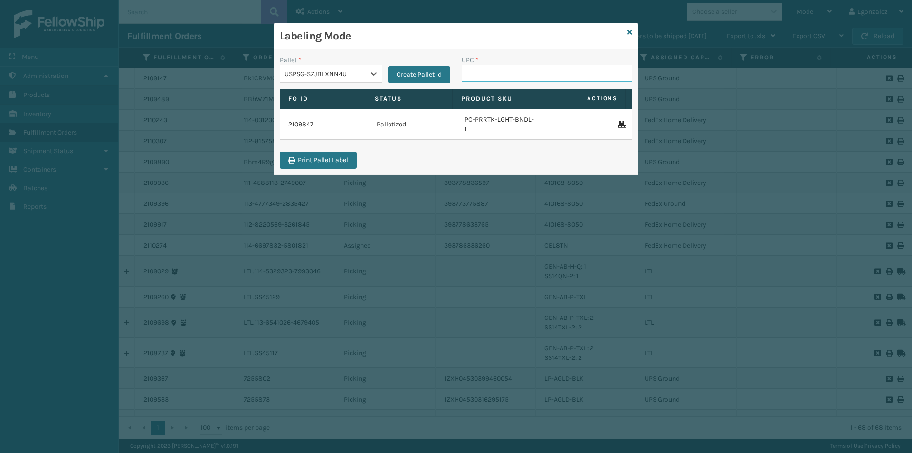
click at [479, 74] on input "UPC *" at bounding box center [547, 73] width 171 height 17
paste input "810090930923"
type input "810090930923"
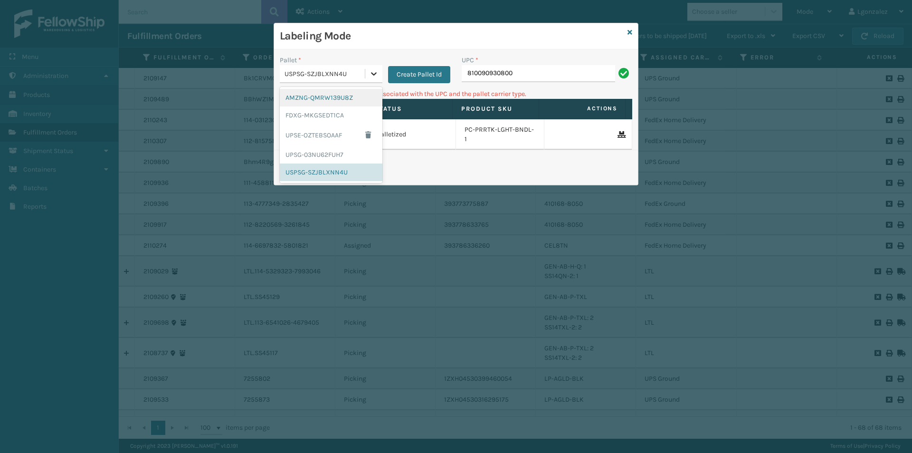
click at [367, 76] on div at bounding box center [373, 73] width 17 height 17
click at [331, 118] on div "FDXG-MKGSEDT1CA" at bounding box center [331, 115] width 103 height 18
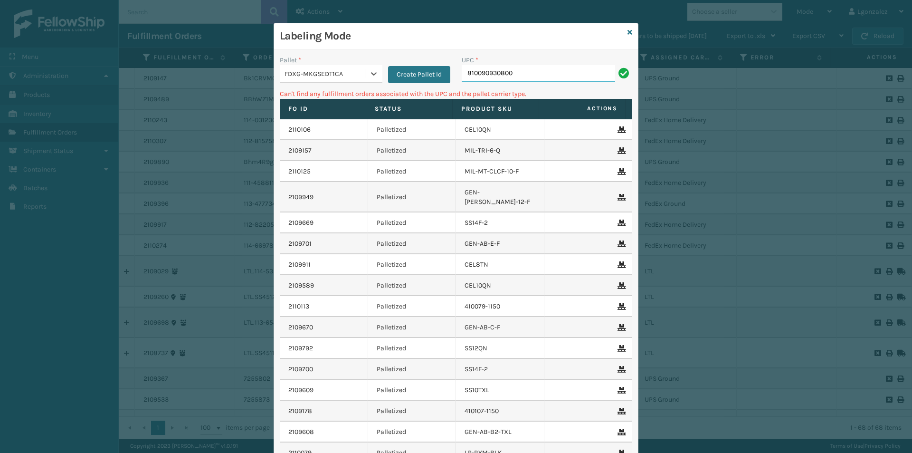
click at [528, 68] on input "810090930800" at bounding box center [538, 73] width 153 height 17
click at [373, 77] on icon at bounding box center [374, 74] width 10 height 10
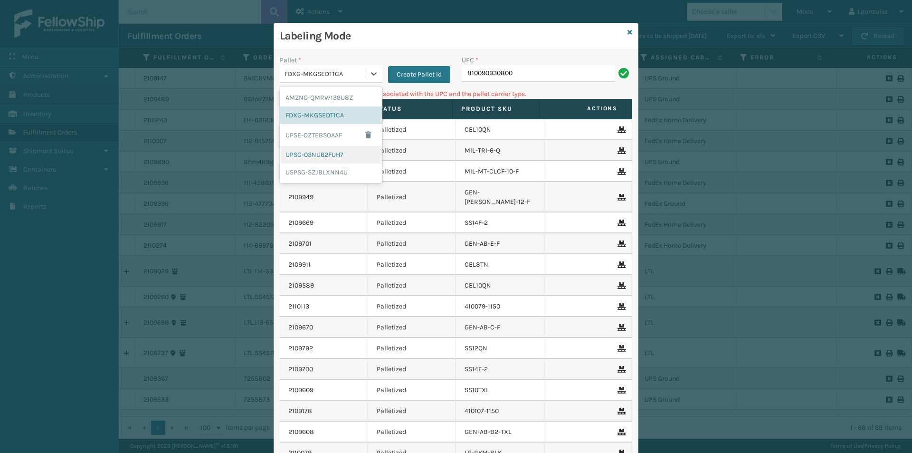
click at [318, 156] on div "UPSG-03NU62FUH7" at bounding box center [331, 155] width 103 height 18
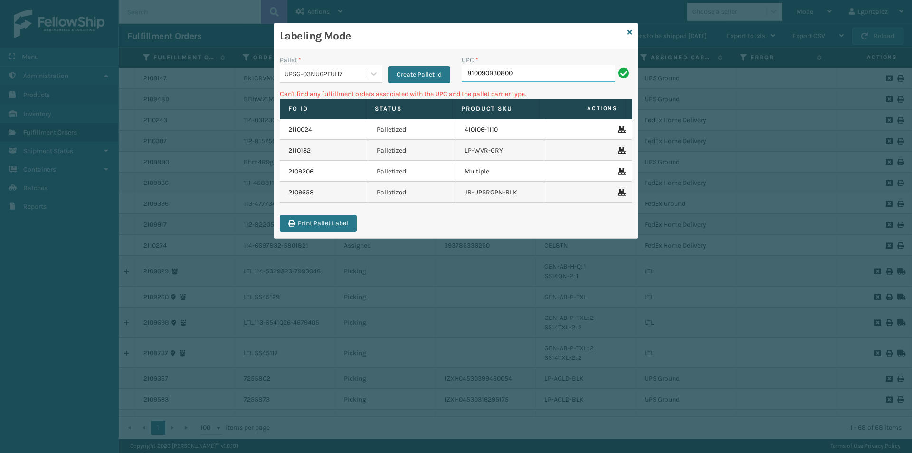
click at [521, 66] on input "810090930800" at bounding box center [538, 73] width 153 height 17
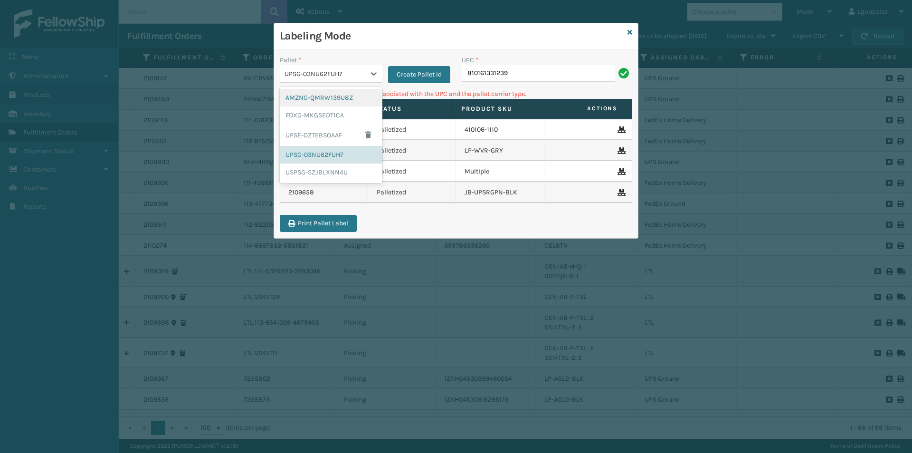
click at [364, 73] on div "UPSG-03NU62FUH7" at bounding box center [325, 74] width 81 height 10
click at [344, 97] on div "AMZNG-QMRW139U8Z" at bounding box center [331, 98] width 103 height 18
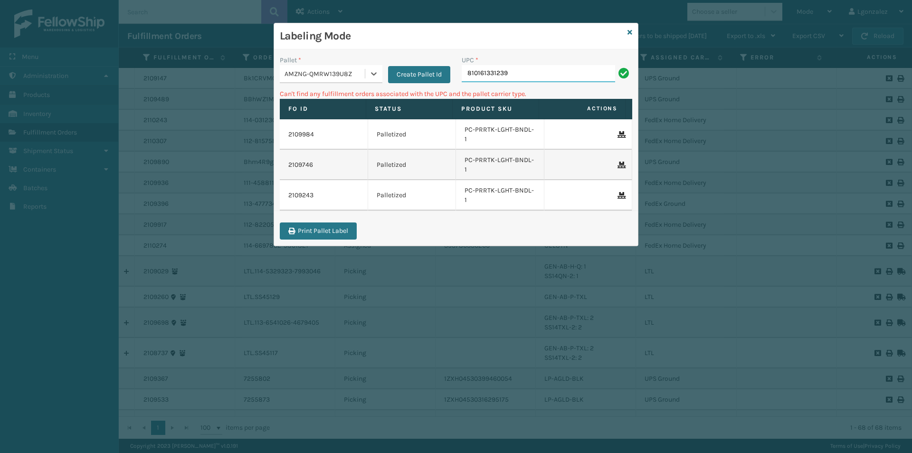
click at [515, 76] on input "810161331239" at bounding box center [538, 73] width 153 height 17
click at [631, 32] on icon at bounding box center [630, 32] width 5 height 7
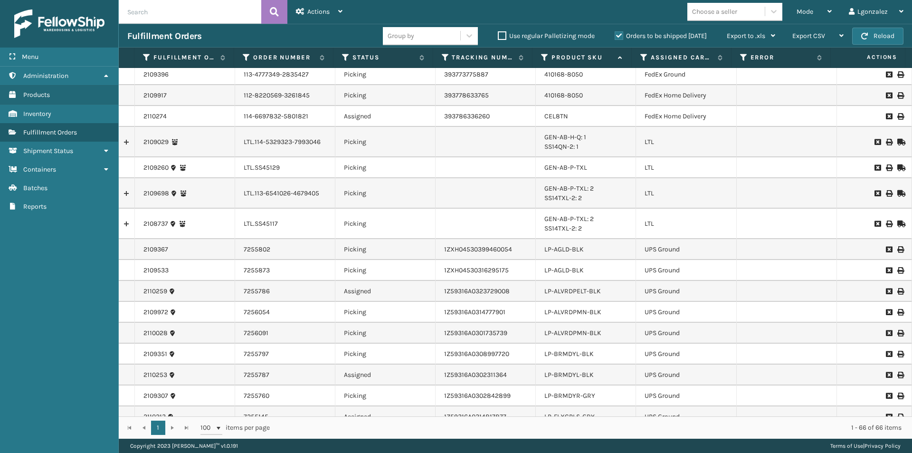
scroll to position [143, 0]
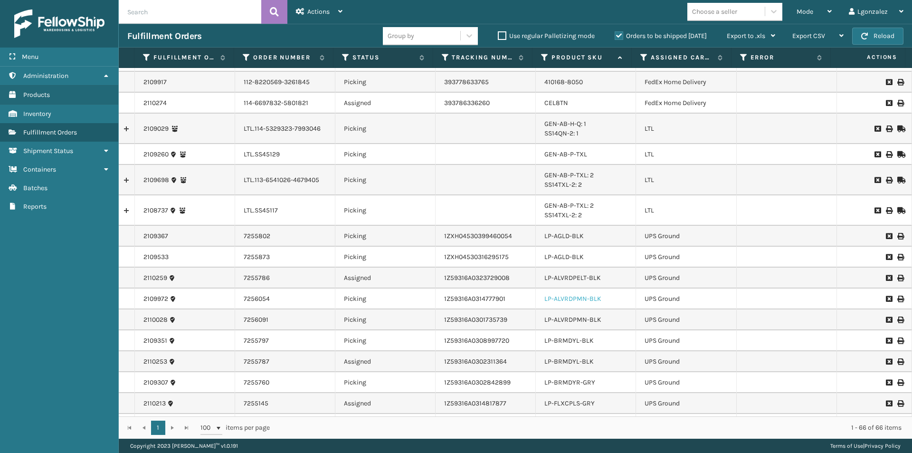
click at [584, 299] on link "LP-ALVRDPMN-BLK" at bounding box center [573, 299] width 57 height 8
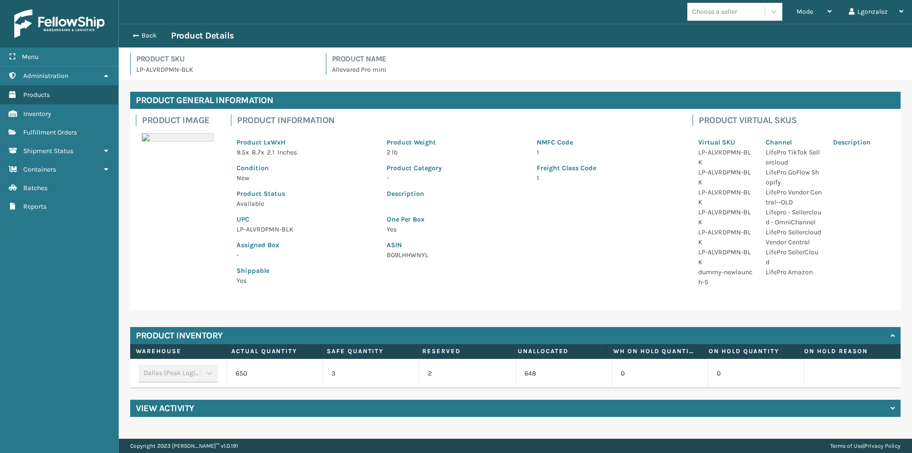
click at [286, 227] on p "LP-ALVRDPMN-BLK" at bounding box center [306, 229] width 139 height 10
click at [288, 230] on p "LP-ALVRDPMN-BLK" at bounding box center [306, 229] width 139 height 10
drag, startPoint x: 147, startPoint y: 40, endPoint x: 160, endPoint y: 32, distance: 15.2
click at [147, 40] on div "Back Product Details" at bounding box center [515, 35] width 776 height 11
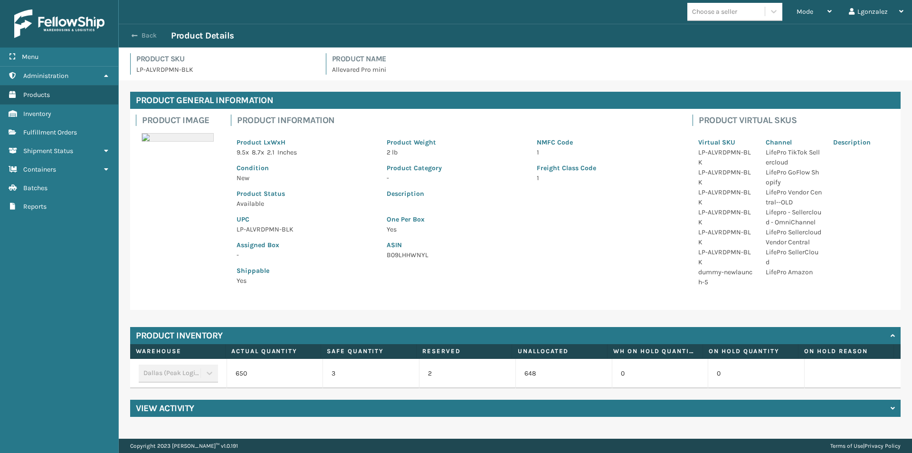
click at [151, 35] on button "Back" at bounding box center [149, 35] width 44 height 9
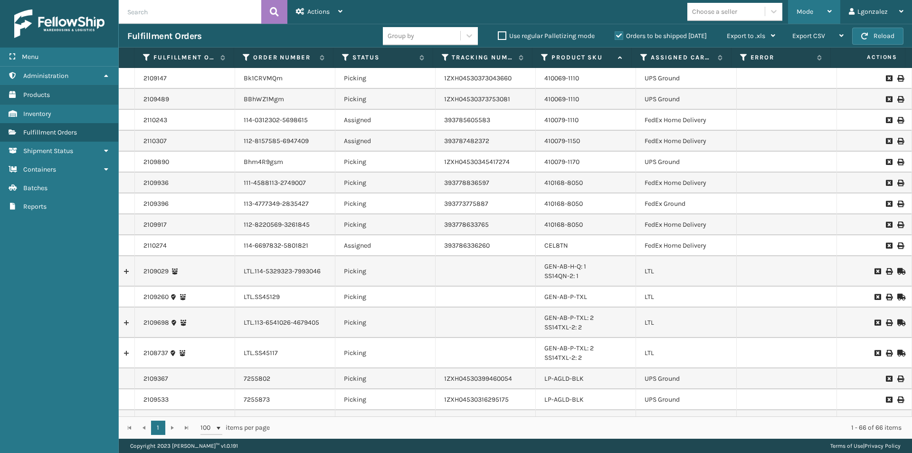
click at [828, 13] on icon at bounding box center [830, 11] width 4 height 7
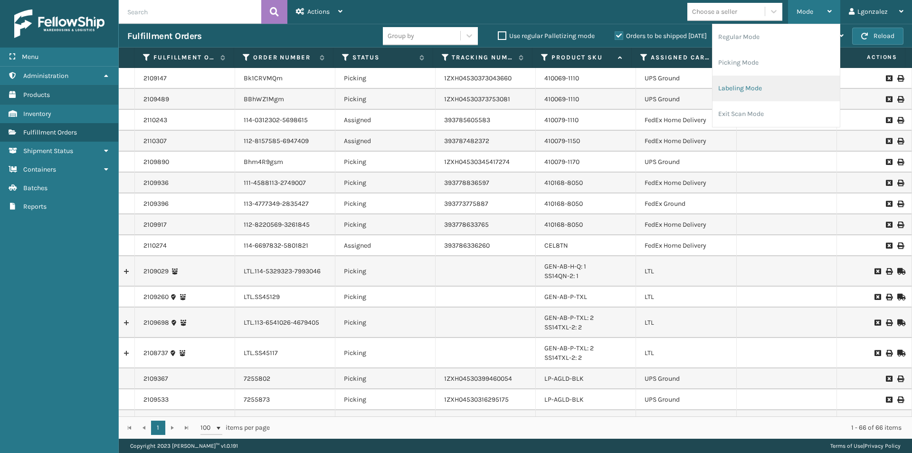
click at [754, 87] on li "Labeling Mode" at bounding box center [776, 89] width 127 height 26
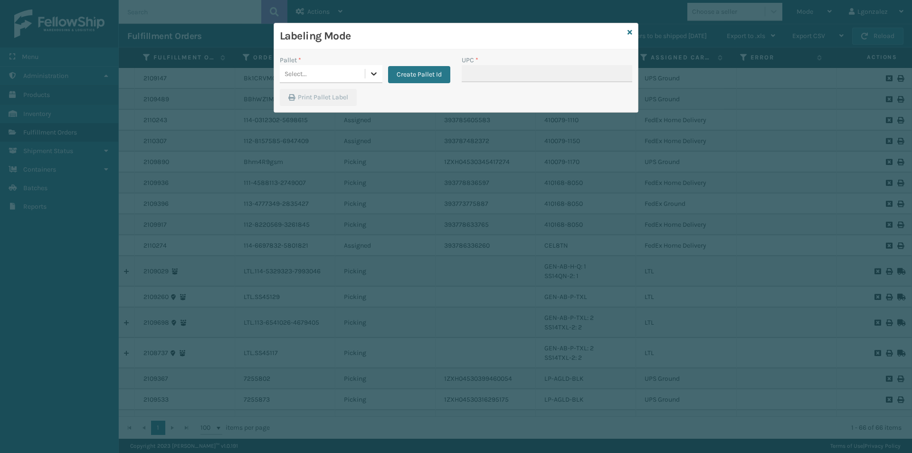
click at [378, 71] on icon at bounding box center [374, 74] width 10 height 10
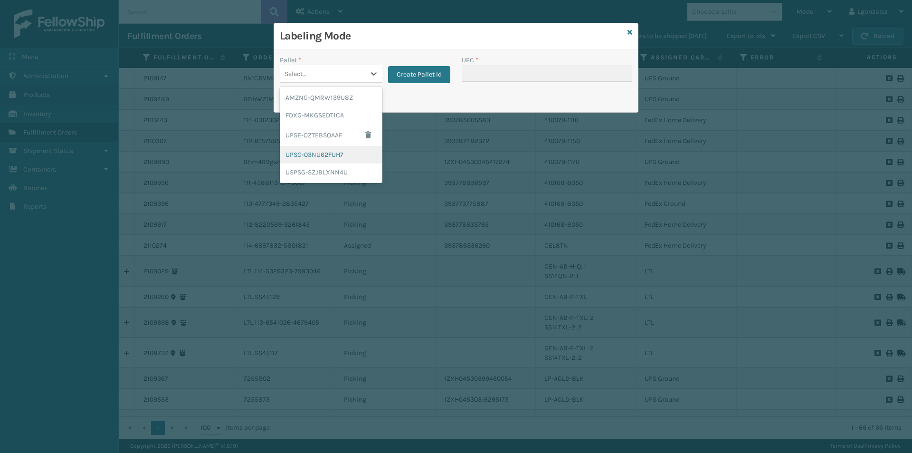
click at [330, 157] on div "UPSG-03NU62FUH7" at bounding box center [331, 155] width 103 height 18
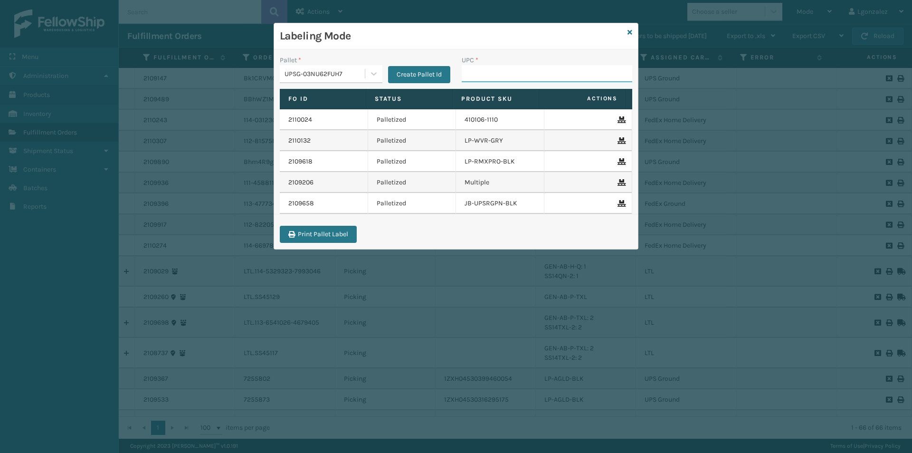
click at [470, 73] on input "UPC *" at bounding box center [547, 73] width 171 height 17
paste input "LP-ALVRDPMN-BLK"
type input "LP-ALVRDPMN-BLK"
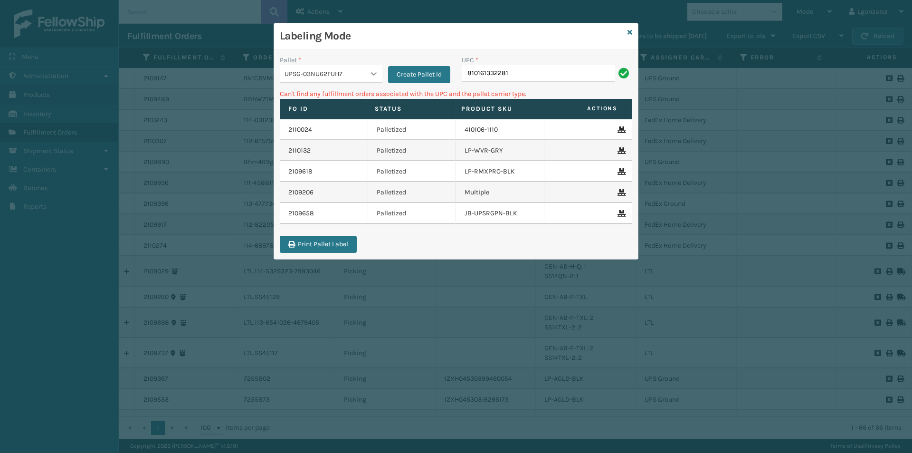
click at [374, 70] on icon at bounding box center [374, 74] width 10 height 10
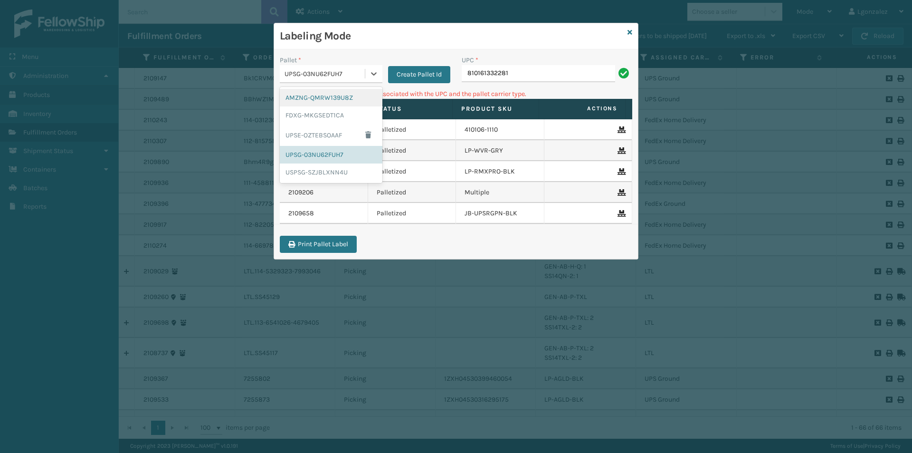
click at [347, 100] on div "AMZNG-QMRW139U8Z" at bounding box center [331, 98] width 103 height 18
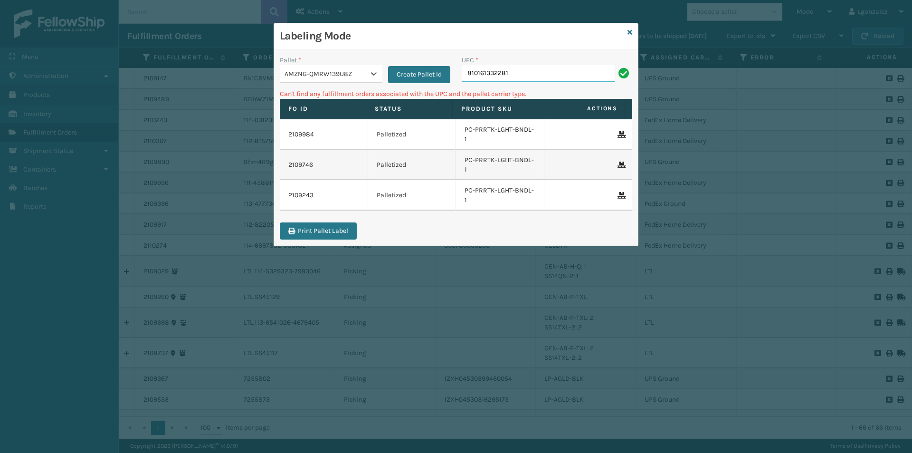
click at [549, 73] on input "810161332281" at bounding box center [538, 73] width 153 height 17
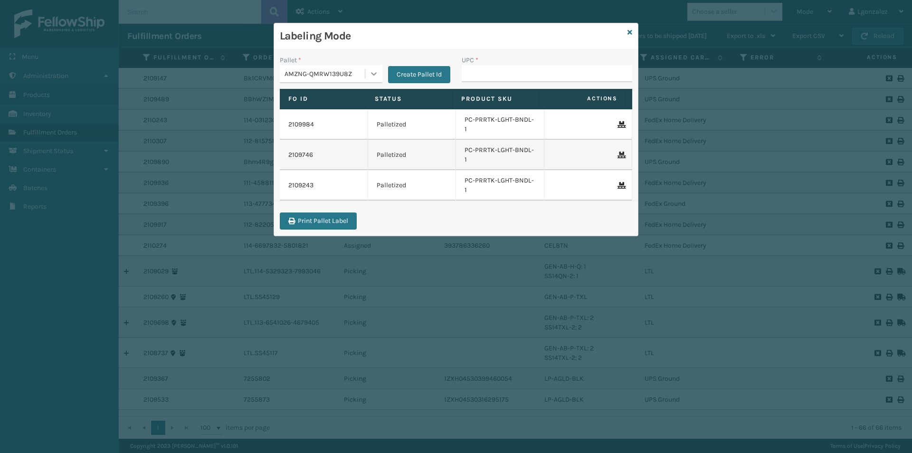
click at [374, 74] on icon at bounding box center [374, 74] width 10 height 10
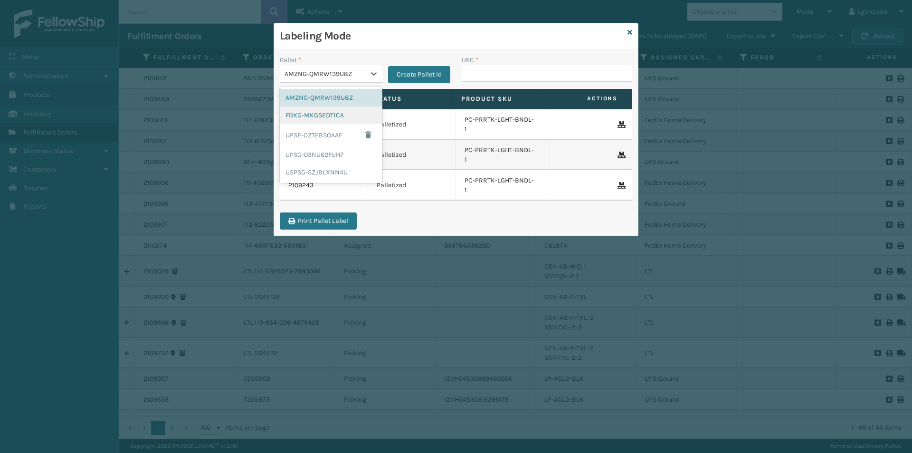
click at [336, 116] on div "FDXG-MKGSEDT1CA" at bounding box center [331, 115] width 103 height 18
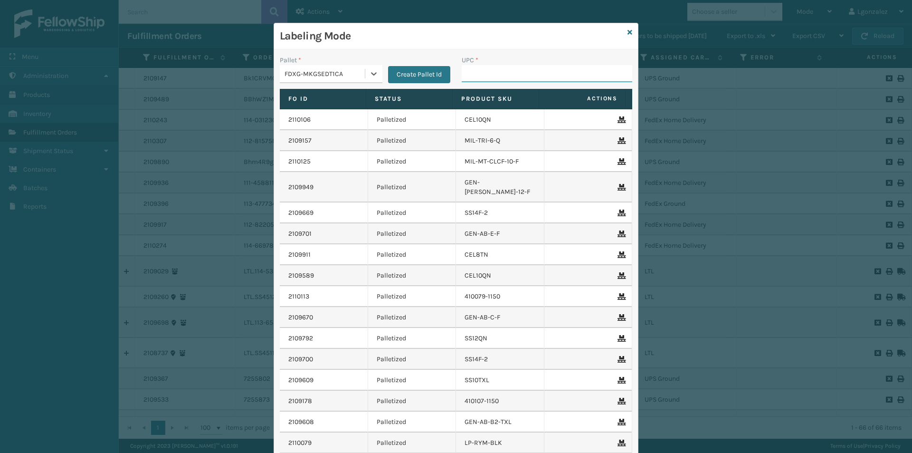
click at [478, 73] on input "UPC *" at bounding box center [547, 73] width 171 height 17
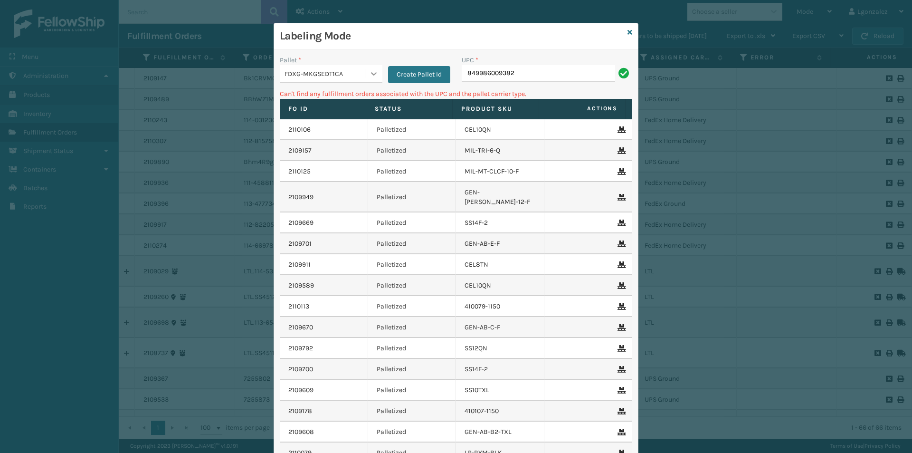
click at [370, 72] on icon at bounding box center [374, 74] width 10 height 10
click at [339, 155] on div "UPSG-03NU62FUH7" at bounding box center [331, 155] width 103 height 18
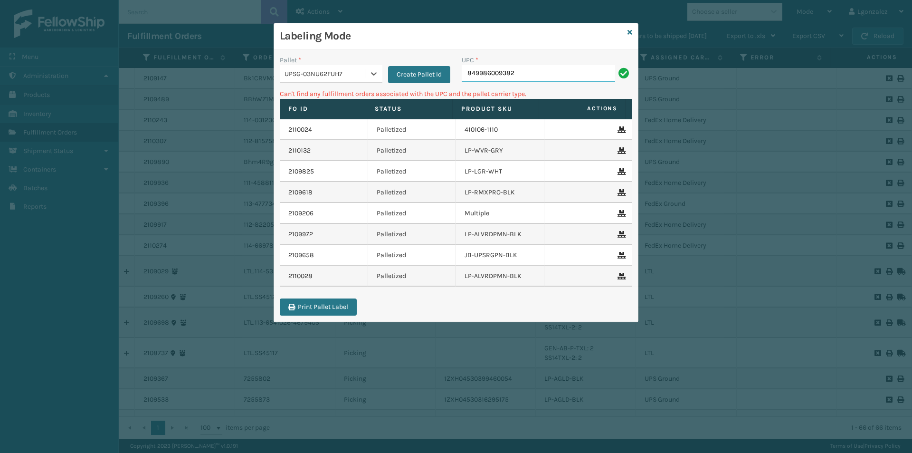
click at [529, 74] on input "849986009382" at bounding box center [538, 73] width 153 height 17
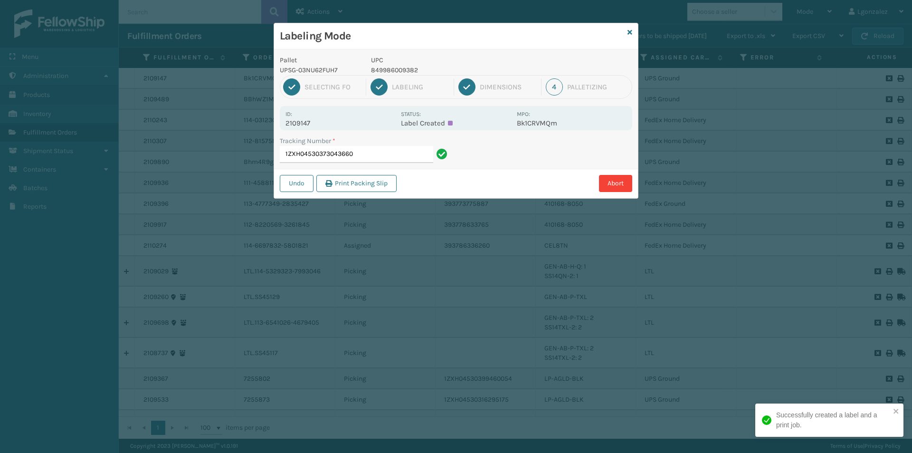
click at [413, 67] on p "849986009382" at bounding box center [441, 70] width 140 height 10
click at [388, 153] on input "1ZXH04530373043660" at bounding box center [356, 154] width 153 height 17
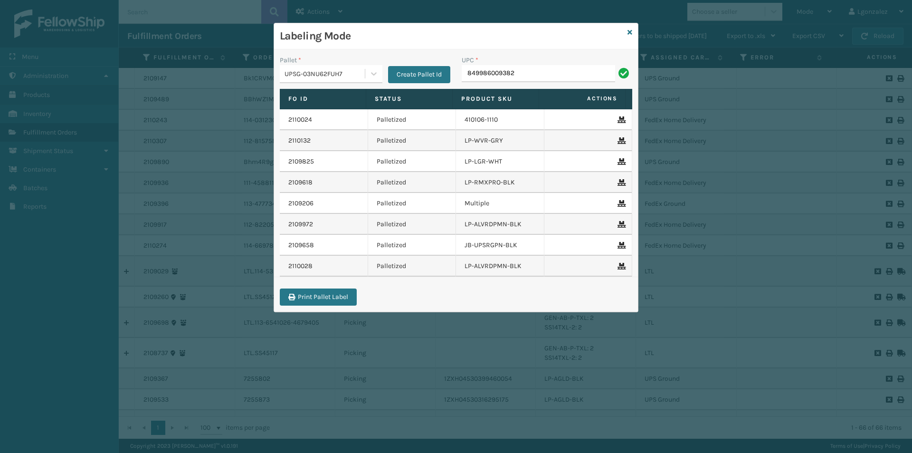
type input "849986009382"
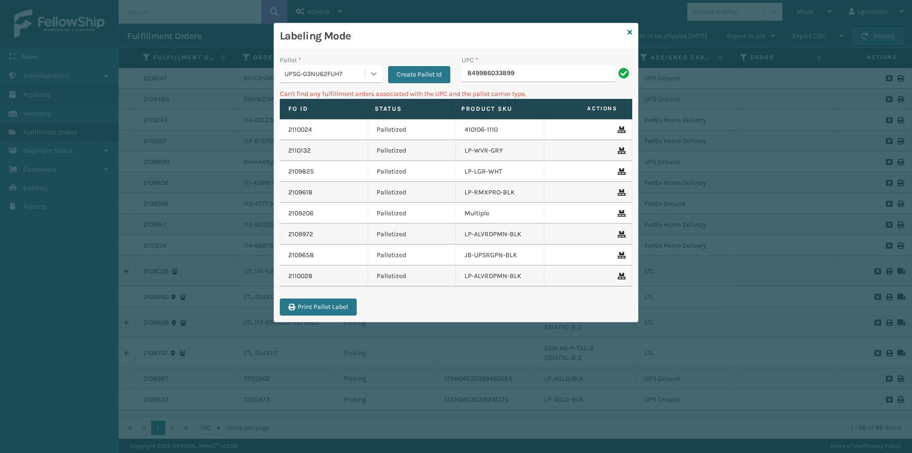
click at [381, 79] on div at bounding box center [373, 73] width 17 height 17
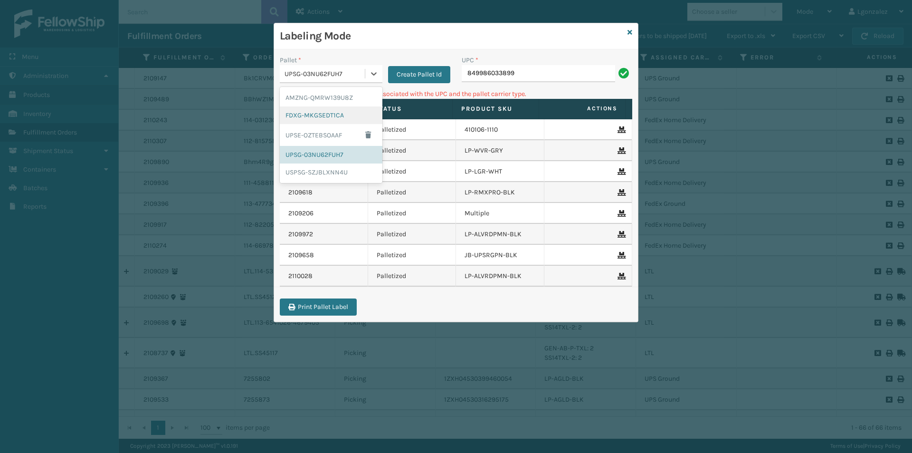
click at [342, 113] on div "FDXG-MKGSEDT1CA" at bounding box center [331, 115] width 103 height 18
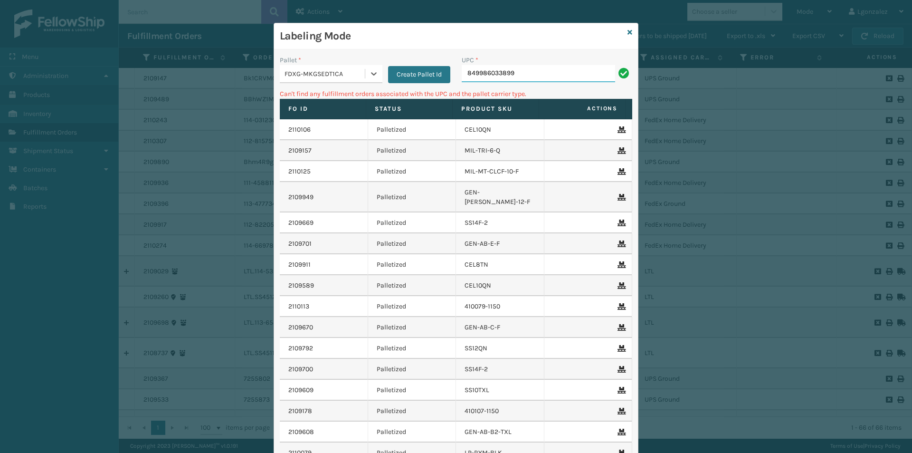
click at [528, 73] on input "849986033899" at bounding box center [538, 73] width 153 height 17
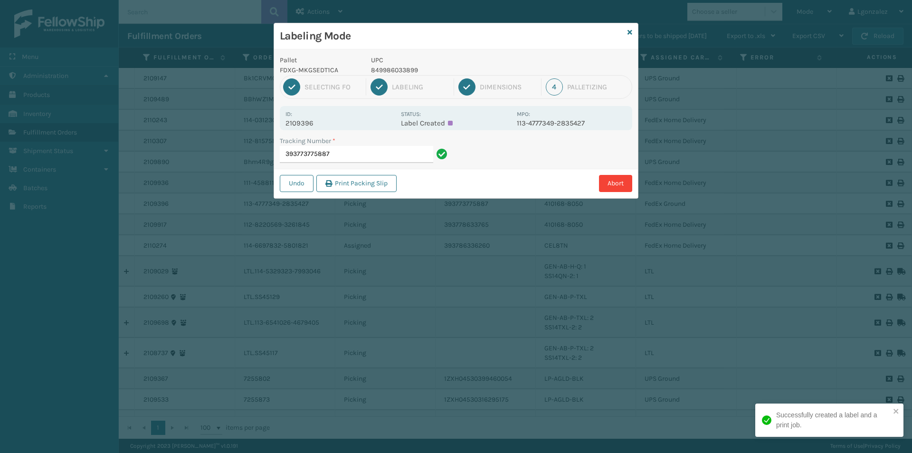
click at [411, 69] on p "849986033899" at bounding box center [441, 70] width 140 height 10
click at [411, 70] on p "849986033899" at bounding box center [441, 70] width 140 height 10
click at [414, 153] on input "393773775887" at bounding box center [356, 154] width 153 height 17
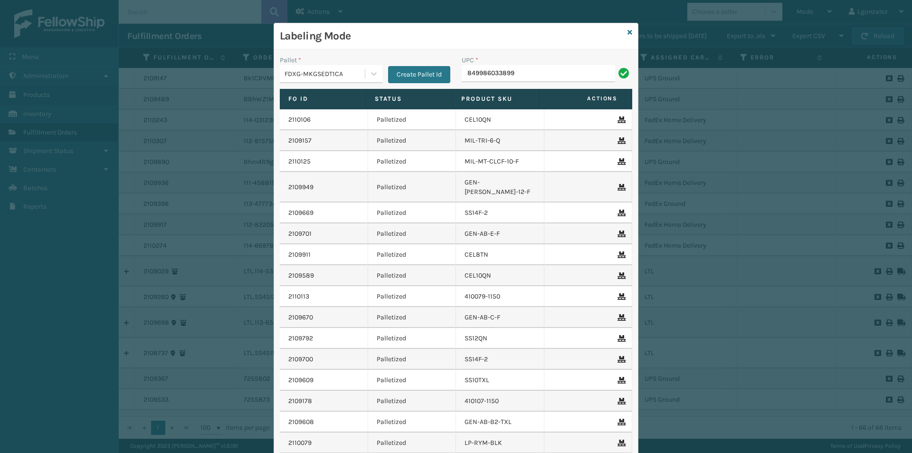
type input "849986033899"
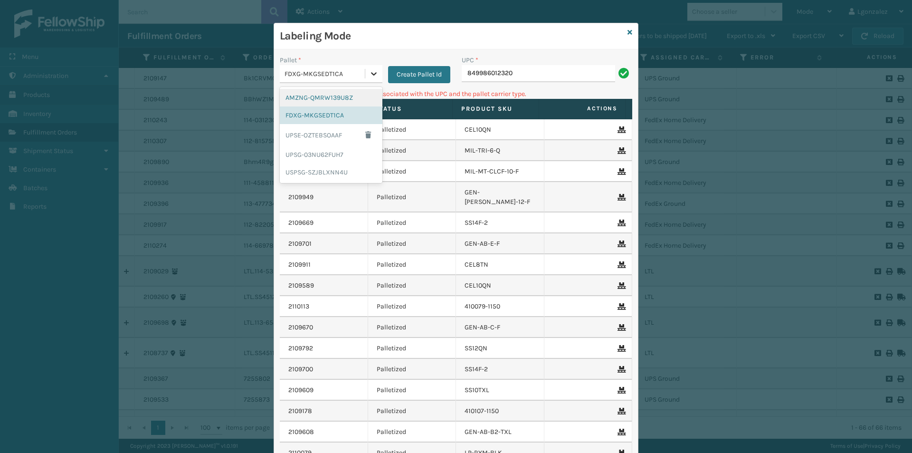
click at [376, 76] on div at bounding box center [373, 73] width 17 height 17
click at [335, 153] on div "UPSG-03NU62FUH7" at bounding box center [331, 155] width 103 height 18
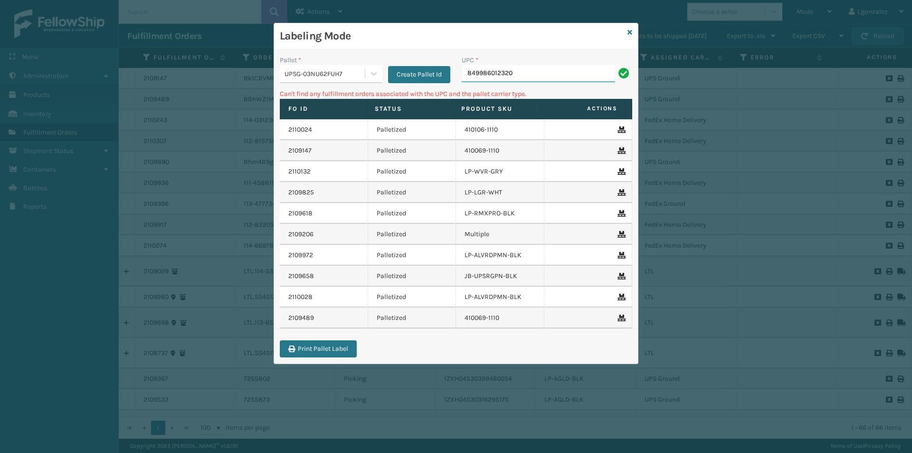
click at [531, 77] on input "849986012320" at bounding box center [538, 73] width 153 height 17
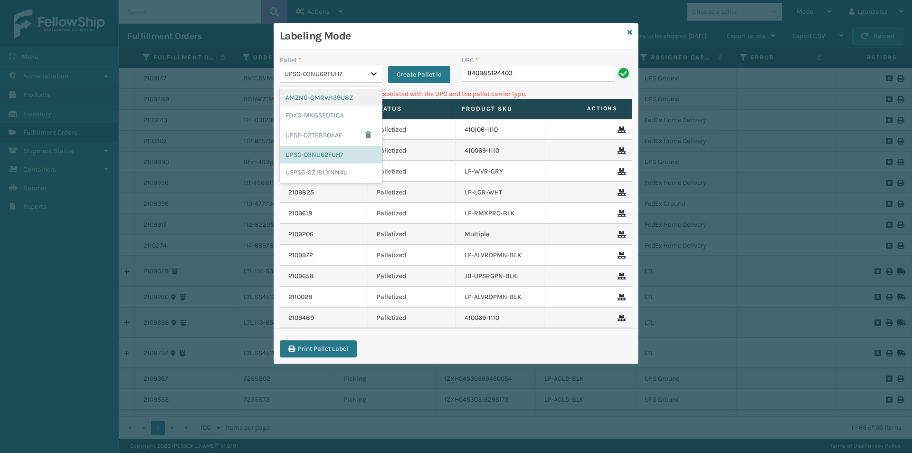
click at [366, 75] on div at bounding box center [373, 73] width 17 height 17
click at [352, 112] on div "FDXG-MKGSEDT1CA" at bounding box center [331, 115] width 103 height 18
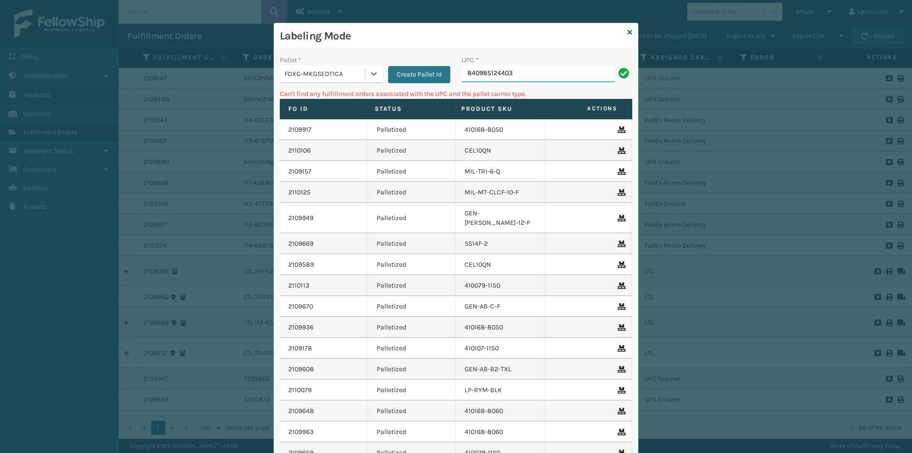
click at [519, 75] on input "840985124403" at bounding box center [538, 73] width 153 height 17
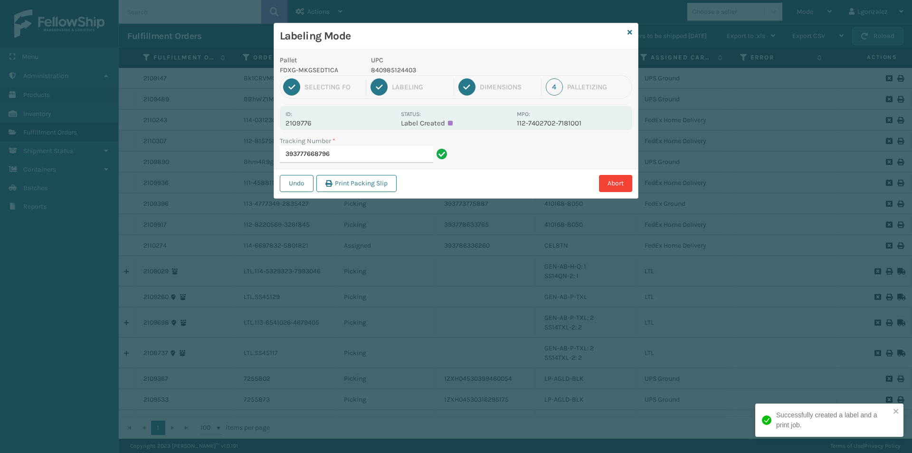
click at [410, 68] on p "840985124403" at bounding box center [441, 70] width 140 height 10
click at [389, 153] on input "393777668796" at bounding box center [356, 154] width 153 height 17
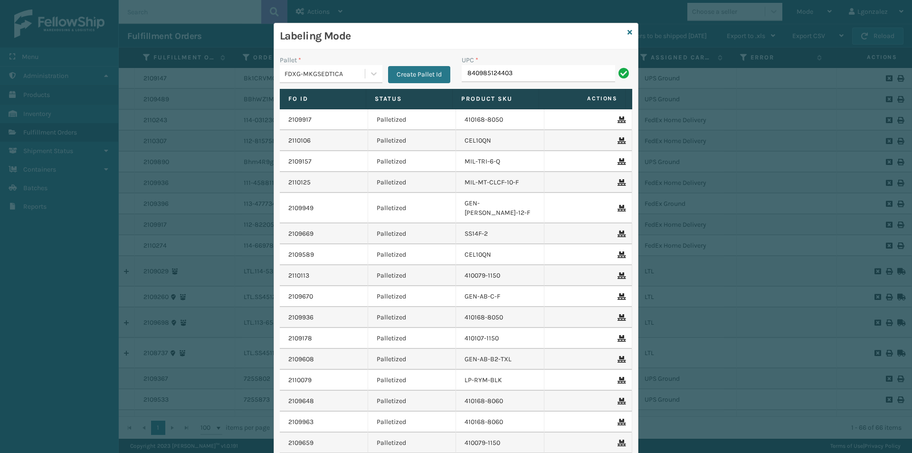
type input "840985124403"
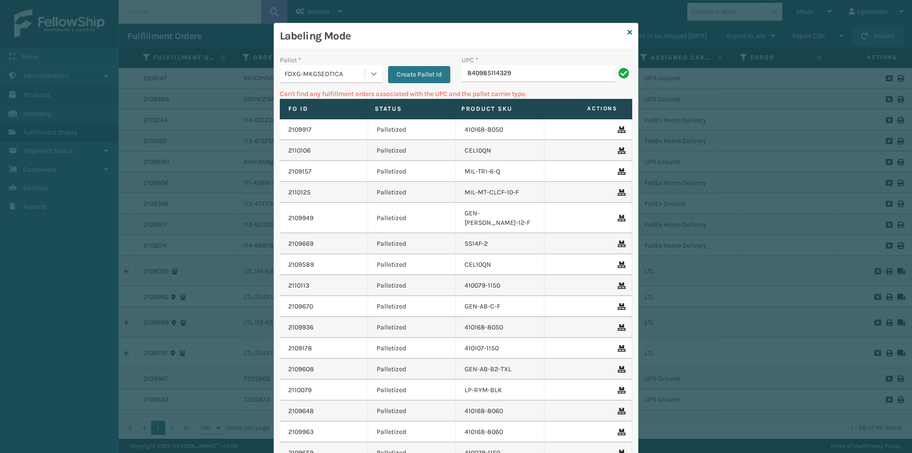
click at [369, 69] on icon at bounding box center [374, 74] width 10 height 10
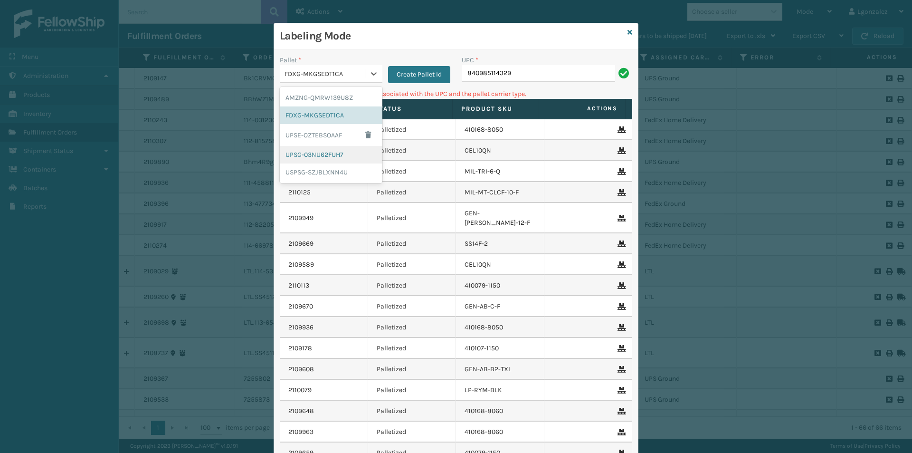
click at [337, 153] on div "UPSG-03NU62FUH7" at bounding box center [331, 155] width 103 height 18
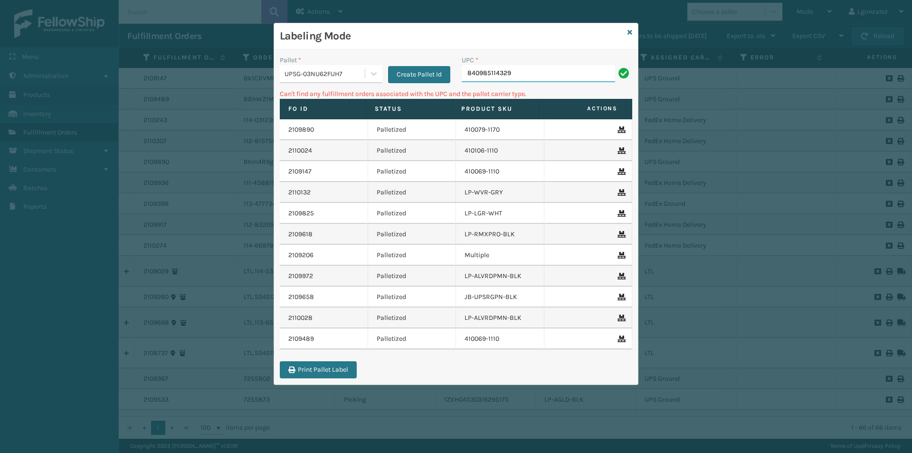
click at [534, 77] on input "840985114329" at bounding box center [538, 73] width 153 height 17
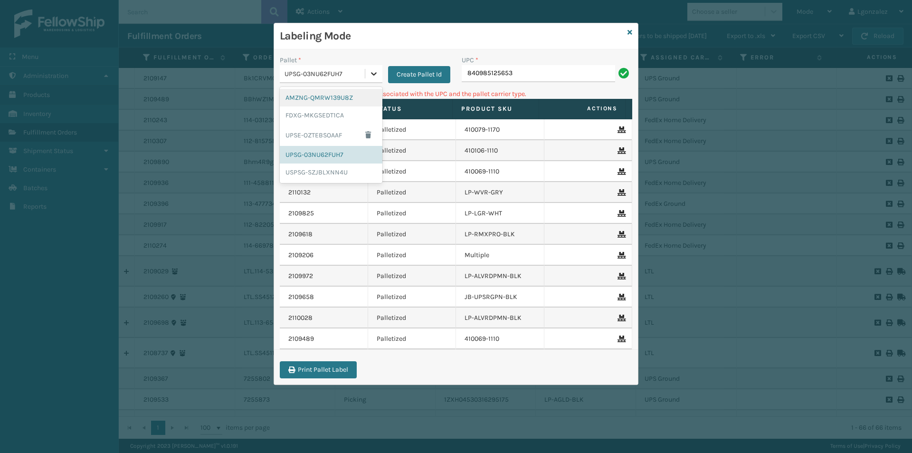
click at [372, 76] on icon at bounding box center [374, 74] width 10 height 10
click at [355, 117] on div "FDXG-MKGSEDT1CA" at bounding box center [331, 115] width 103 height 18
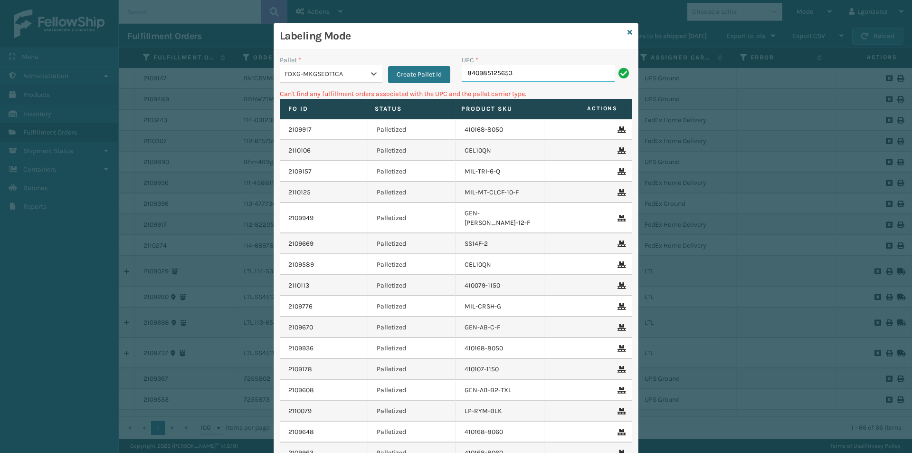
click at [547, 79] on input "840985125653" at bounding box center [538, 73] width 153 height 17
click at [375, 84] on div "Pallet * FDXG-MKGSEDT1CA Create Pallet Id" at bounding box center [365, 72] width 182 height 34
click at [369, 76] on icon at bounding box center [374, 74] width 10 height 10
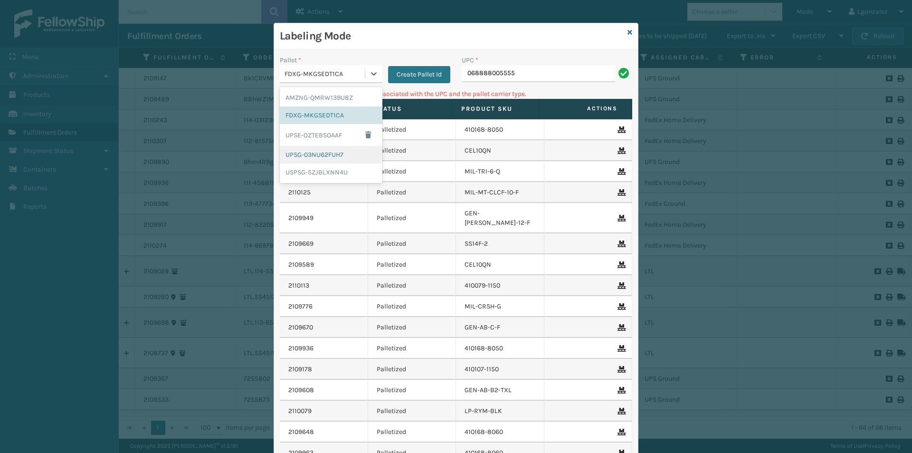
click at [362, 151] on div "UPSG-03NU62FUH7" at bounding box center [331, 155] width 103 height 18
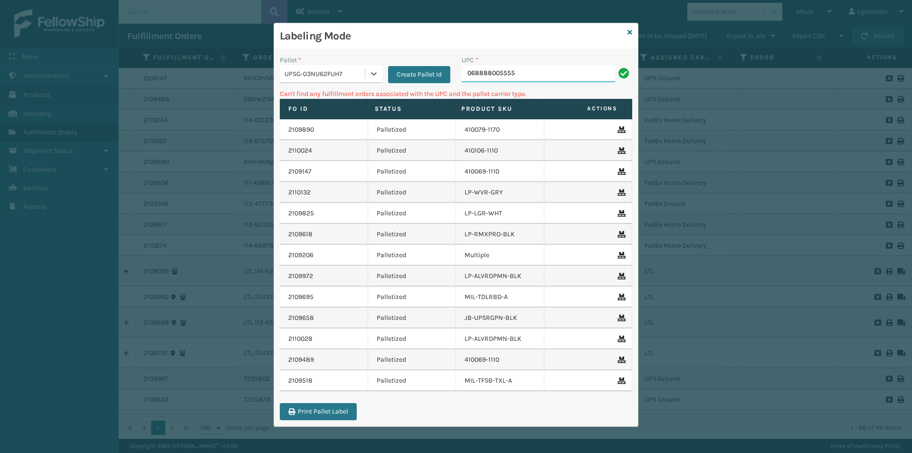
click at [538, 70] on input "068888005555" at bounding box center [538, 73] width 153 height 17
click at [370, 81] on div at bounding box center [373, 73] width 17 height 17
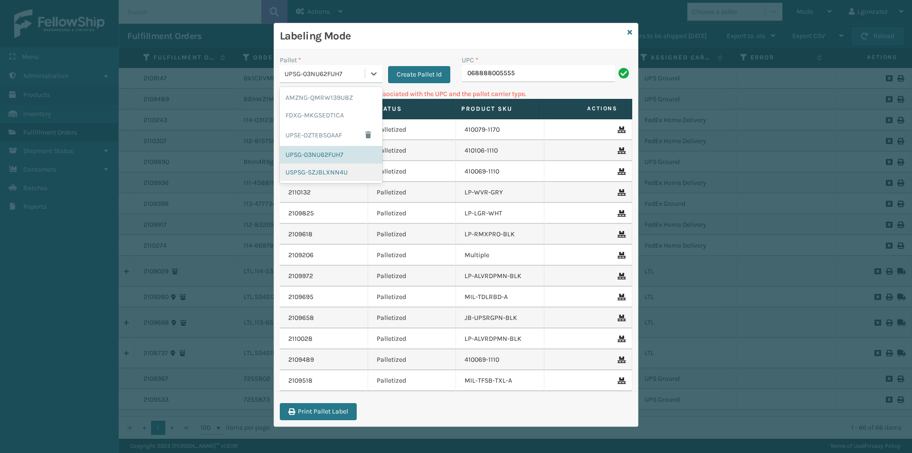
click at [360, 168] on div "USPSG-SZJBLXNN4U" at bounding box center [331, 172] width 103 height 18
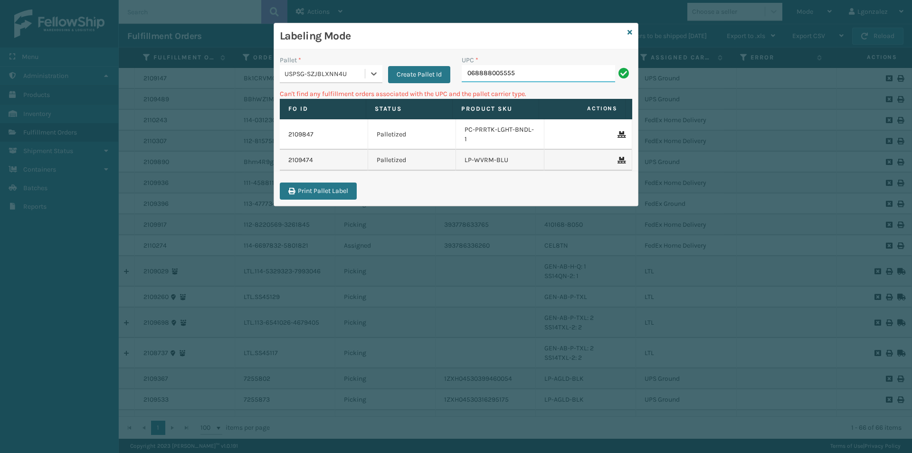
click at [572, 68] on input "068888005555" at bounding box center [538, 73] width 153 height 17
click at [378, 77] on icon at bounding box center [374, 74] width 10 height 10
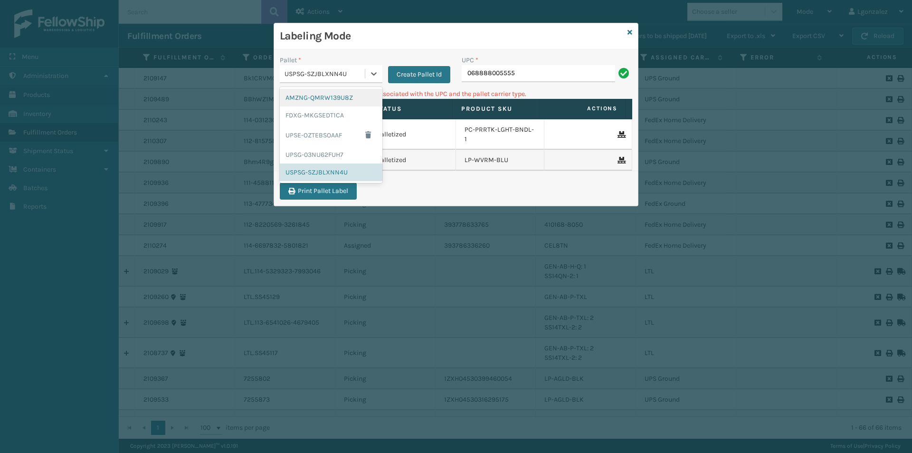
click at [360, 93] on div "AMZNG-QMRW139U8Z" at bounding box center [331, 98] width 103 height 18
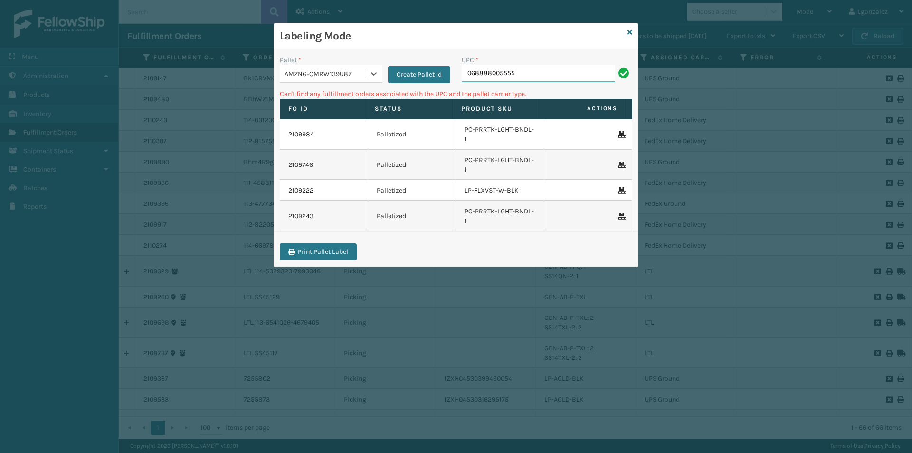
click at [571, 77] on input "068888005555" at bounding box center [538, 73] width 153 height 17
click at [378, 72] on icon at bounding box center [374, 74] width 10 height 10
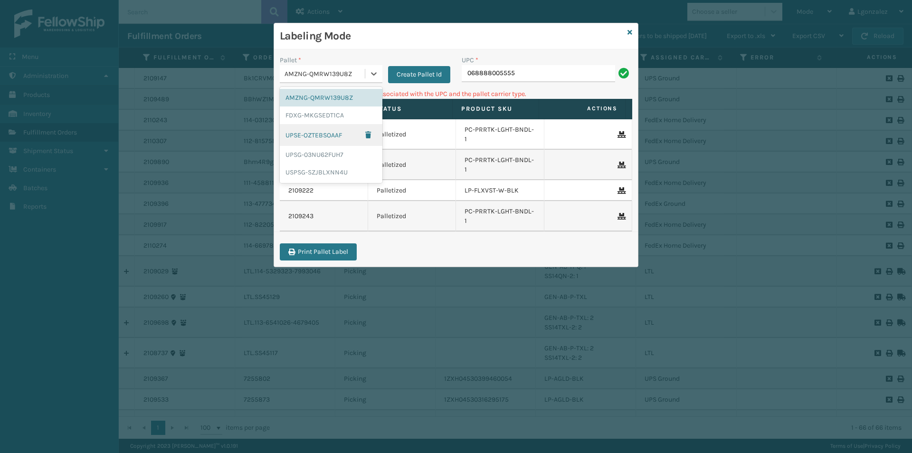
click at [341, 138] on div "UPSE-OZTEBSOAAF" at bounding box center [331, 135] width 103 height 22
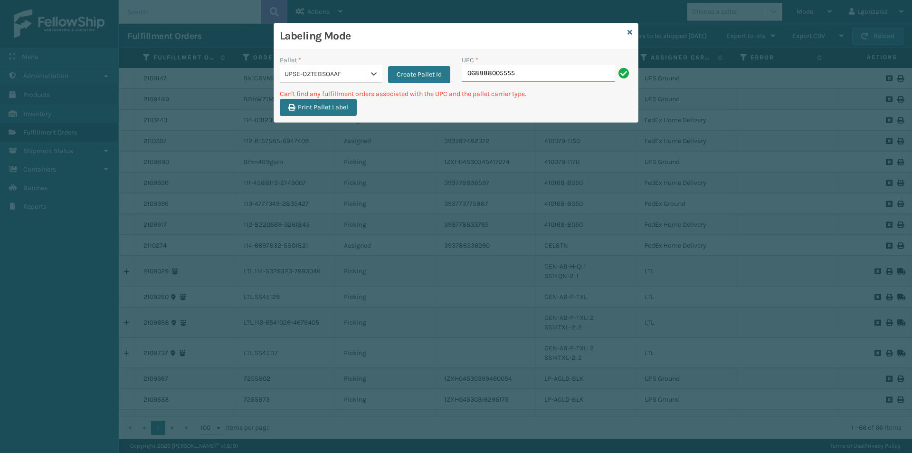
click at [526, 77] on input "068888005555" at bounding box center [538, 73] width 153 height 17
click at [371, 77] on icon at bounding box center [374, 74] width 10 height 10
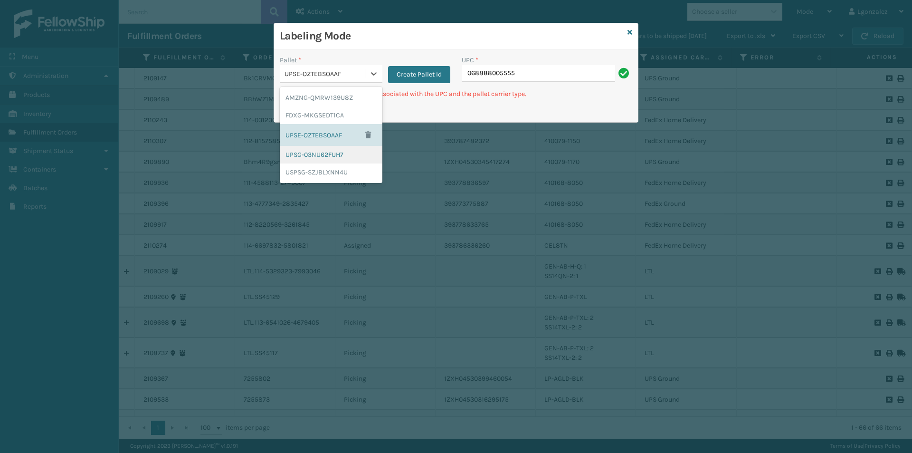
click at [368, 148] on div "UPSG-03NU62FUH7" at bounding box center [331, 155] width 103 height 18
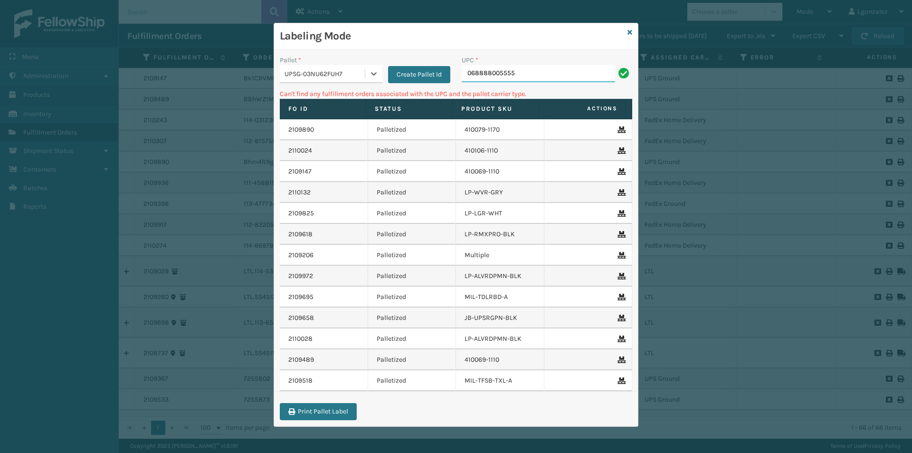
click at [515, 76] on input "068888005555" at bounding box center [538, 73] width 153 height 17
type input "0"
type input "LP-HVT-BLU"
click at [371, 75] on icon at bounding box center [374, 74] width 10 height 10
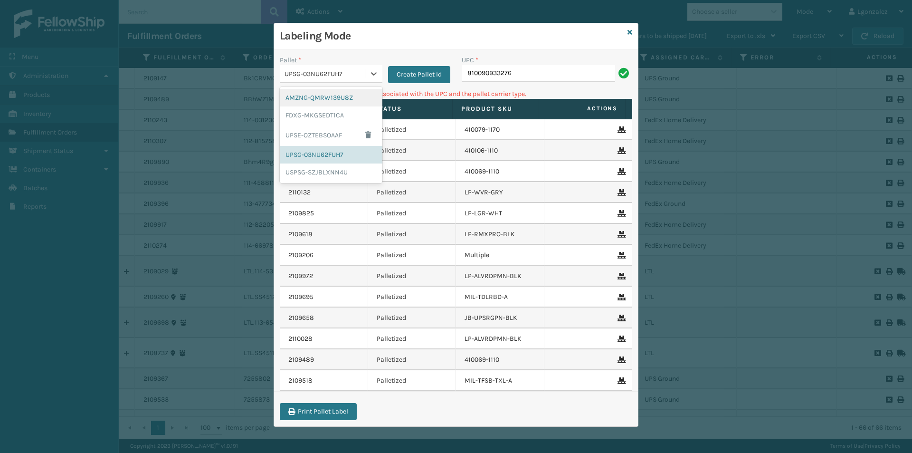
click at [359, 94] on div "AMZNG-QMRW139U8Z" at bounding box center [331, 98] width 103 height 18
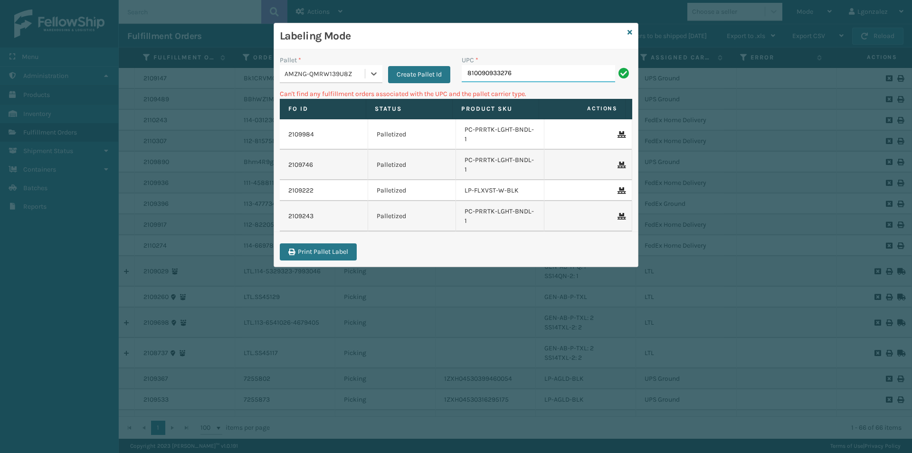
click at [567, 77] on input "810090933276" at bounding box center [538, 73] width 153 height 17
type input "8"
type input "LP-BRMDYL-BLK"
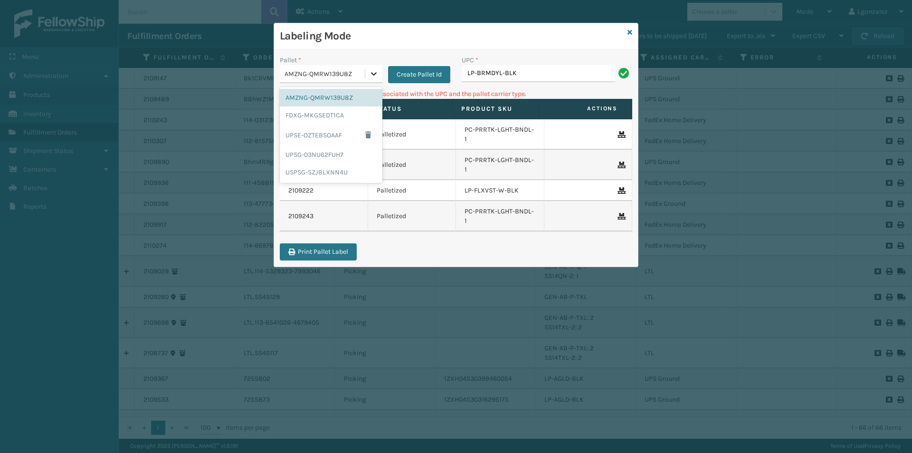
click at [381, 69] on div at bounding box center [373, 73] width 17 height 17
click at [352, 152] on div "UPSG-03NU62FUH7" at bounding box center [331, 155] width 103 height 18
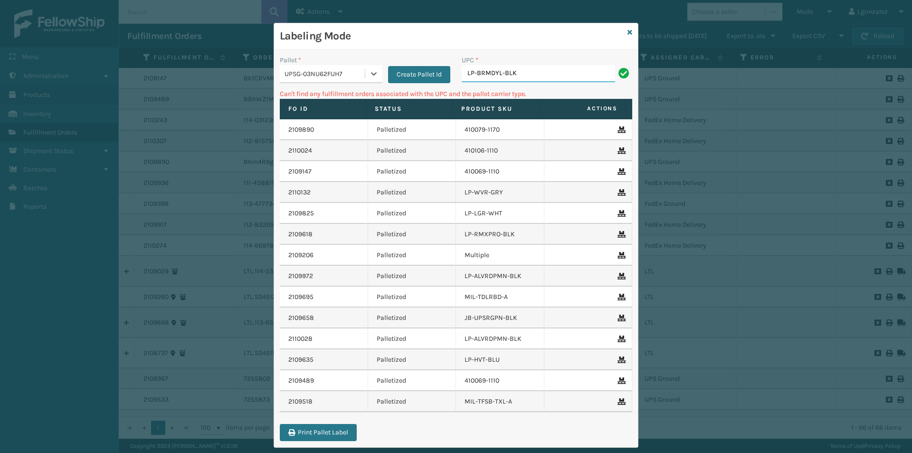
click at [538, 77] on input "LP-BRMDYL-BLK" at bounding box center [538, 73] width 153 height 17
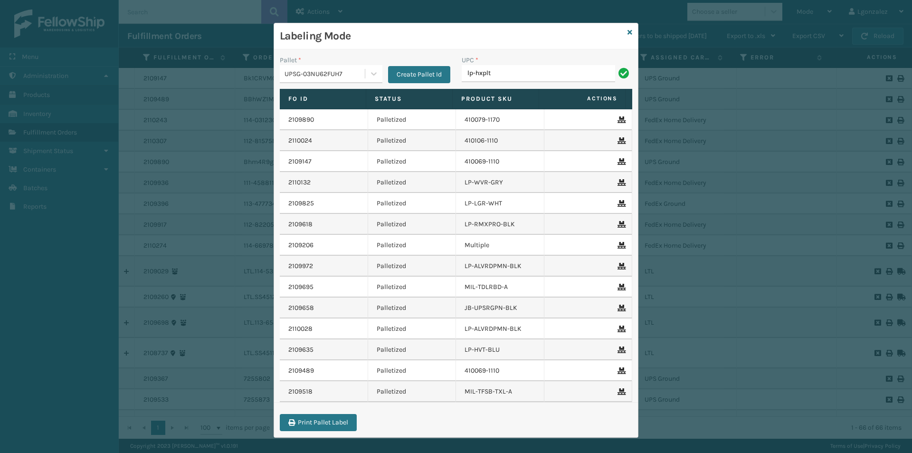
type input "LP-HXPLT-BLU"
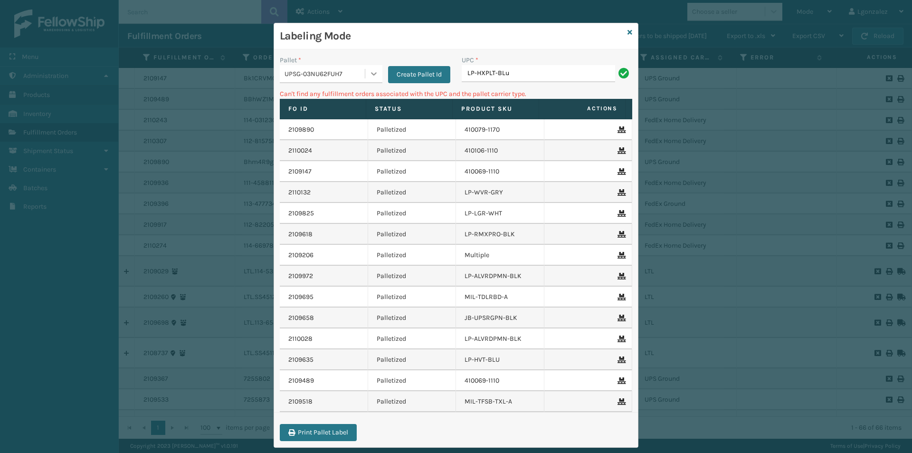
type input "LP-HXPLT-BLu"
click at [365, 76] on div at bounding box center [373, 73] width 17 height 17
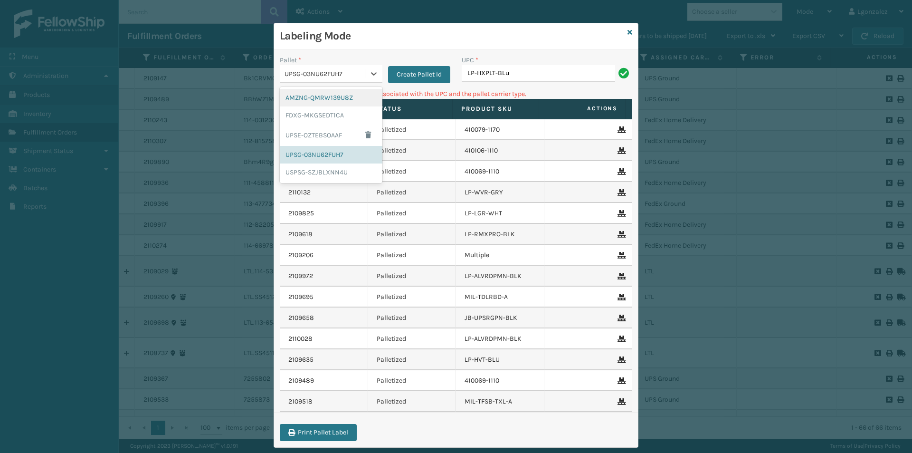
click at [363, 94] on div "AMZNG-QMRW139U8Z" at bounding box center [331, 98] width 103 height 18
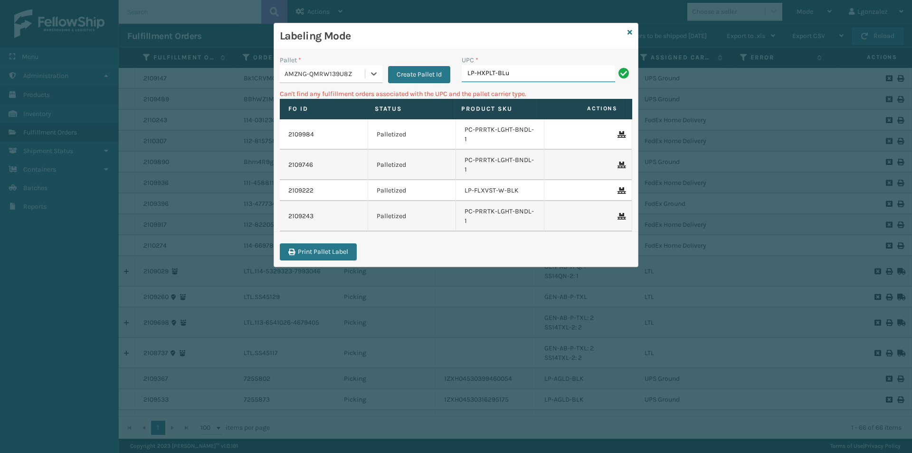
click at [532, 73] on input "LP-HXPLT-BLu" at bounding box center [538, 73] width 153 height 17
type input "LP-HXPLT-BLU"
drag, startPoint x: 526, startPoint y: 73, endPoint x: 451, endPoint y: 81, distance: 75.6
click at [451, 81] on div "Pallet * AMZNG-QMRW139U8Z Create Pallet Id UPC * LP-HXPLT-BLU" at bounding box center [456, 72] width 364 height 34
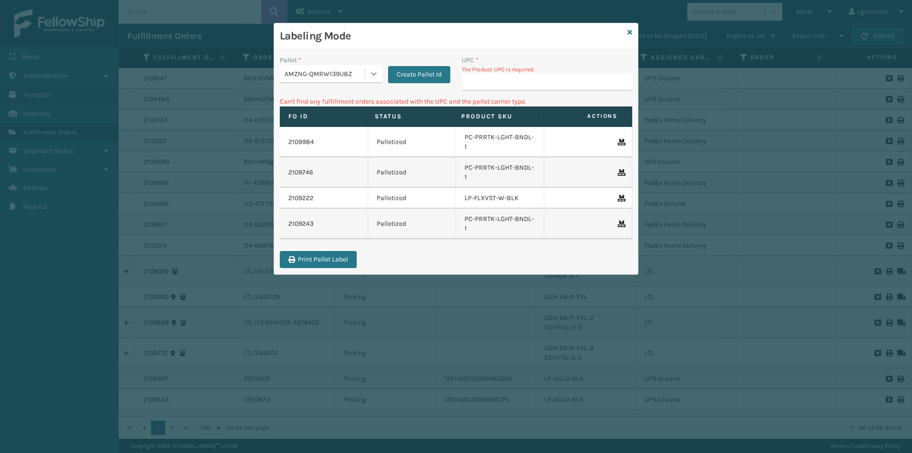
click at [373, 74] on icon at bounding box center [374, 73] width 6 height 3
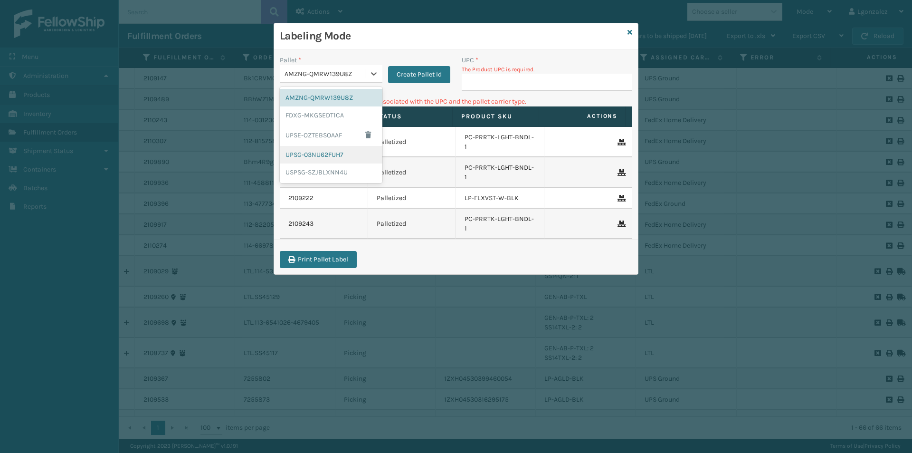
click at [348, 153] on div "UPSG-03NU62FUH7" at bounding box center [331, 155] width 103 height 18
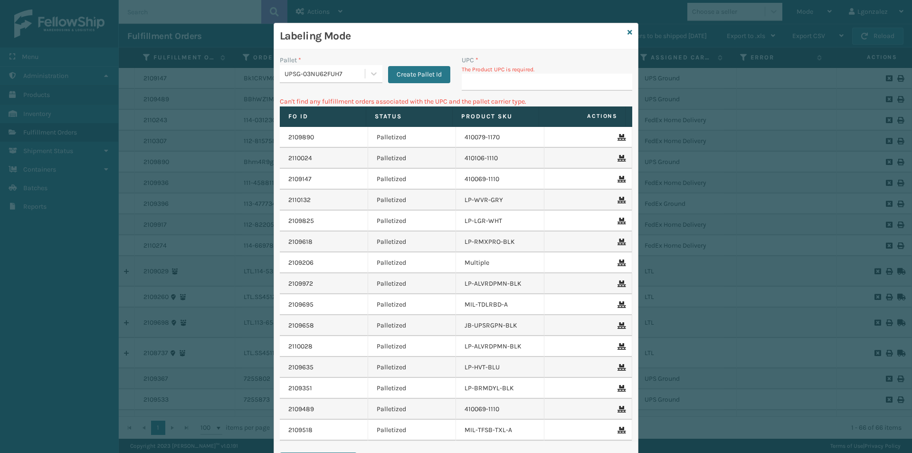
click at [469, 93] on div "UPC * The Product UPC is required." at bounding box center [547, 75] width 182 height 41
click at [472, 86] on input "UPC *" at bounding box center [547, 82] width 171 height 17
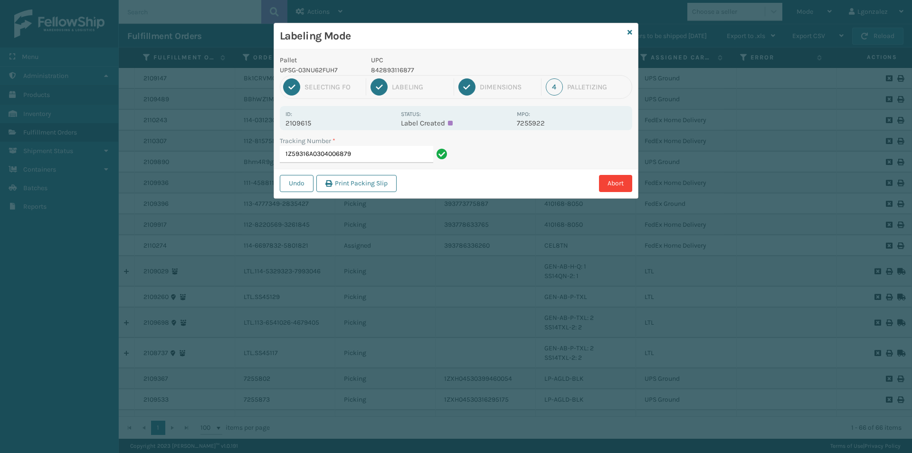
click at [407, 69] on p "842893116877" at bounding box center [441, 70] width 140 height 10
click at [395, 159] on input "1Z59316A0304006879" at bounding box center [356, 154] width 153 height 17
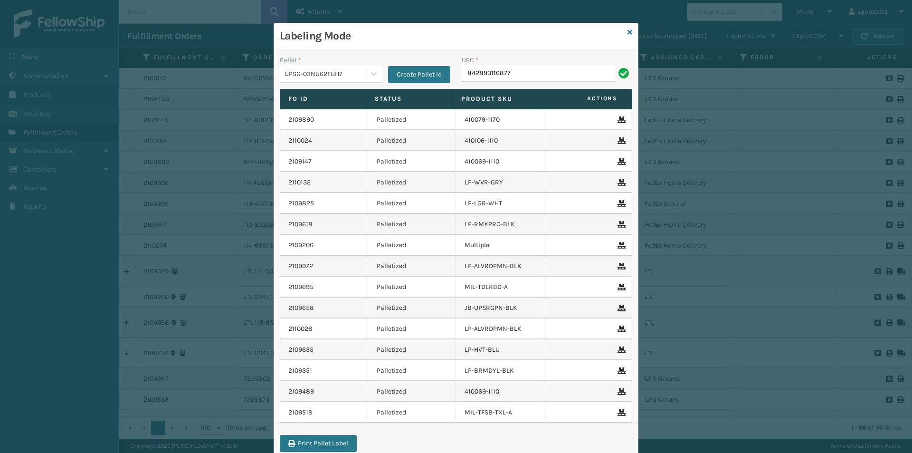
type input "842893116877"
click at [628, 32] on icon at bounding box center [630, 32] width 5 height 7
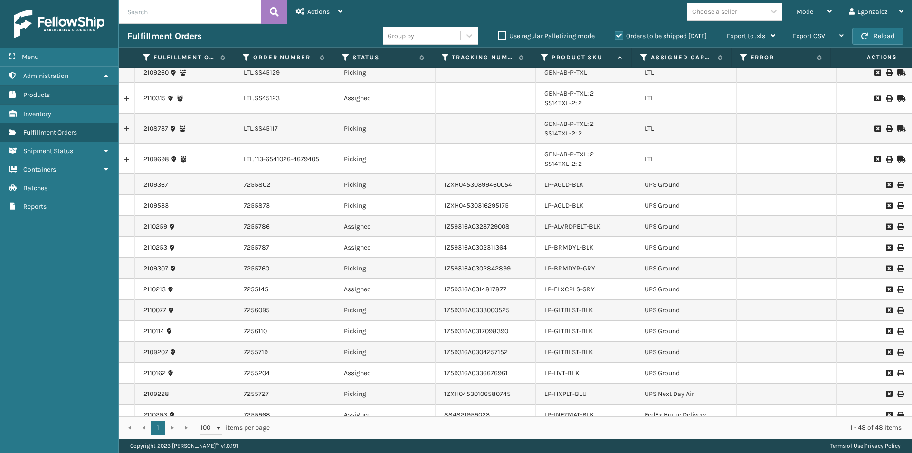
scroll to position [143, 0]
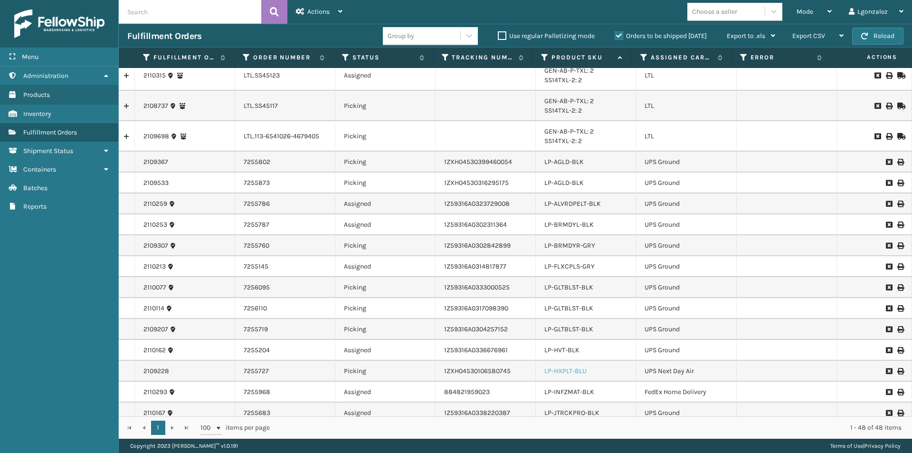
click at [576, 369] on link "LP-HXPLT-BLU" at bounding box center [566, 371] width 42 height 8
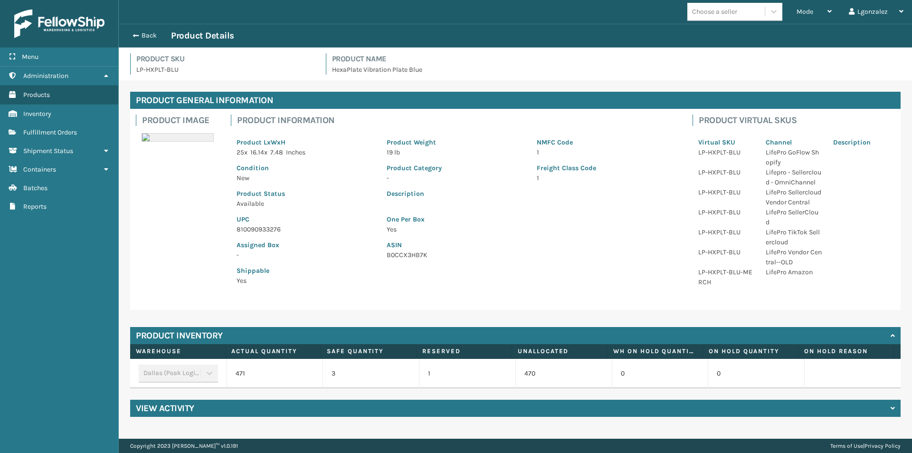
click at [252, 228] on p "810090933276" at bounding box center [306, 229] width 139 height 10
click at [152, 37] on button "Back" at bounding box center [149, 35] width 44 height 9
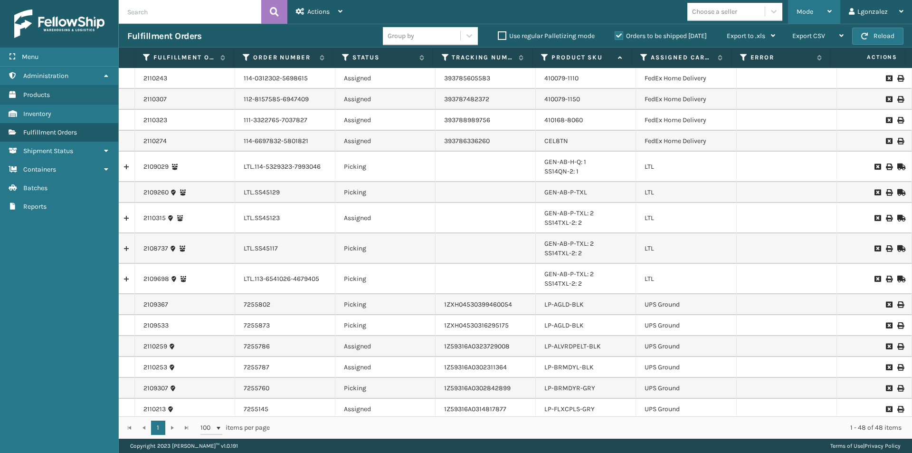
click at [826, 10] on div "Mode" at bounding box center [814, 12] width 35 height 24
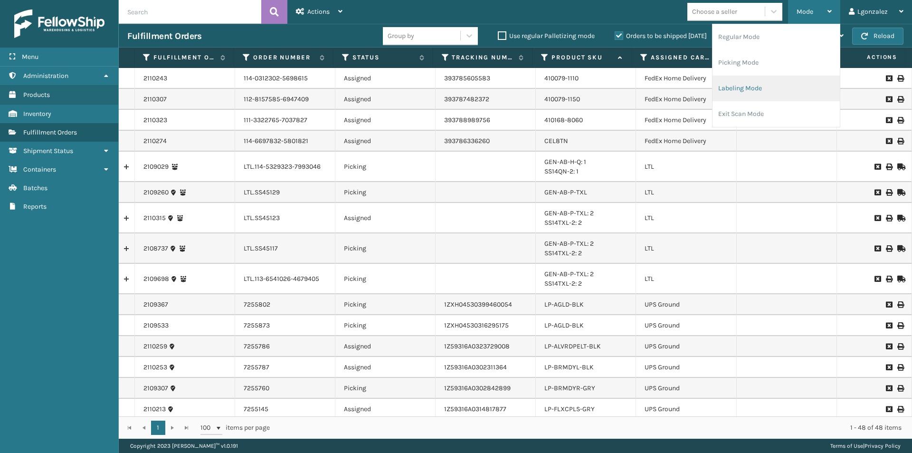
click at [758, 91] on li "Labeling Mode" at bounding box center [776, 89] width 127 height 26
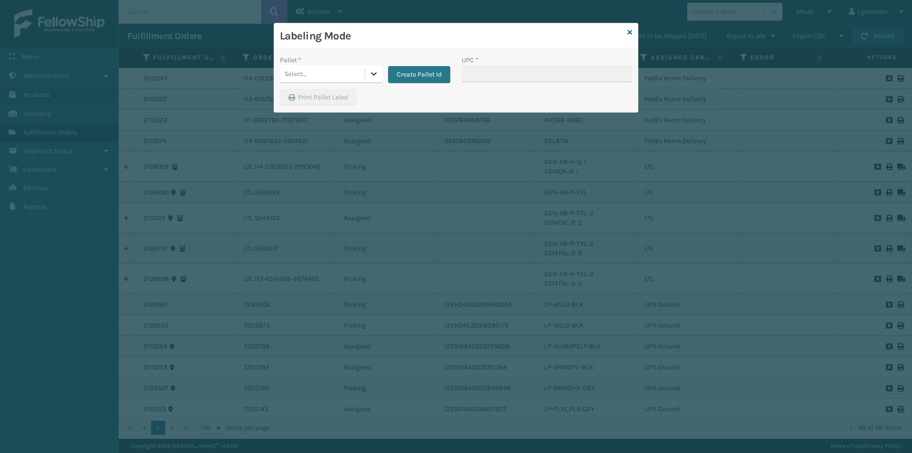
click at [373, 67] on div at bounding box center [373, 73] width 17 height 17
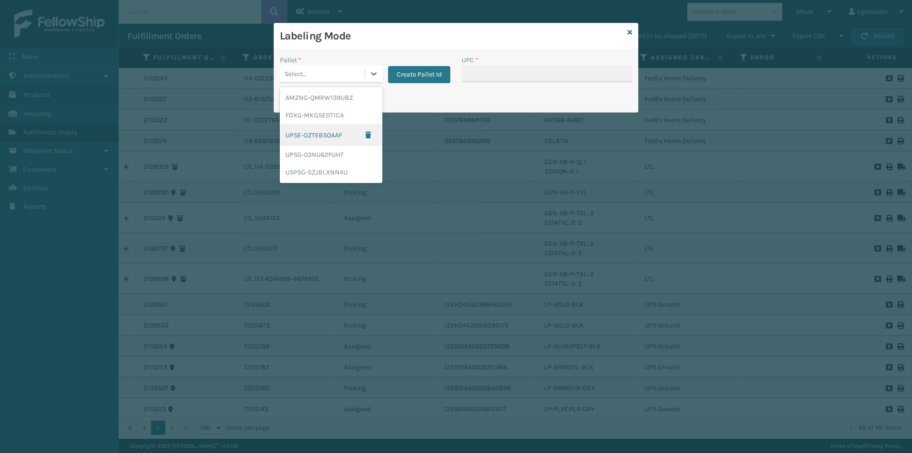
click at [343, 136] on div "UPSE-OZTEBSOAAF" at bounding box center [331, 135] width 103 height 22
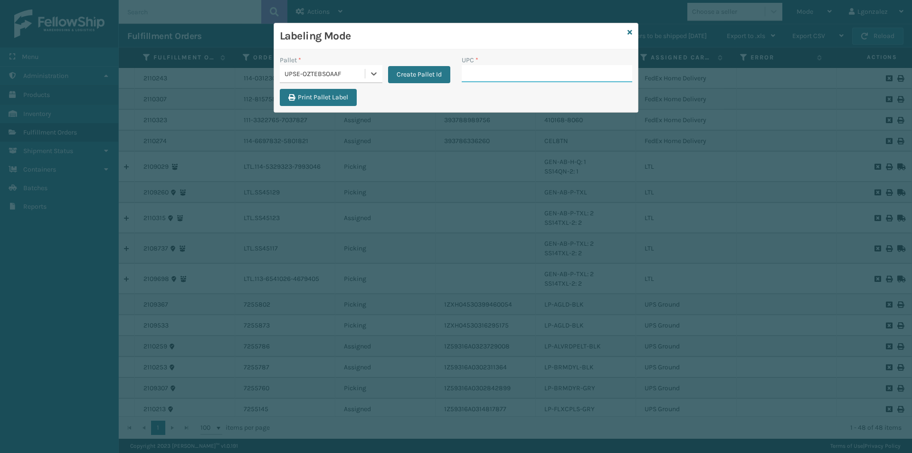
click at [473, 76] on input "UPC *" at bounding box center [547, 73] width 171 height 17
paste input "810090933276"
type input "810090933276"
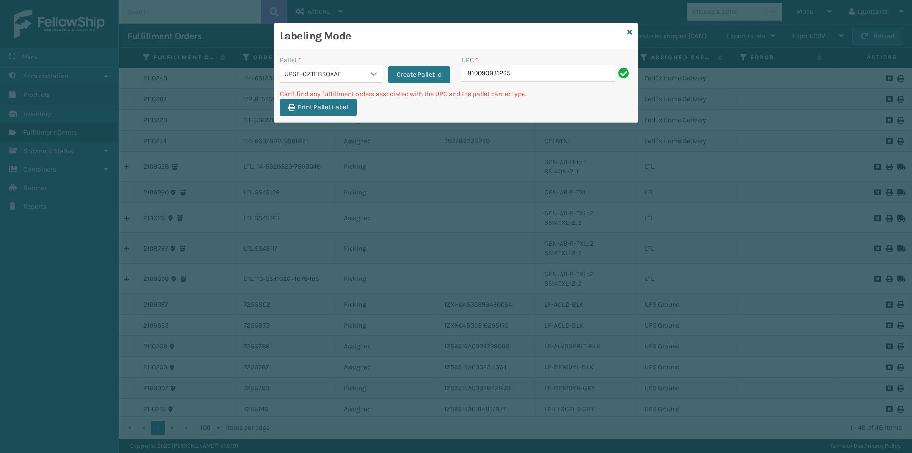
click at [372, 77] on icon at bounding box center [374, 74] width 10 height 10
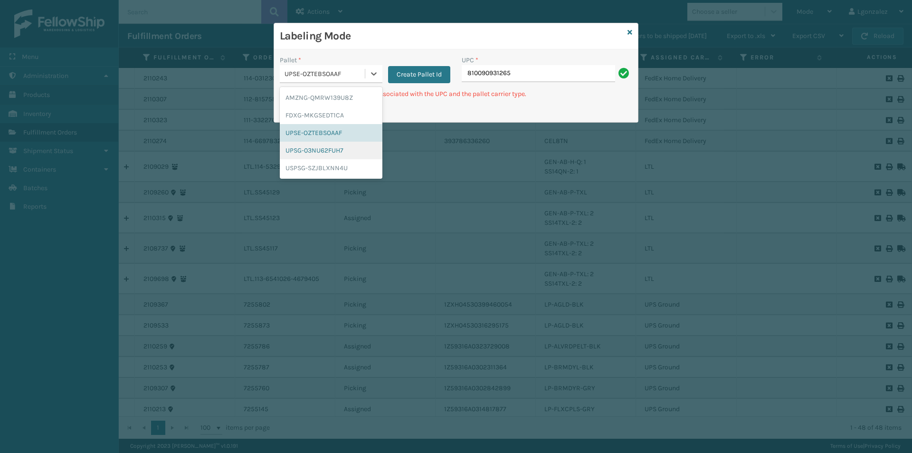
click at [318, 154] on div "UPSG-03NU62FUH7" at bounding box center [331, 151] width 103 height 18
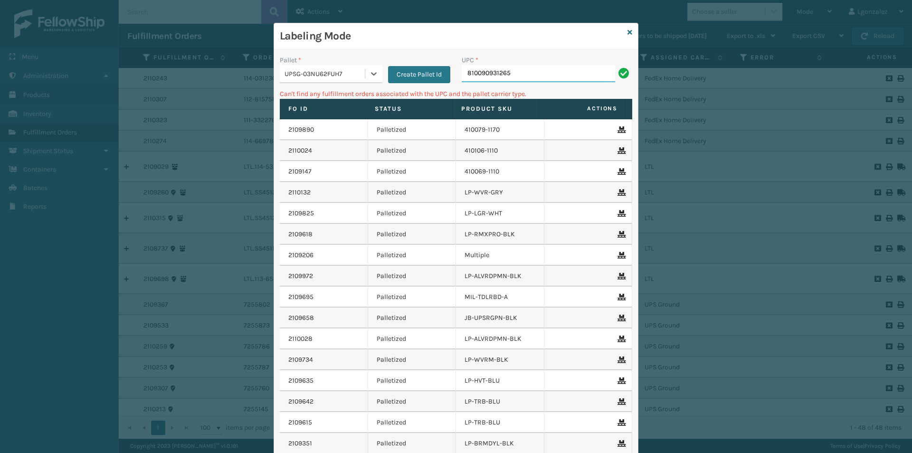
click at [513, 74] on input "810090931265" at bounding box center [538, 73] width 153 height 17
click at [359, 68] on div "UPSG-03NU62FUH7" at bounding box center [322, 74] width 85 height 16
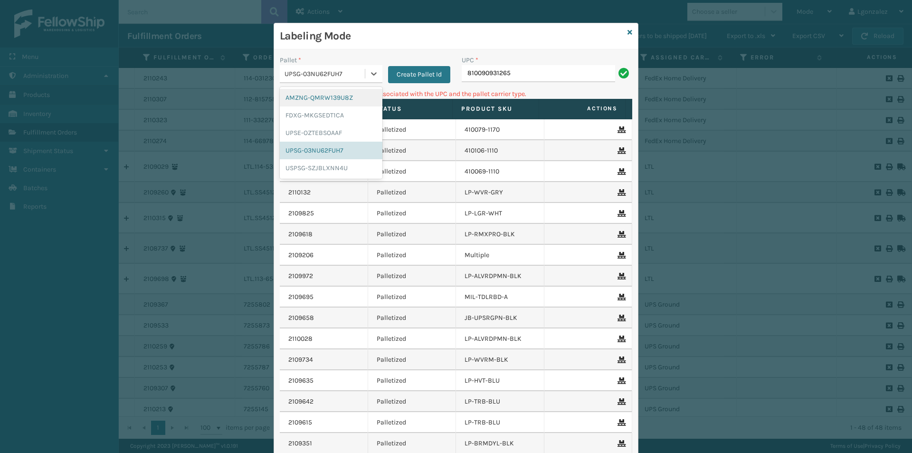
click at [342, 93] on div "AMZNG-QMRW139U8Z" at bounding box center [331, 98] width 103 height 18
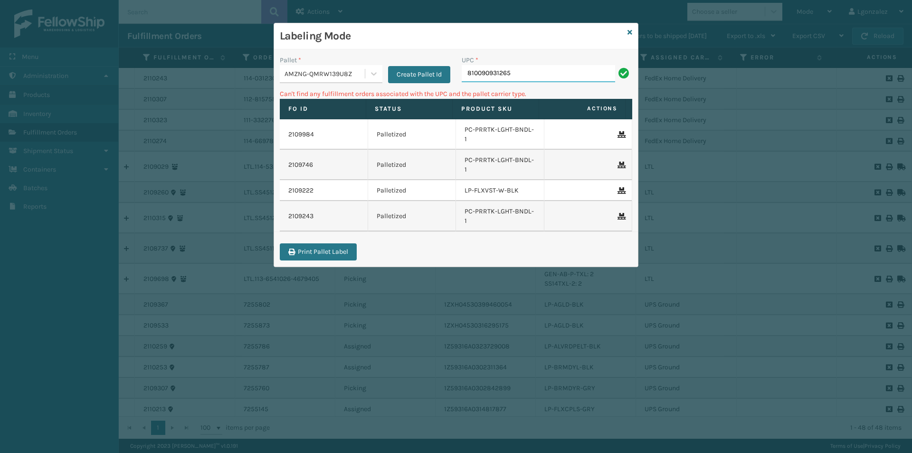
click at [551, 73] on input "810090931265" at bounding box center [538, 73] width 153 height 17
click at [377, 75] on icon at bounding box center [374, 74] width 10 height 10
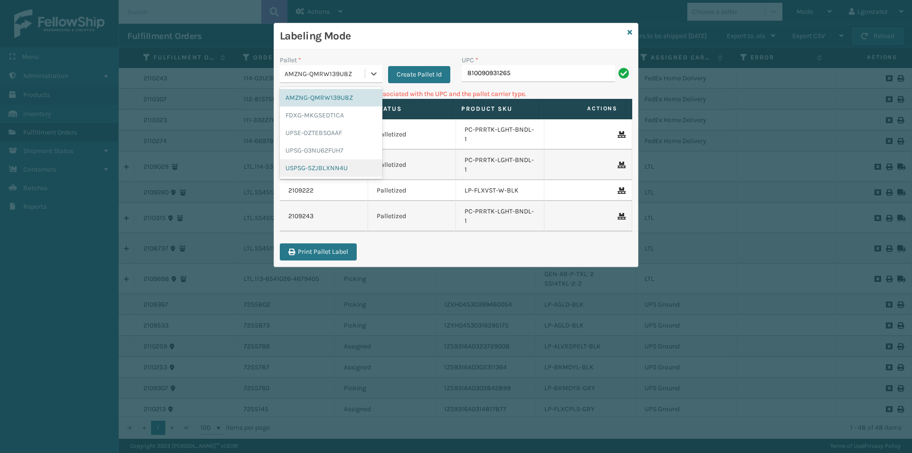
click at [349, 166] on div "USPSG-SZJBLXNN4U" at bounding box center [331, 168] width 103 height 18
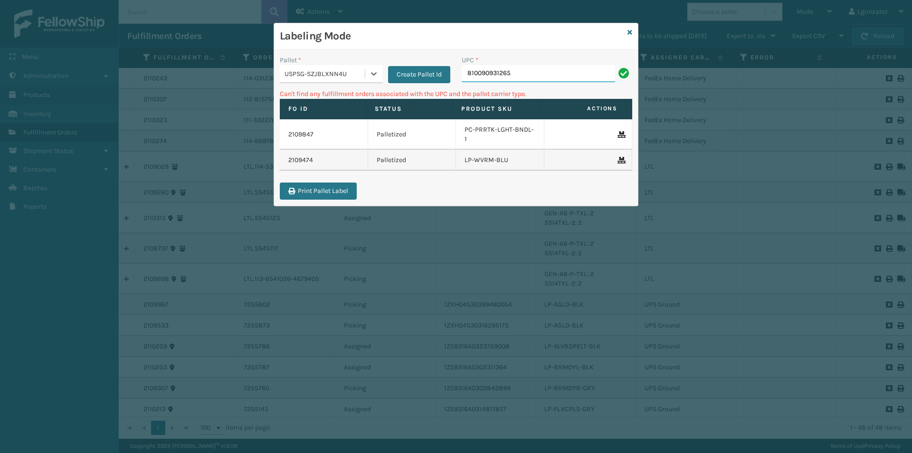
click at [531, 71] on input "810090931265" at bounding box center [538, 73] width 153 height 17
click at [629, 30] on icon at bounding box center [630, 32] width 5 height 7
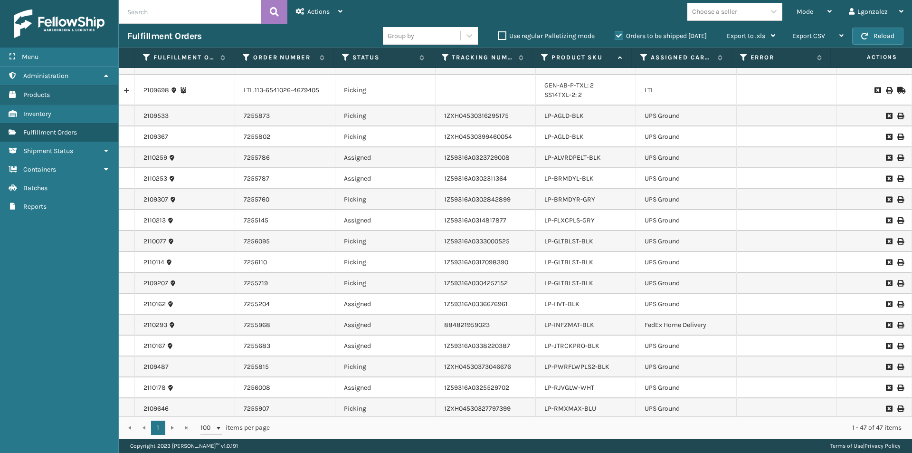
scroll to position [190, 0]
click at [572, 198] on link "LP-BRMDYR-GRY" at bounding box center [570, 198] width 51 height 8
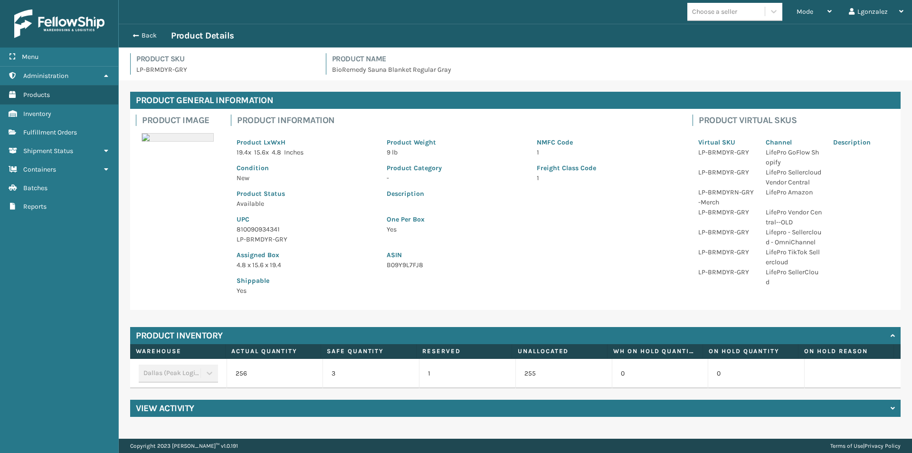
click at [267, 229] on p "810090934341" at bounding box center [306, 229] width 139 height 10
click at [144, 36] on button "Back" at bounding box center [149, 35] width 44 height 9
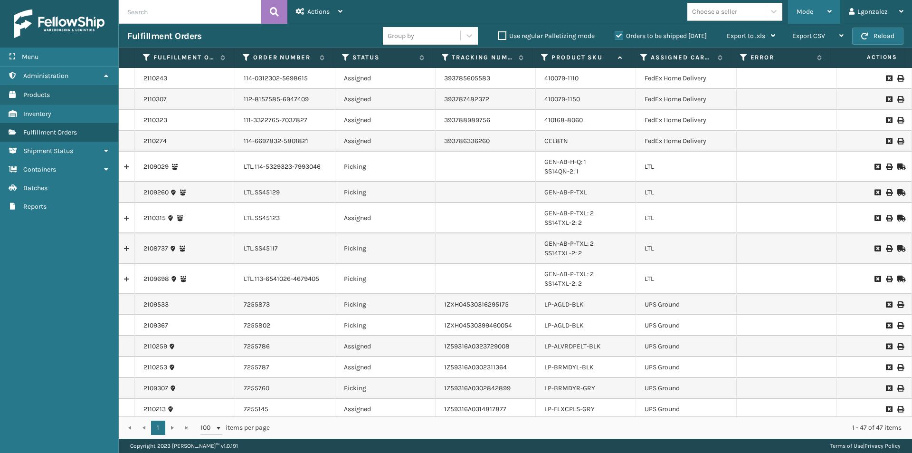
click at [817, 14] on div "Mode" at bounding box center [814, 12] width 35 height 24
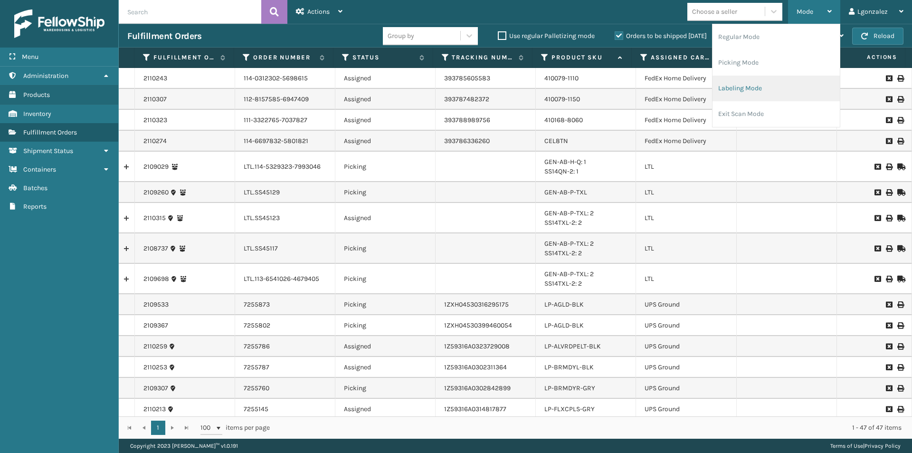
click at [762, 86] on li "Labeling Mode" at bounding box center [776, 89] width 127 height 26
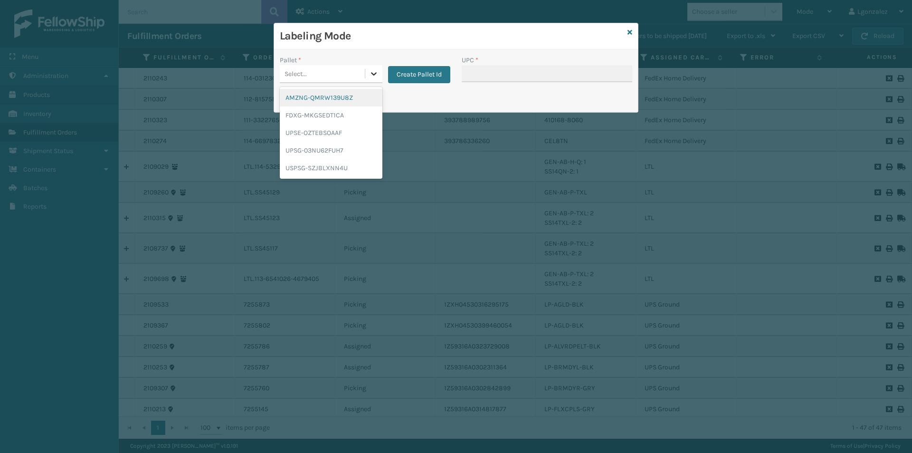
click at [378, 74] on icon at bounding box center [374, 74] width 10 height 10
click at [329, 149] on div "UPSG-03NU62FUH7" at bounding box center [331, 151] width 103 height 18
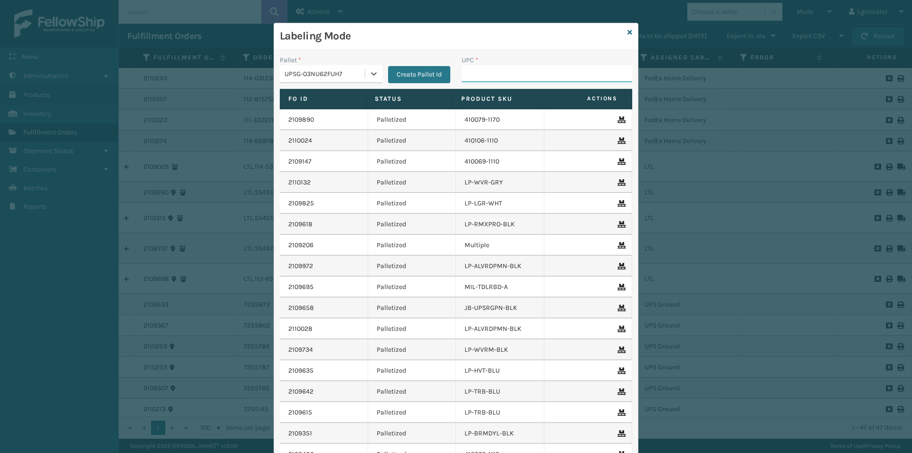
click at [482, 80] on input "UPC *" at bounding box center [547, 73] width 171 height 17
paste input "810090934341"
type input "810090934341"
type input "68888027106"
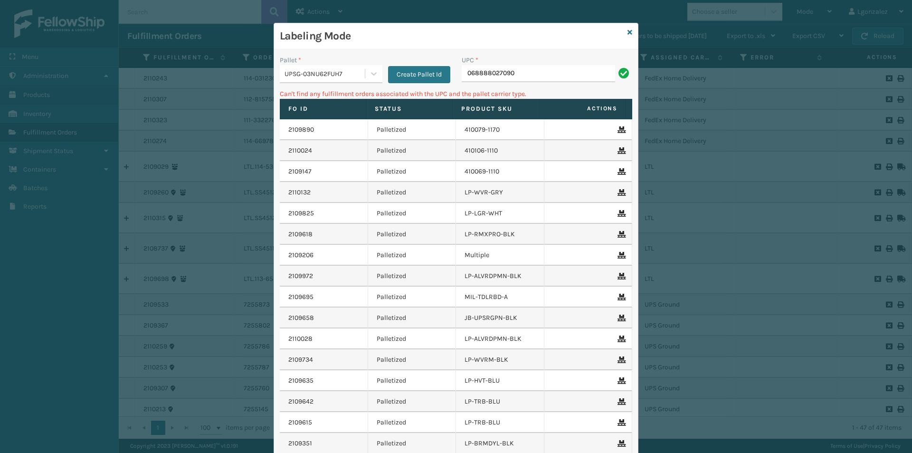
click at [463, 71] on input "068888027090" at bounding box center [538, 73] width 153 height 17
type input "68888027090"
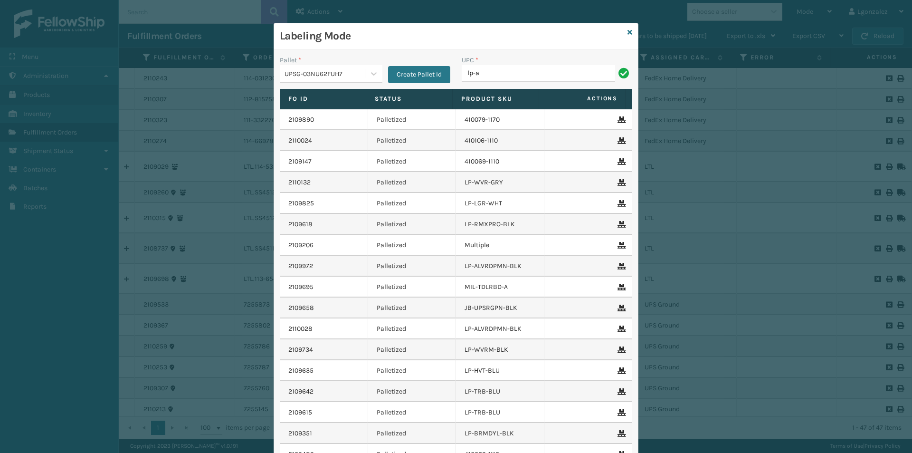
type input "LP-AGLD-BLK"
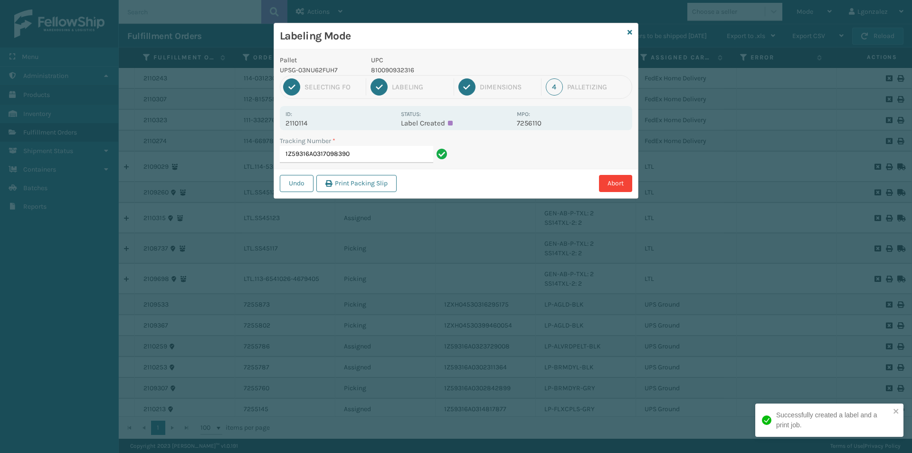
click at [408, 68] on p "810090932316" at bounding box center [441, 70] width 140 height 10
click at [408, 153] on input "1Z59316A0317098390" at bounding box center [356, 154] width 153 height 17
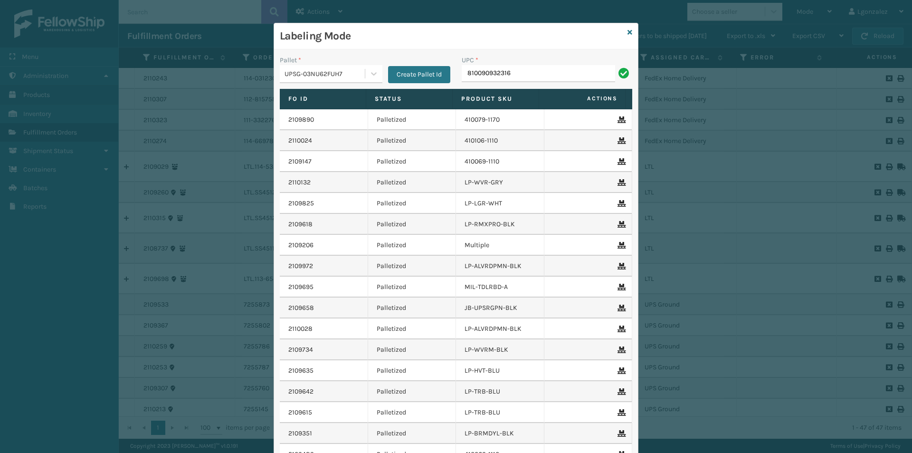
type input "810090932316"
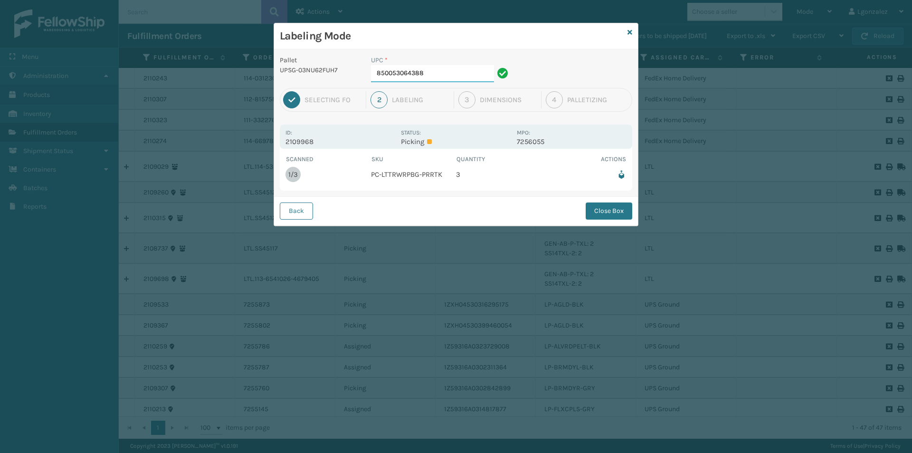
click at [443, 79] on input "850053064388" at bounding box center [432, 73] width 123 height 17
click at [604, 208] on button "Close Box" at bounding box center [609, 210] width 47 height 17
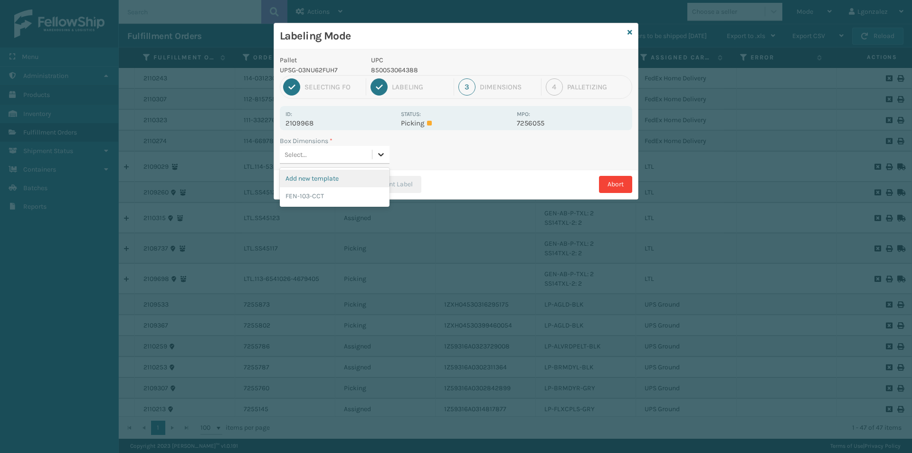
click at [383, 156] on icon at bounding box center [381, 155] width 10 height 10
click at [343, 195] on div "FEN-103-CCT" at bounding box center [335, 196] width 110 height 18
click at [382, 183] on button "Print Label" at bounding box center [392, 184] width 58 height 17
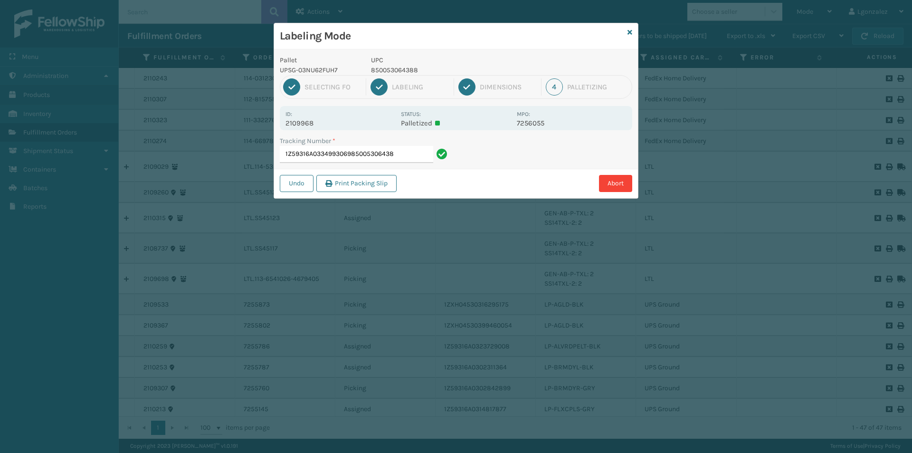
type input "1Z59316A0334993069850053064388"
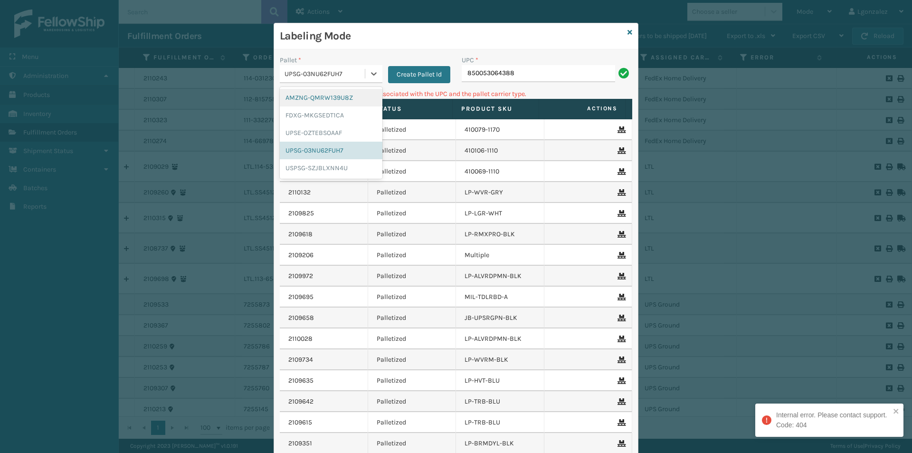
drag, startPoint x: 368, startPoint y: 71, endPoint x: 357, endPoint y: 79, distance: 14.0
click at [369, 71] on icon at bounding box center [374, 74] width 10 height 10
click at [334, 100] on div "AMZNG-QMRW139U8Z" at bounding box center [331, 98] width 103 height 18
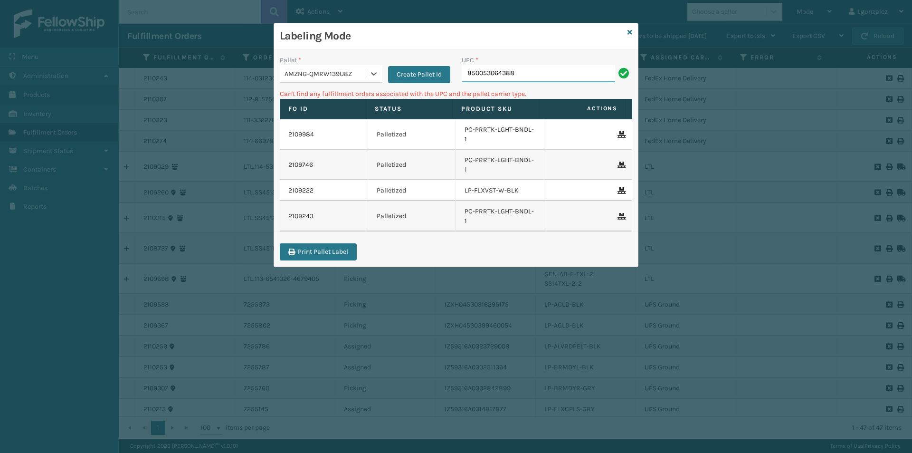
click at [522, 77] on input "850053064388" at bounding box center [538, 73] width 153 height 17
click at [371, 76] on icon at bounding box center [374, 74] width 10 height 10
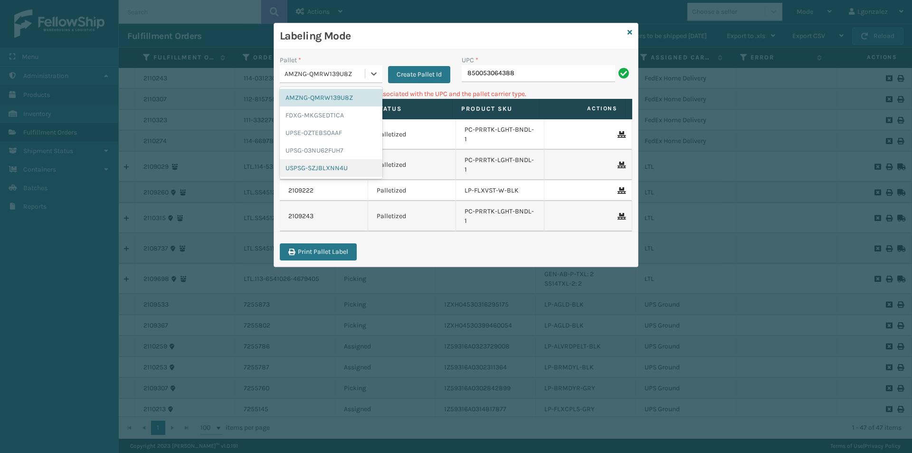
drag, startPoint x: 331, startPoint y: 169, endPoint x: 450, endPoint y: 143, distance: 122.1
click at [333, 168] on div "USPSG-SZJBLXNN4U" at bounding box center [331, 168] width 103 height 18
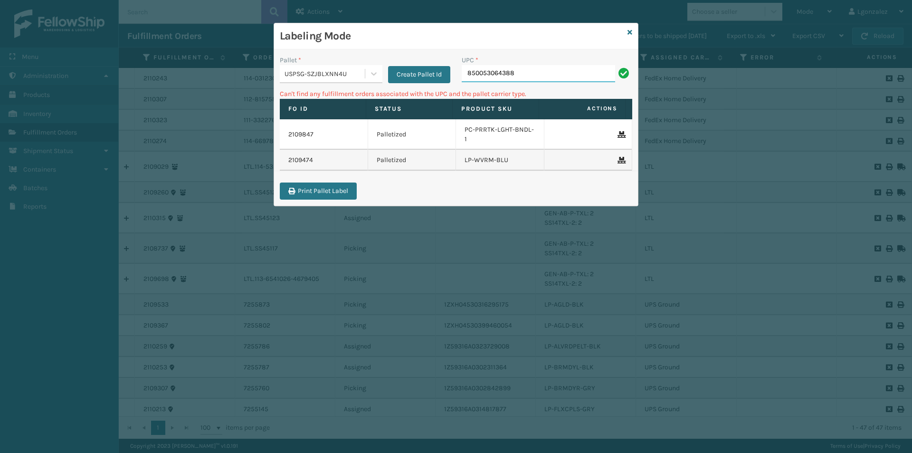
click at [517, 74] on input "850053064388" at bounding box center [538, 73] width 153 height 17
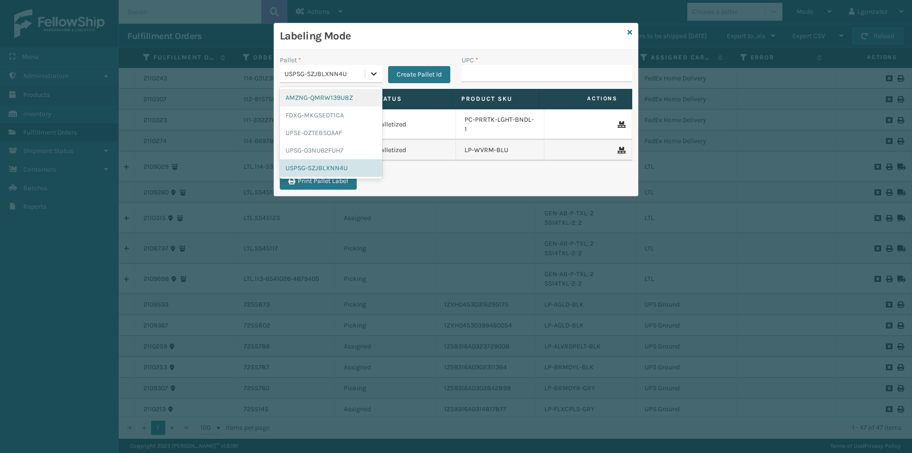
click at [370, 65] on div at bounding box center [373, 73] width 17 height 17
click at [364, 116] on div "FDXG-MKGSEDT1CA" at bounding box center [331, 115] width 103 height 18
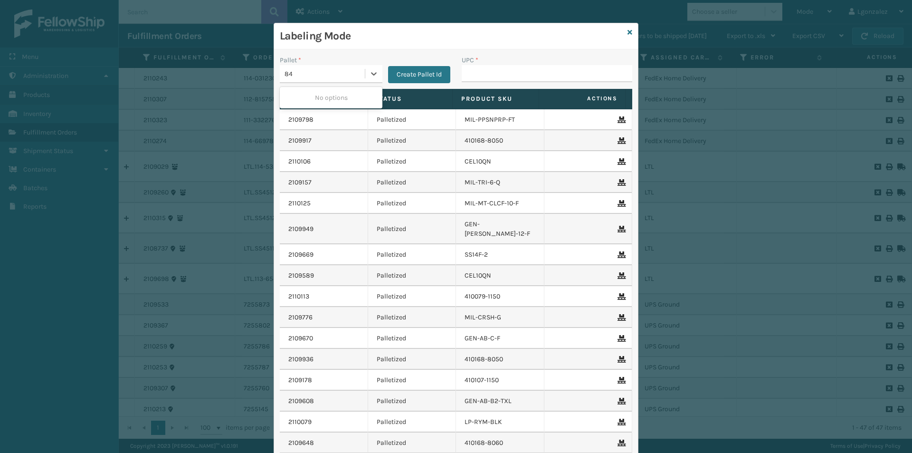
type input "8"
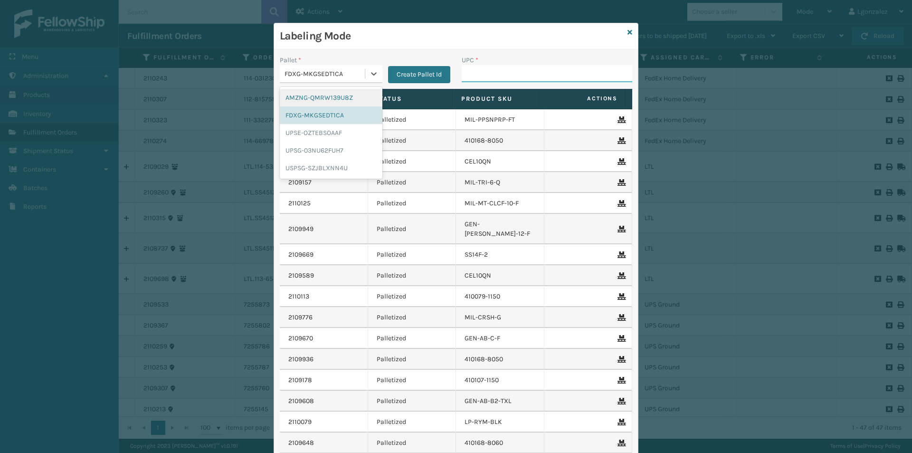
click at [507, 82] on input "UPC *" at bounding box center [547, 73] width 171 height 17
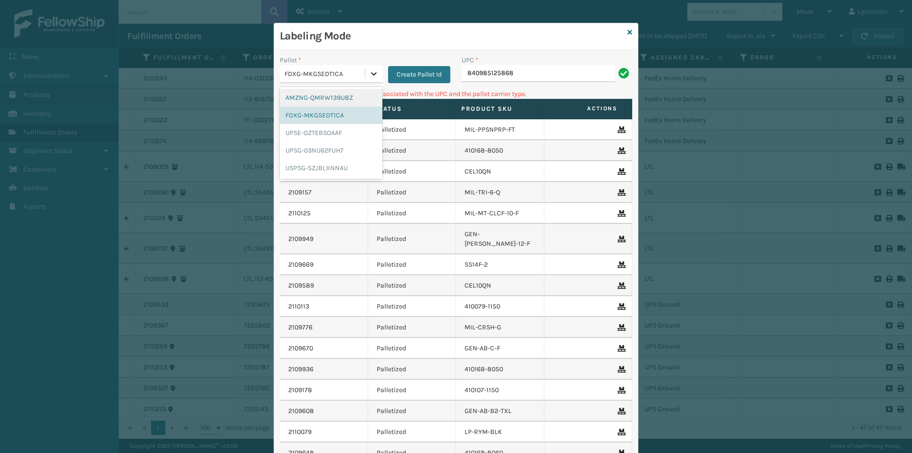
click at [374, 70] on icon at bounding box center [374, 74] width 10 height 10
click at [334, 150] on div "UPSG-03NU62FUH7" at bounding box center [331, 151] width 103 height 18
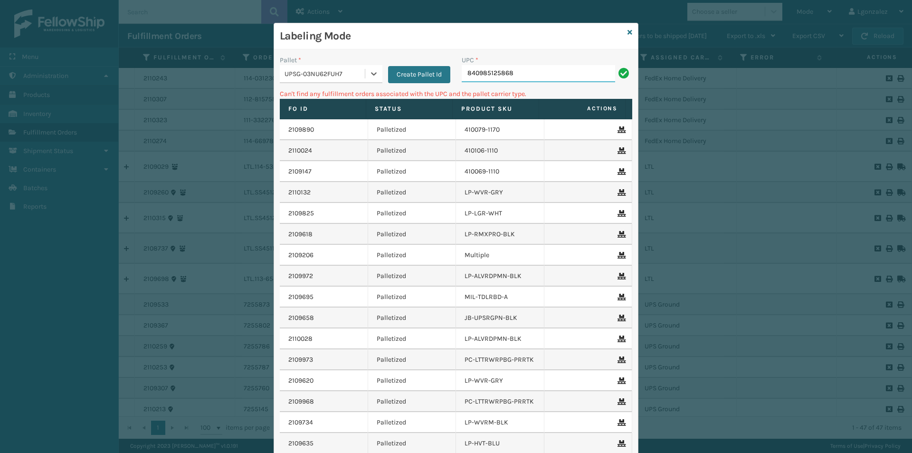
click at [512, 71] on input "840985125868" at bounding box center [538, 73] width 153 height 17
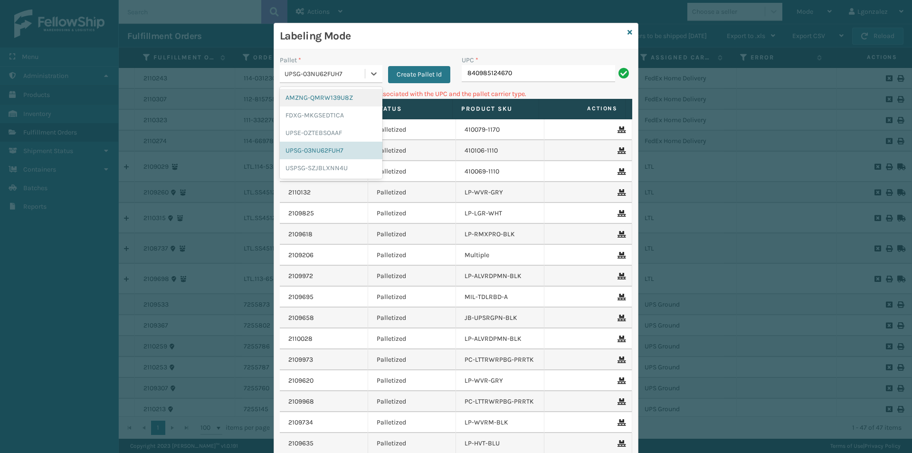
drag, startPoint x: 377, startPoint y: 72, endPoint x: 349, endPoint y: 85, distance: 30.8
click at [377, 72] on div at bounding box center [373, 73] width 17 height 17
click at [335, 114] on div "FDXG-MKGSEDT1CA" at bounding box center [331, 115] width 103 height 18
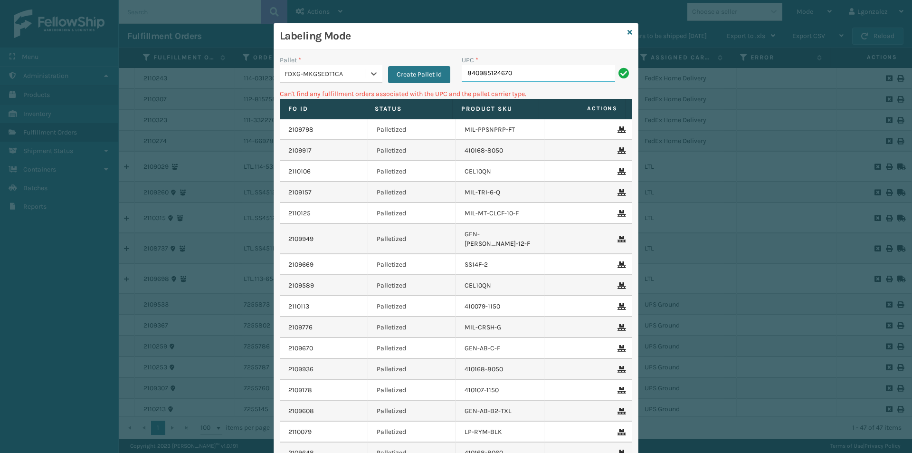
click at [524, 72] on input "840985124670" at bounding box center [538, 73] width 153 height 17
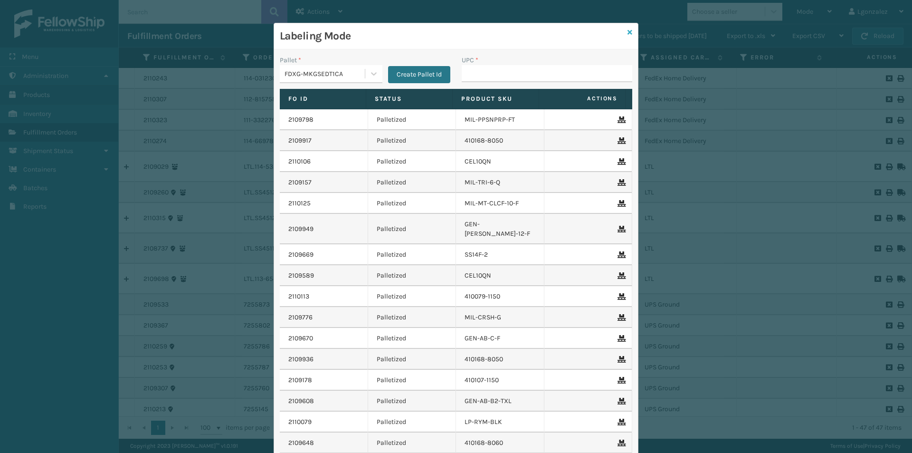
click at [628, 32] on icon at bounding box center [630, 32] width 5 height 7
